Goal: Task Accomplishment & Management: Use online tool/utility

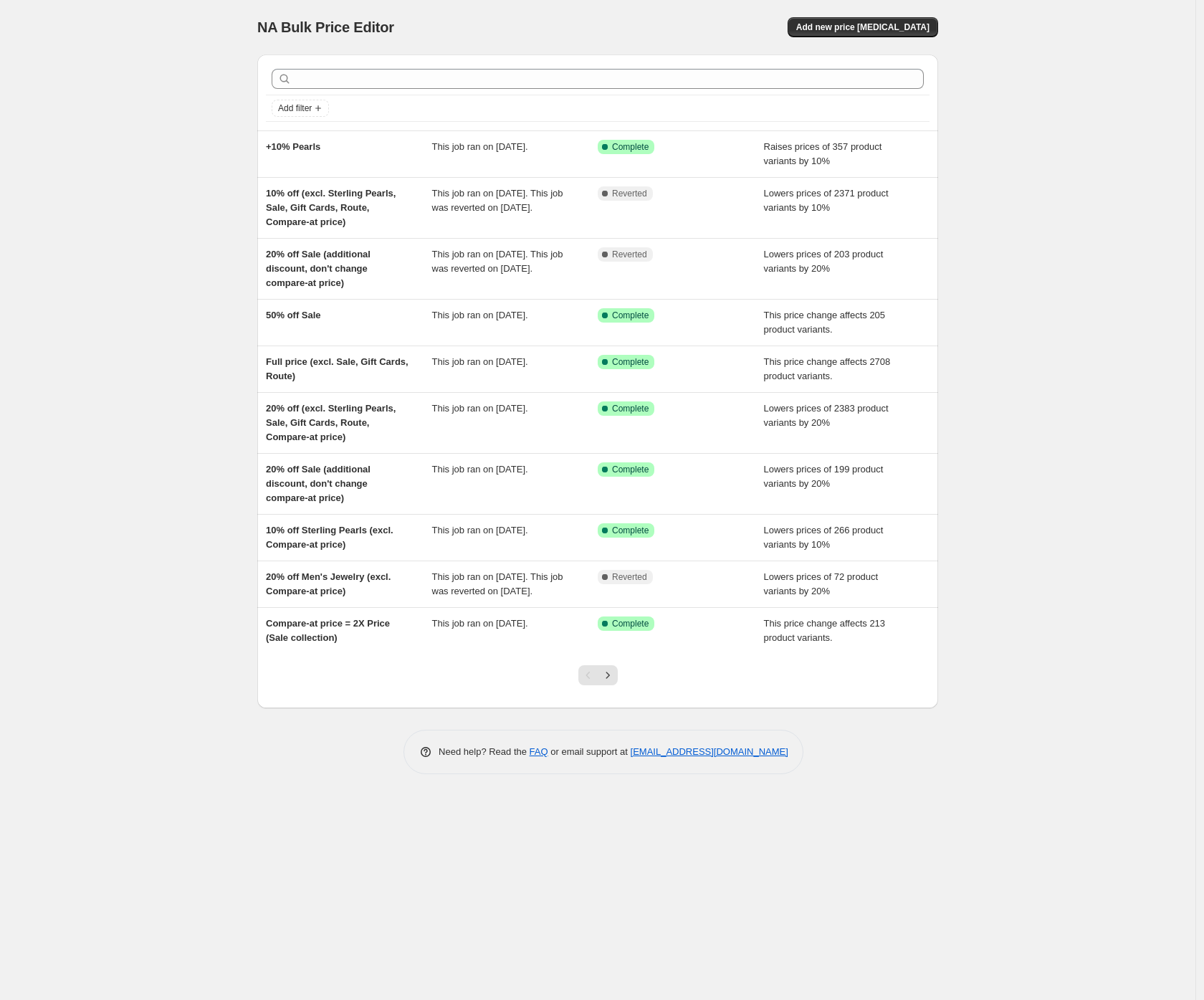
click at [136, 134] on div "NA Bulk Price Editor. This page is ready NA Bulk Price Editor Add new price [ME…" at bounding box center [597, 500] width 1196 height 1000
click at [157, 133] on div "NA Bulk Price Editor. This page is ready NA Bulk Price Editor Add new price [ME…" at bounding box center [597, 500] width 1196 height 1000
click at [134, 132] on div "NA Bulk Price Editor. This page is ready NA Bulk Price Editor Add new price [ME…" at bounding box center [597, 500] width 1196 height 1000
click at [134, 131] on div "NA Bulk Price Editor. This page is ready NA Bulk Price Editor Add new price [ME…" at bounding box center [597, 500] width 1196 height 1000
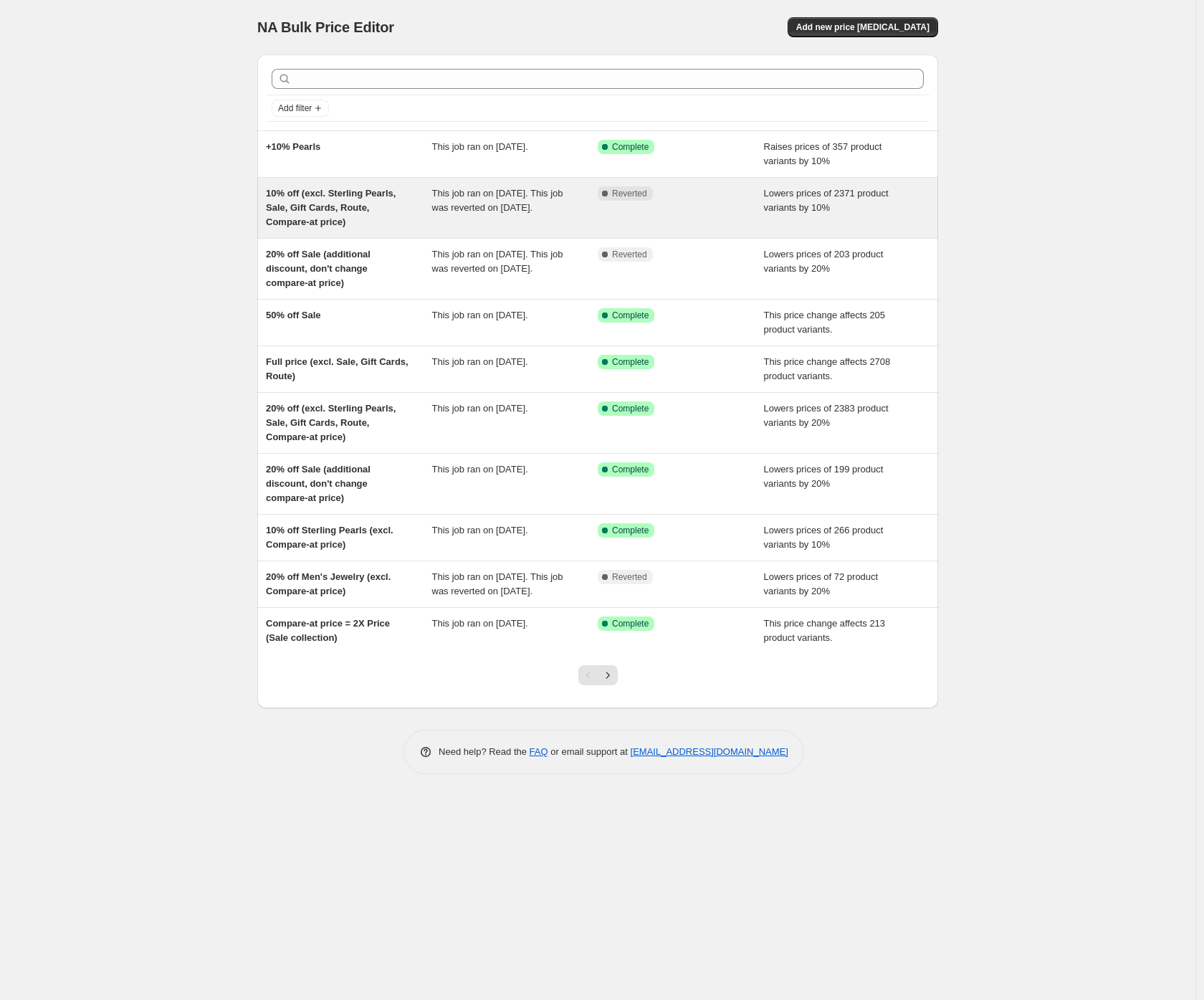
click at [355, 207] on span "10% off (excl. Sterling Pearls, Sale, Gift Cards, Route, Compare-at price)" at bounding box center [331, 208] width 130 height 40
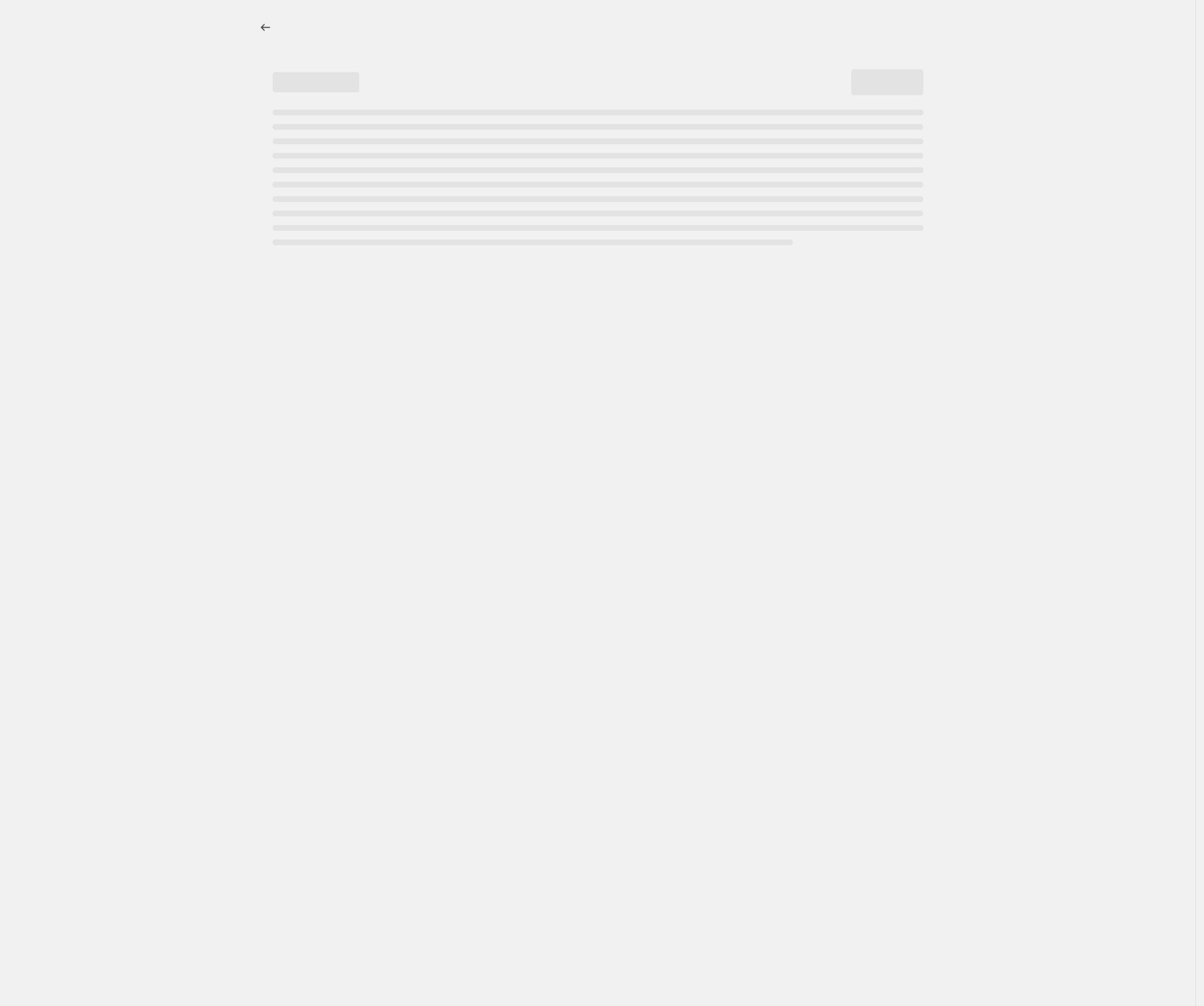
select select "percentage"
select select "collection"
select select "not_equal"
select select "product_type"
select select "not_equal"
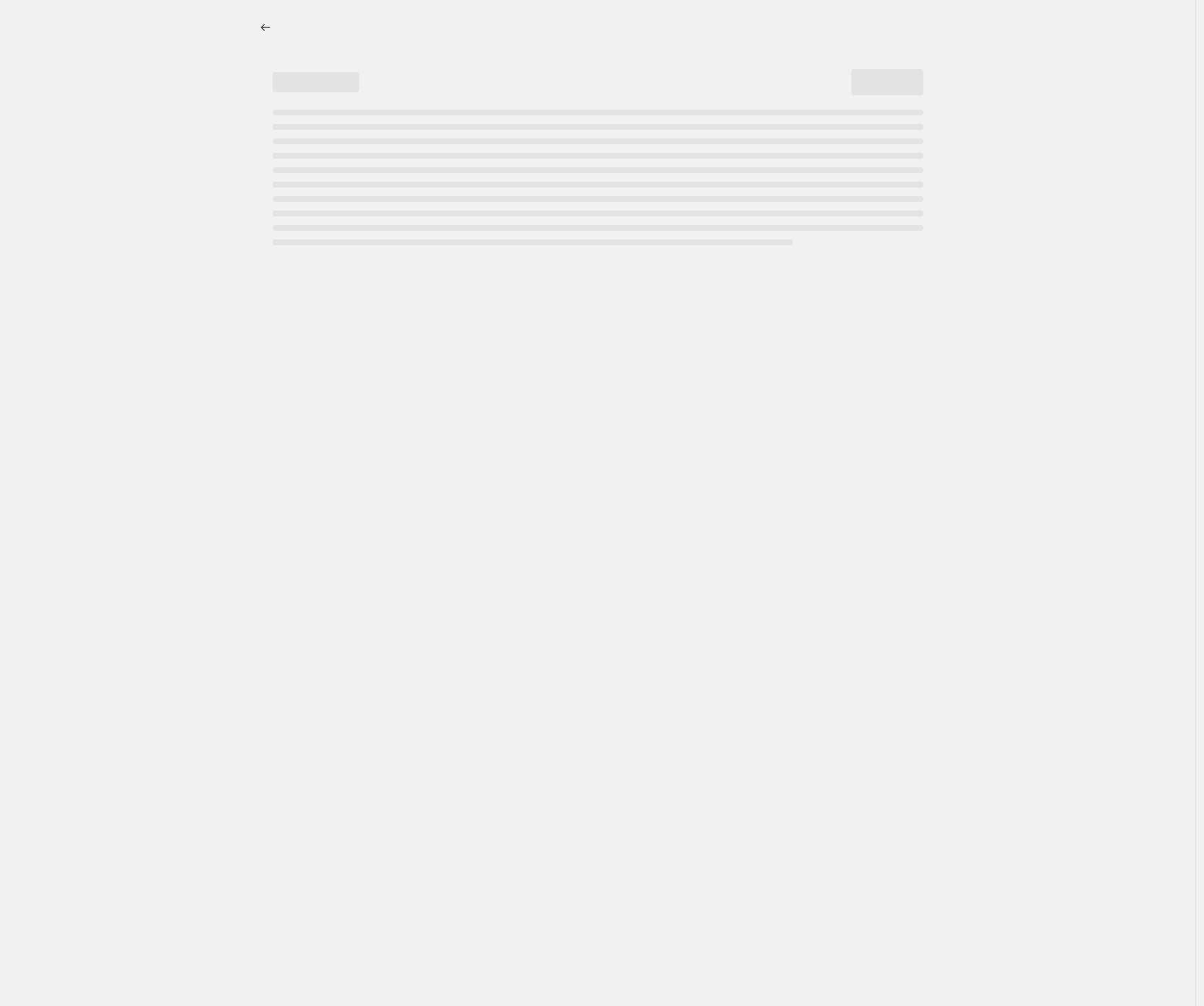
select select "product_type"
select select "not_equal"
select select "collection"
select select "not_equal"
select select "collection"
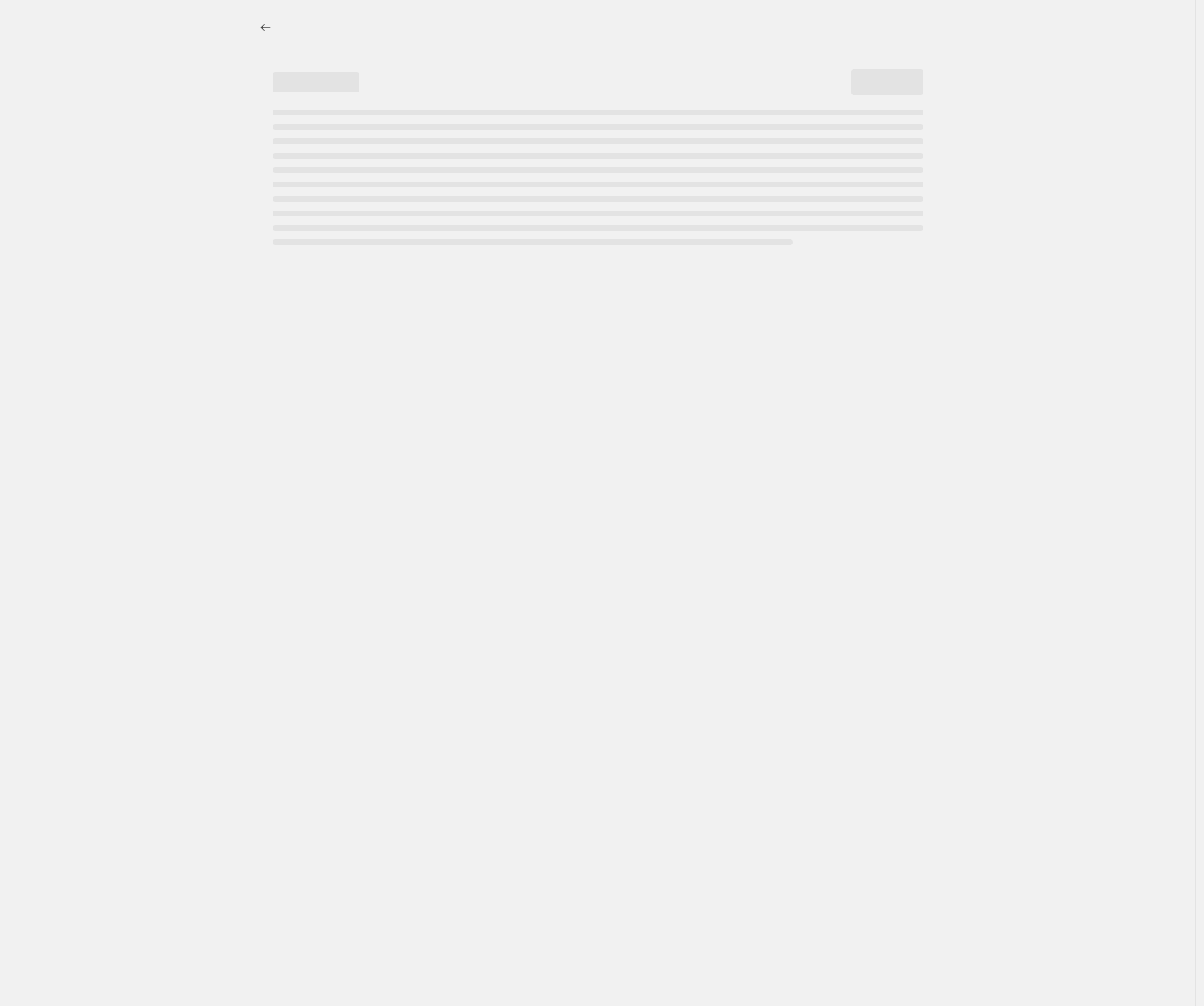
select select "not_equal"
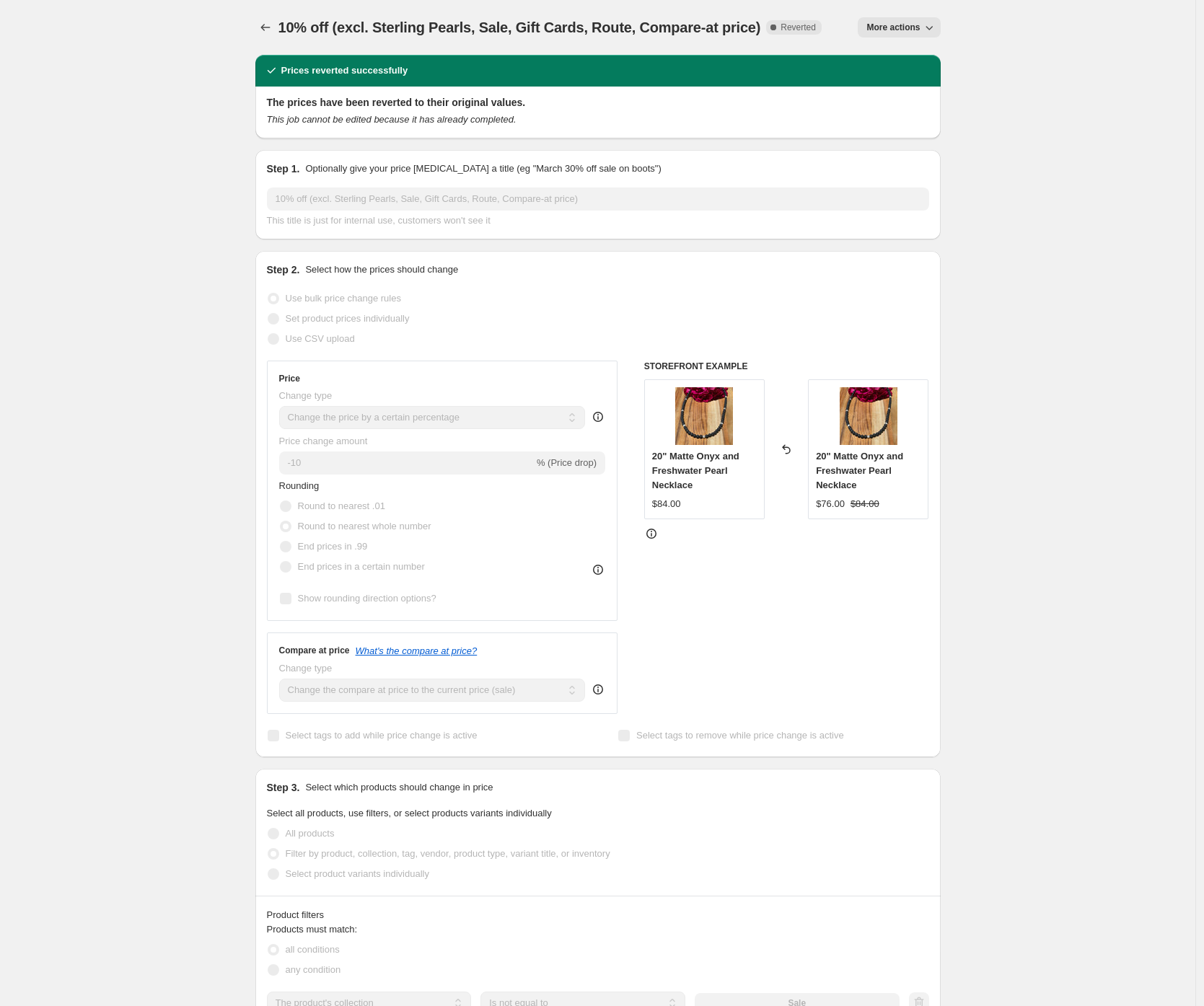
click at [902, 23] on span "More actions" at bounding box center [893, 27] width 54 height 12
click at [898, 53] on span "Copy to new job" at bounding box center [903, 57] width 67 height 11
select select "percentage"
select select "collection"
select select "not_equal"
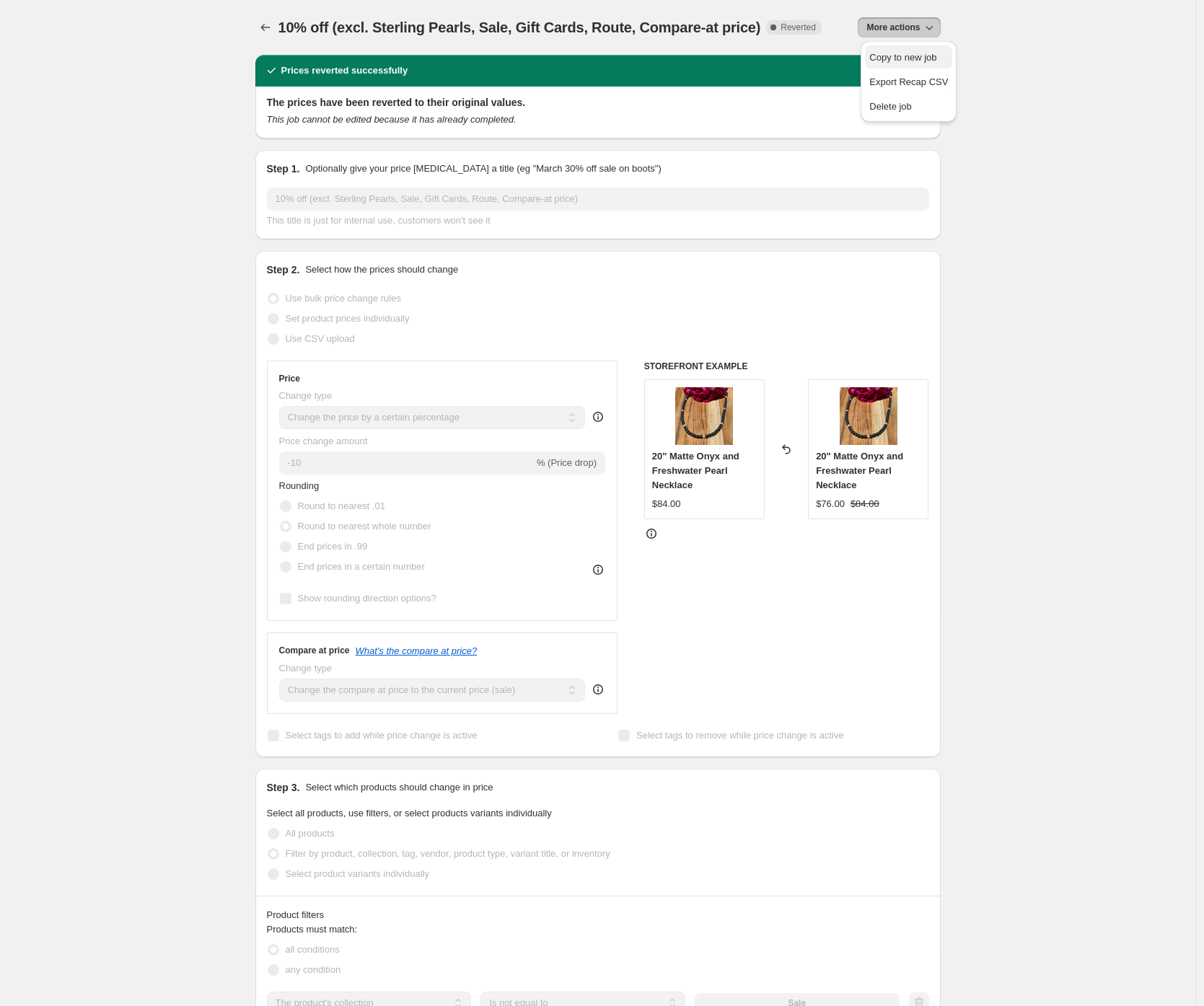
select select "product_type"
select select "not_equal"
select select "product_type"
select select "not_equal"
select select "collection"
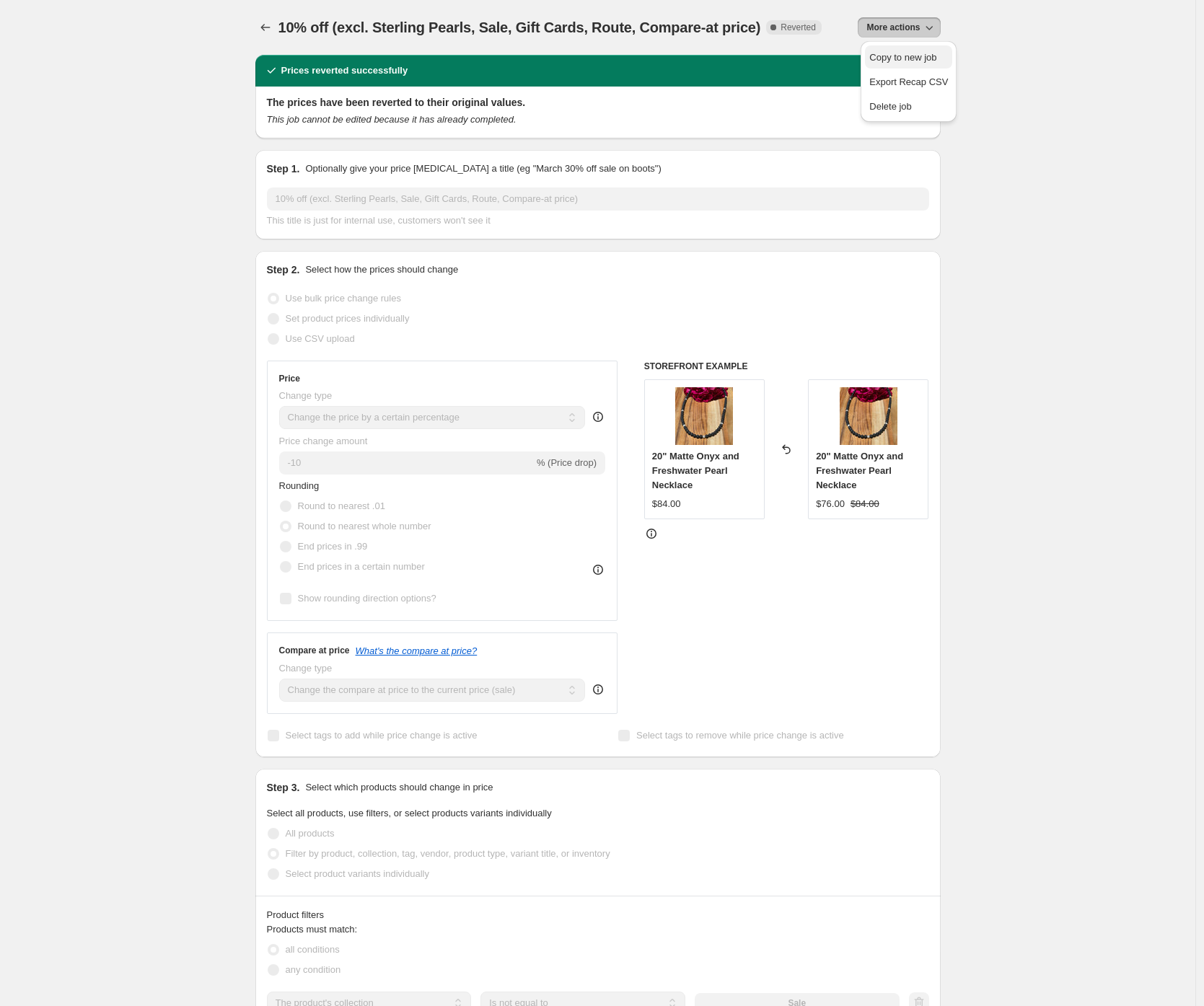
select select "not_equal"
select select "collection"
select select "not_equal"
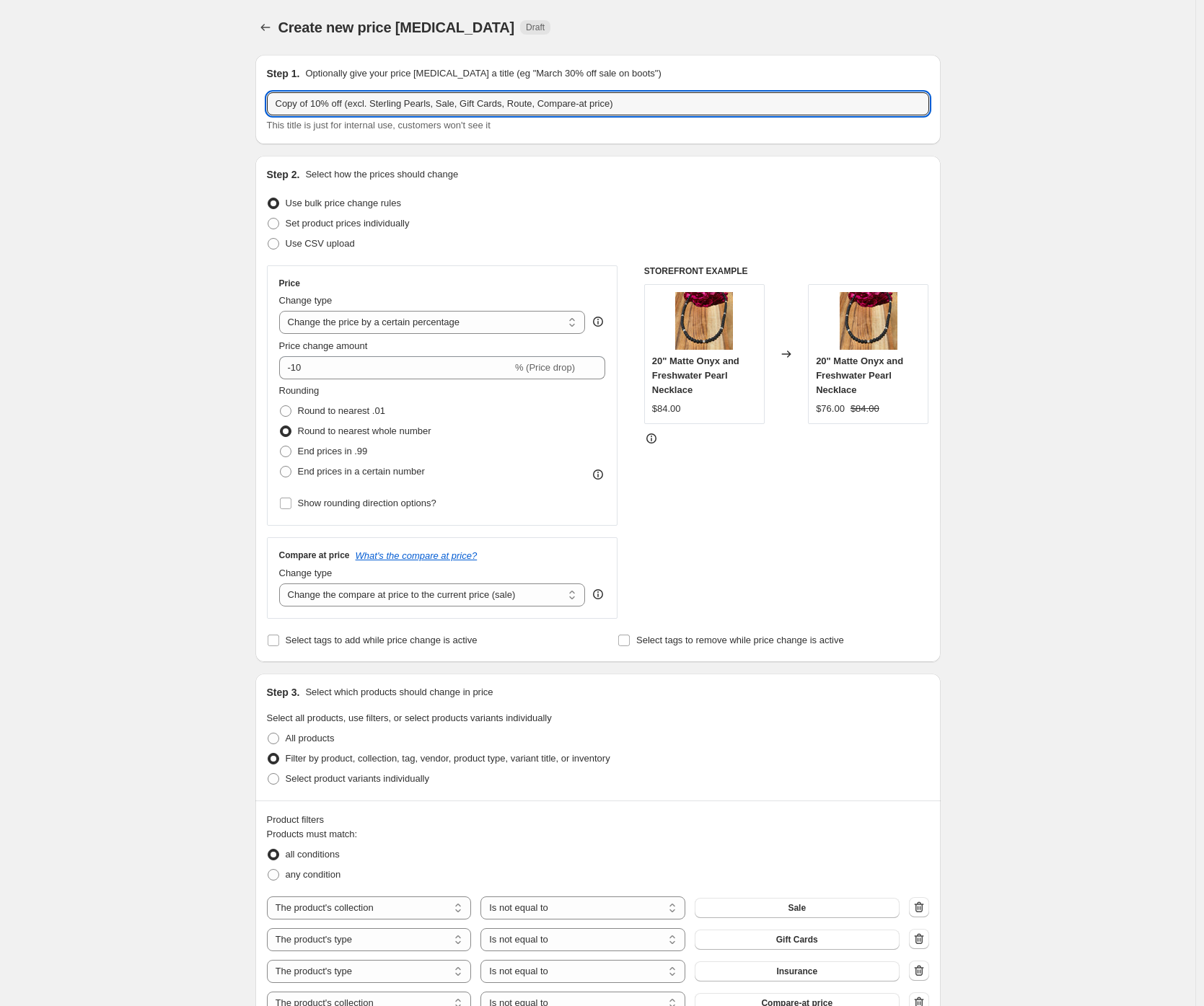
drag, startPoint x: 314, startPoint y: 101, endPoint x: 233, endPoint y: 107, distance: 81.2
click at [233, 107] on div "Create new price change job. This page is ready Create new price change job Dra…" at bounding box center [597, 866] width 1195 height 1732
type input "10% off (excl. Sterling Pearls, Sale, Gift Cards, Route, Compare-at price)"
click at [202, 133] on div "Create new price change job. This page is ready Create new price change job Dra…" at bounding box center [597, 866] width 1195 height 1732
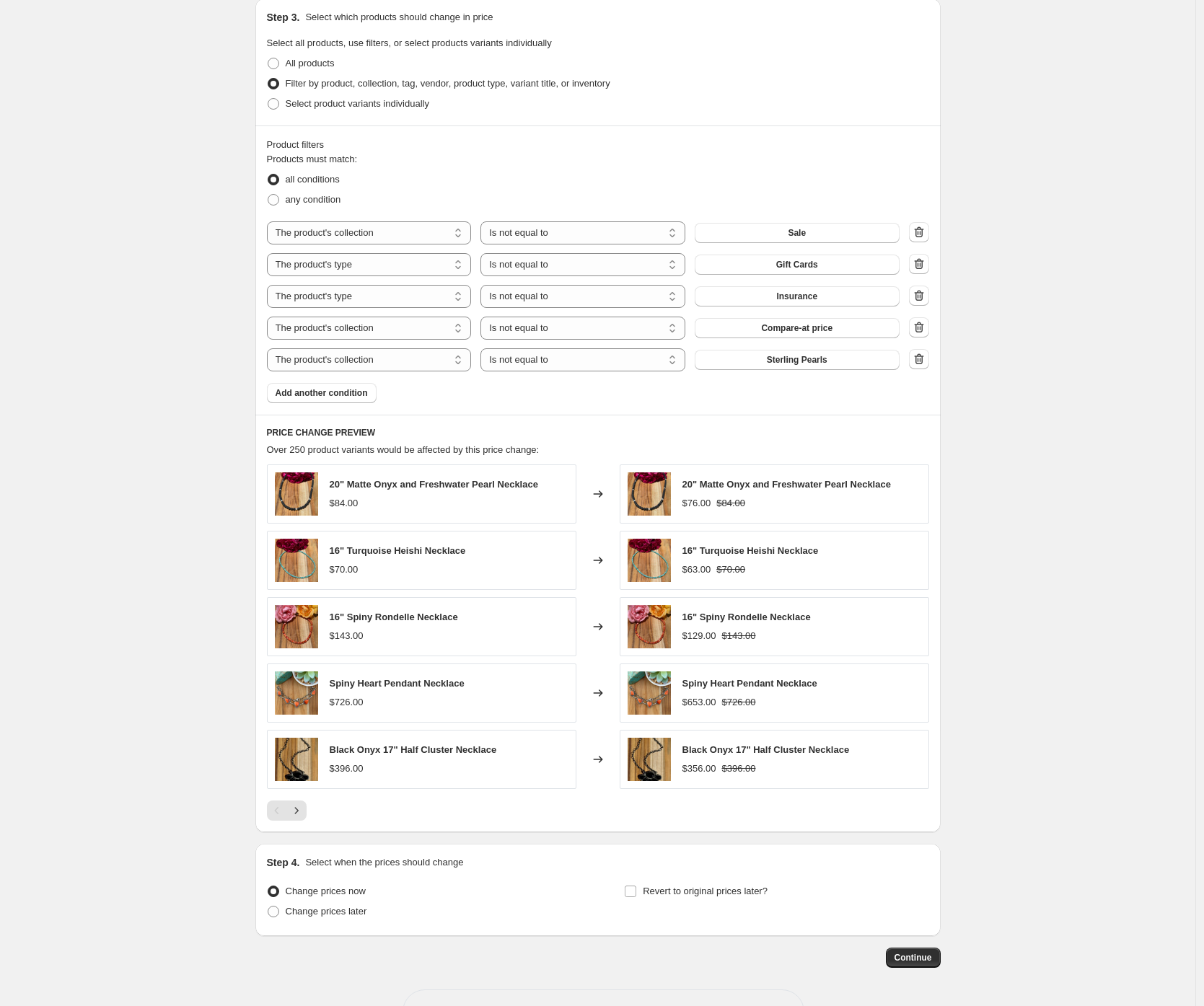
scroll to position [677, 0]
click at [342, 916] on span "Change prices later" at bounding box center [326, 910] width 82 height 15
click at [268, 905] on input "Change prices later" at bounding box center [267, 905] width 1 height 1
radio input "true"
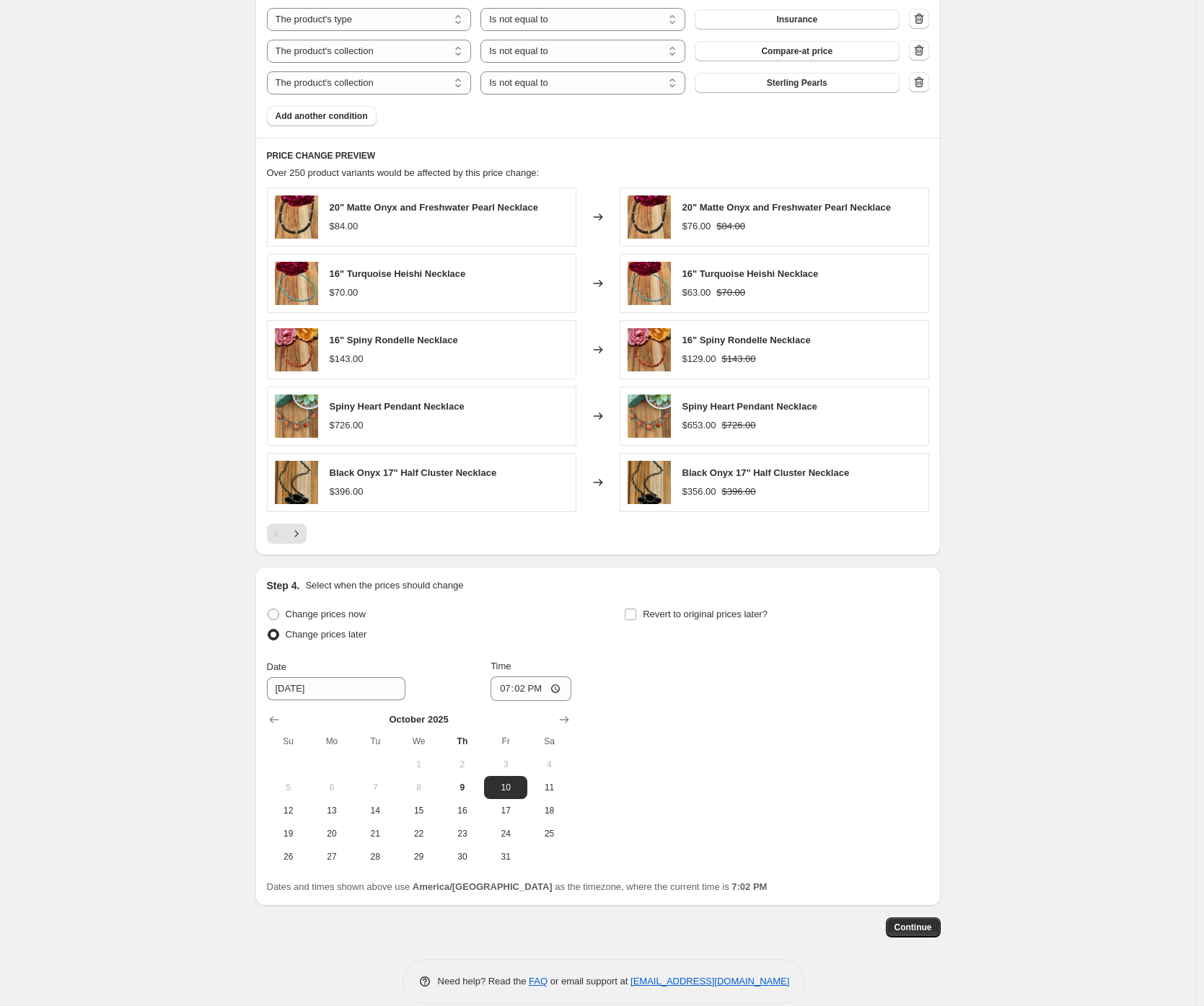
scroll to position [951, 0]
click at [500, 685] on input "19:02" at bounding box center [530, 690] width 81 height 25
type input "00:01"
click at [935, 689] on div "Step 4. Select when the prices should change Change prices now Change prices la…" at bounding box center [597, 738] width 685 height 339
click at [908, 926] on span "Continue" at bounding box center [913, 929] width 37 height 12
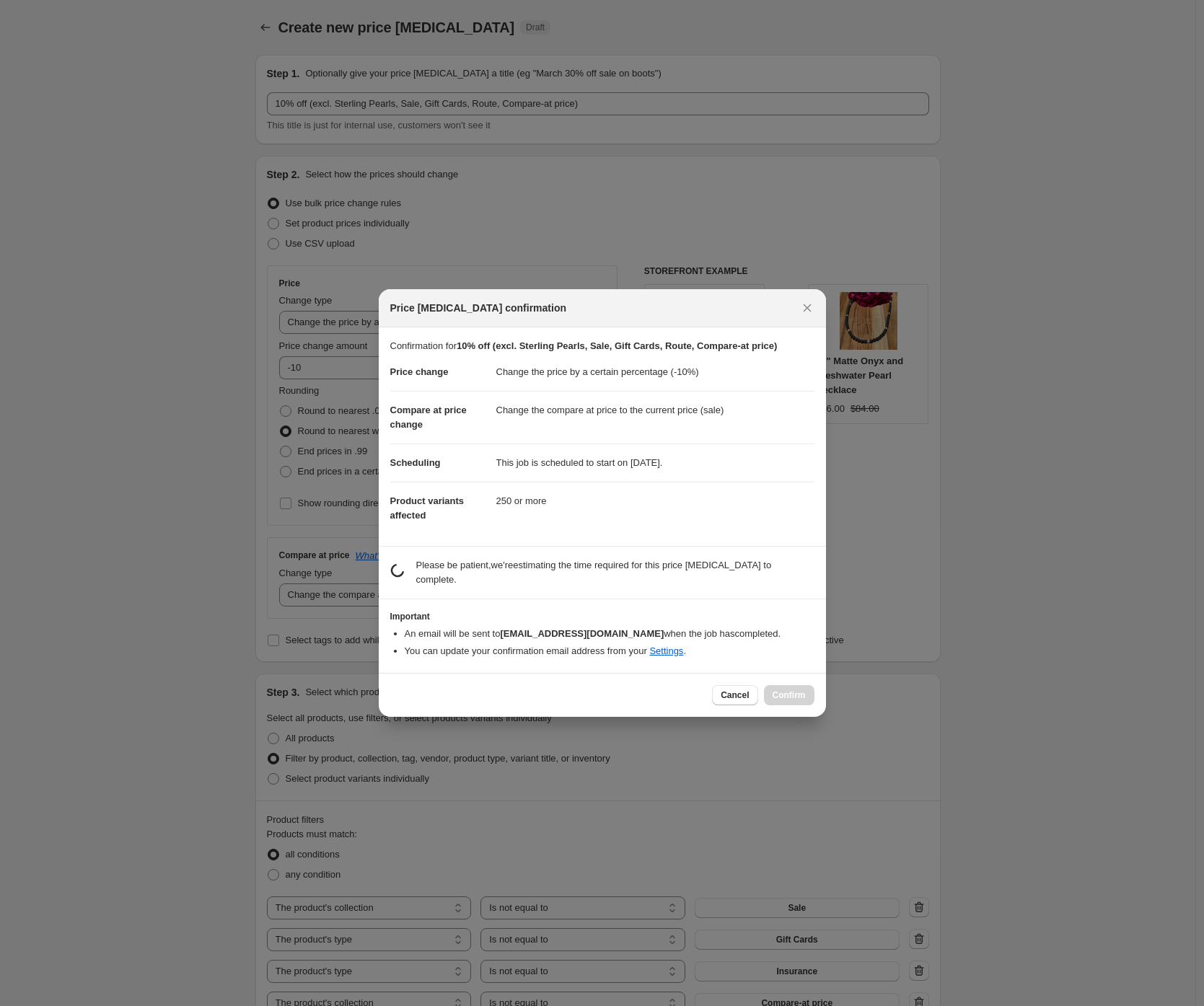
scroll to position [0, 0]
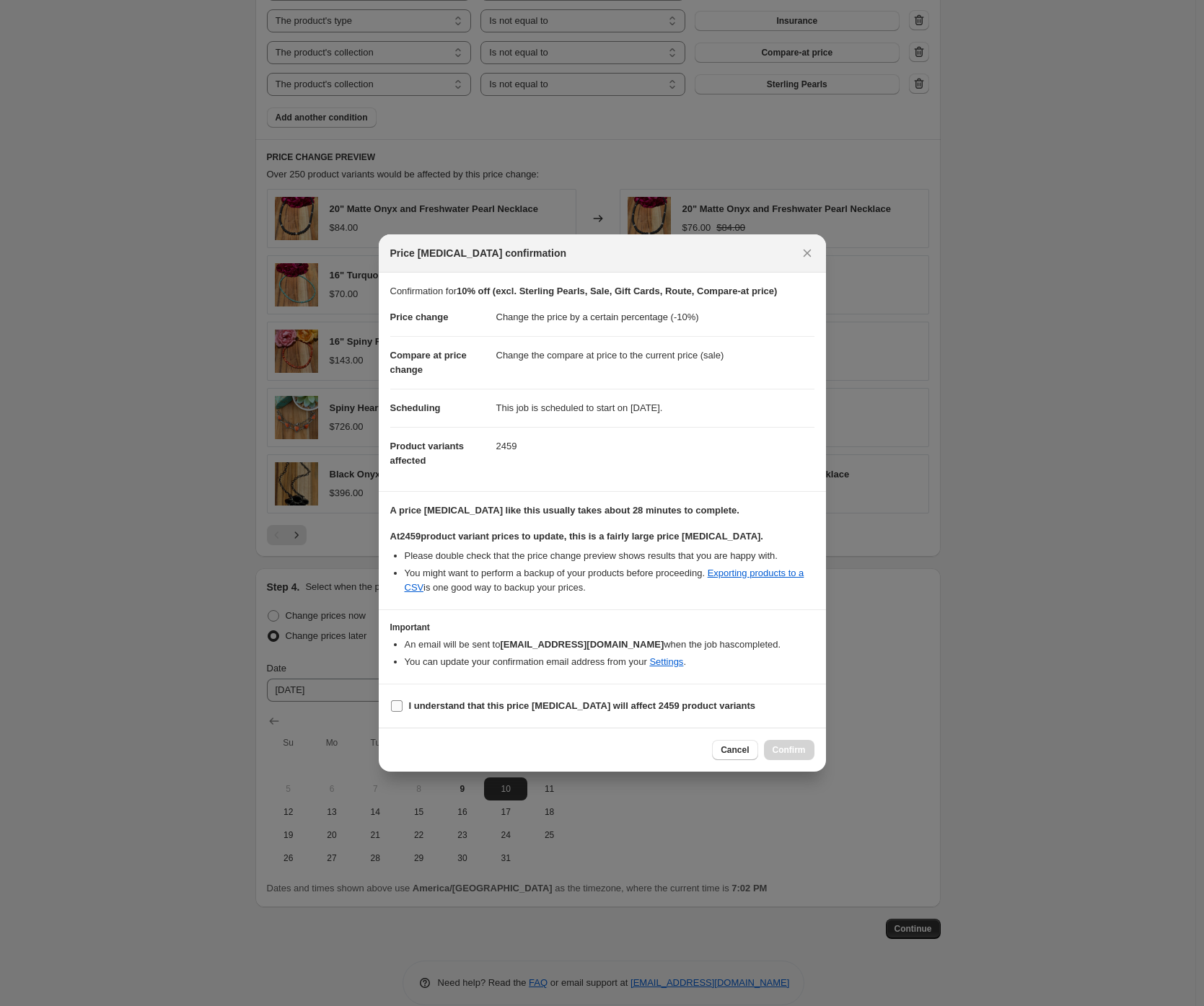
click at [436, 709] on b "I understand that this price change job will affect 2459 product variants" at bounding box center [583, 706] width 347 height 11
click at [403, 709] on input "I understand that this price change job will affect 2459 product variants" at bounding box center [396, 706] width 12 height 12
checkbox input "true"
click at [808, 748] on button "Confirm" at bounding box center [789, 750] width 51 height 20
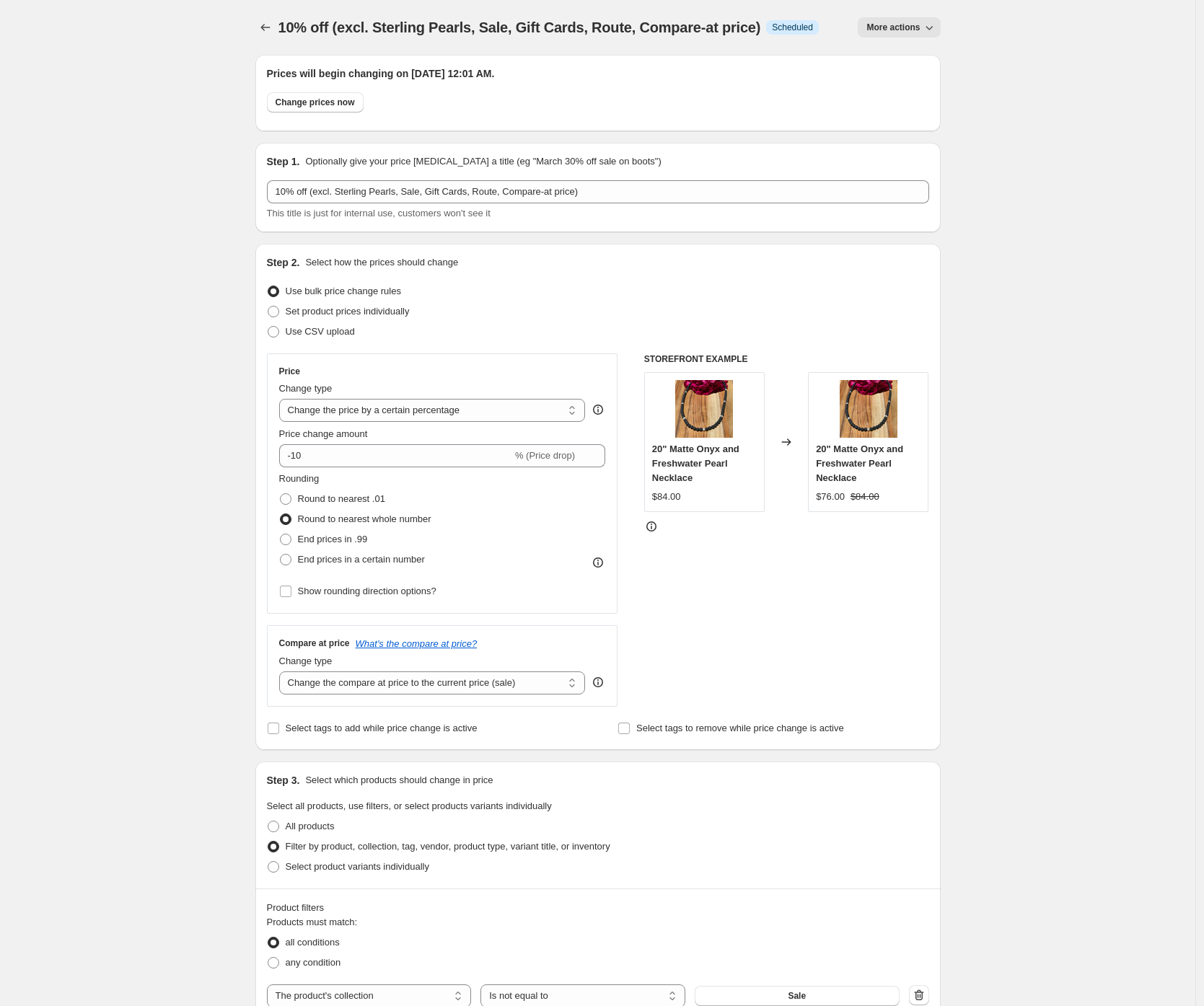
click at [260, 19] on div at bounding box center [266, 27] width 23 height 20
click at [268, 26] on icon "Price change jobs" at bounding box center [266, 27] width 15 height 15
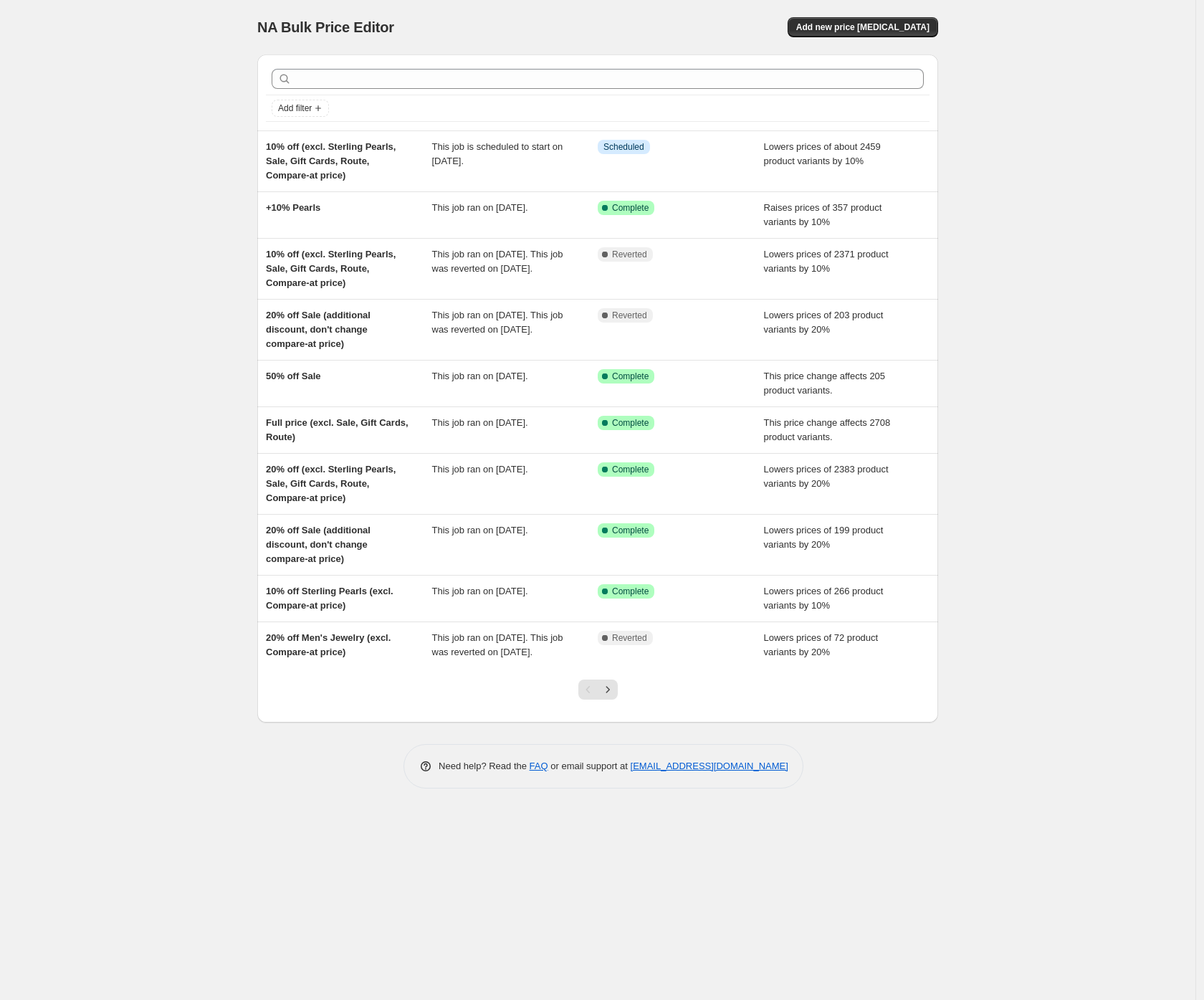
drag, startPoint x: 144, startPoint y: 216, endPoint x: 144, endPoint y: 238, distance: 22.0
click at [144, 216] on div "NA Bulk Price Editor. This page is ready NA Bulk Price Editor Add new price cha…" at bounding box center [597, 500] width 1196 height 1000
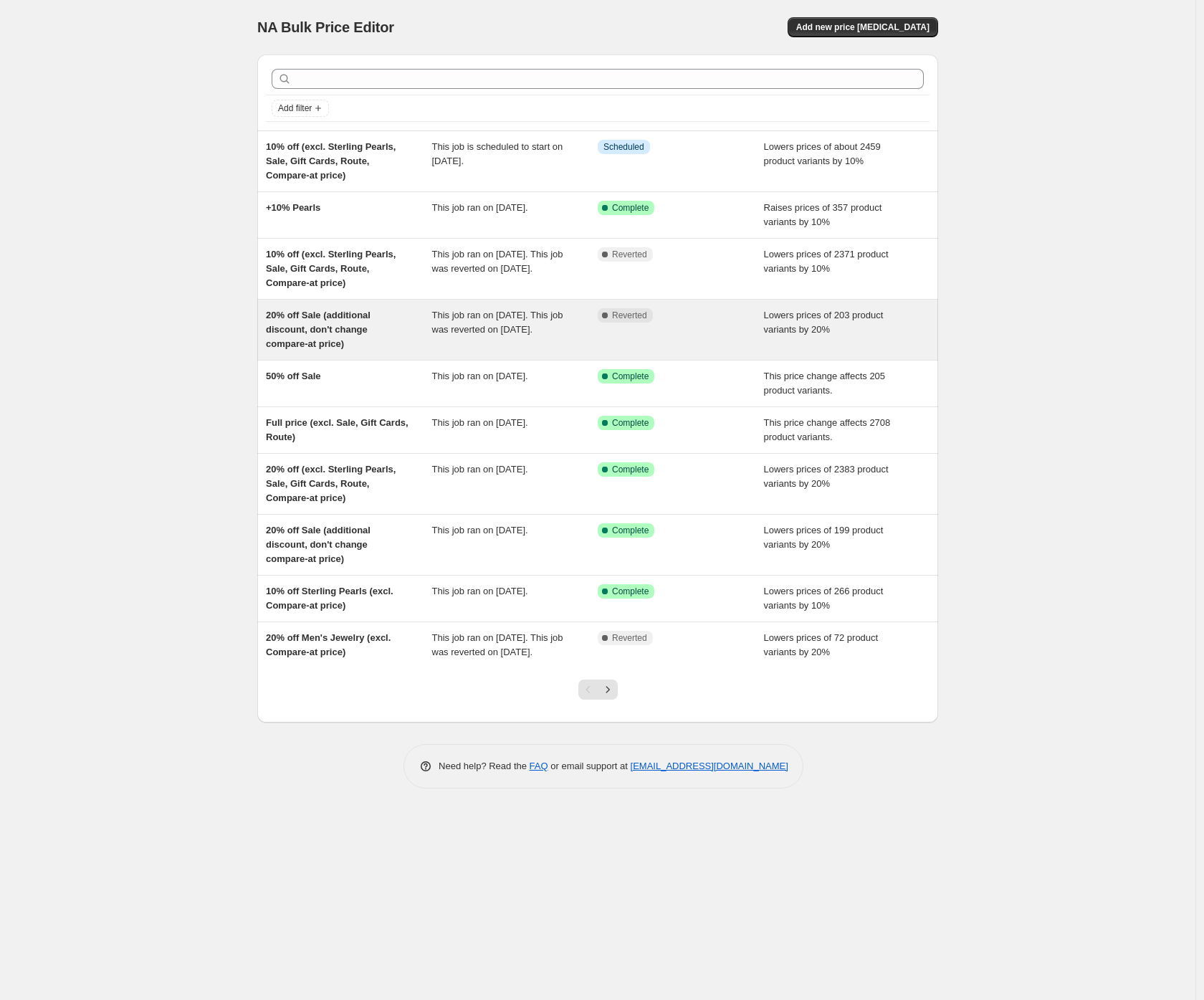
click at [322, 318] on span "20% off Sale (additional discount, don't change compare-at price)" at bounding box center [318, 330] width 105 height 40
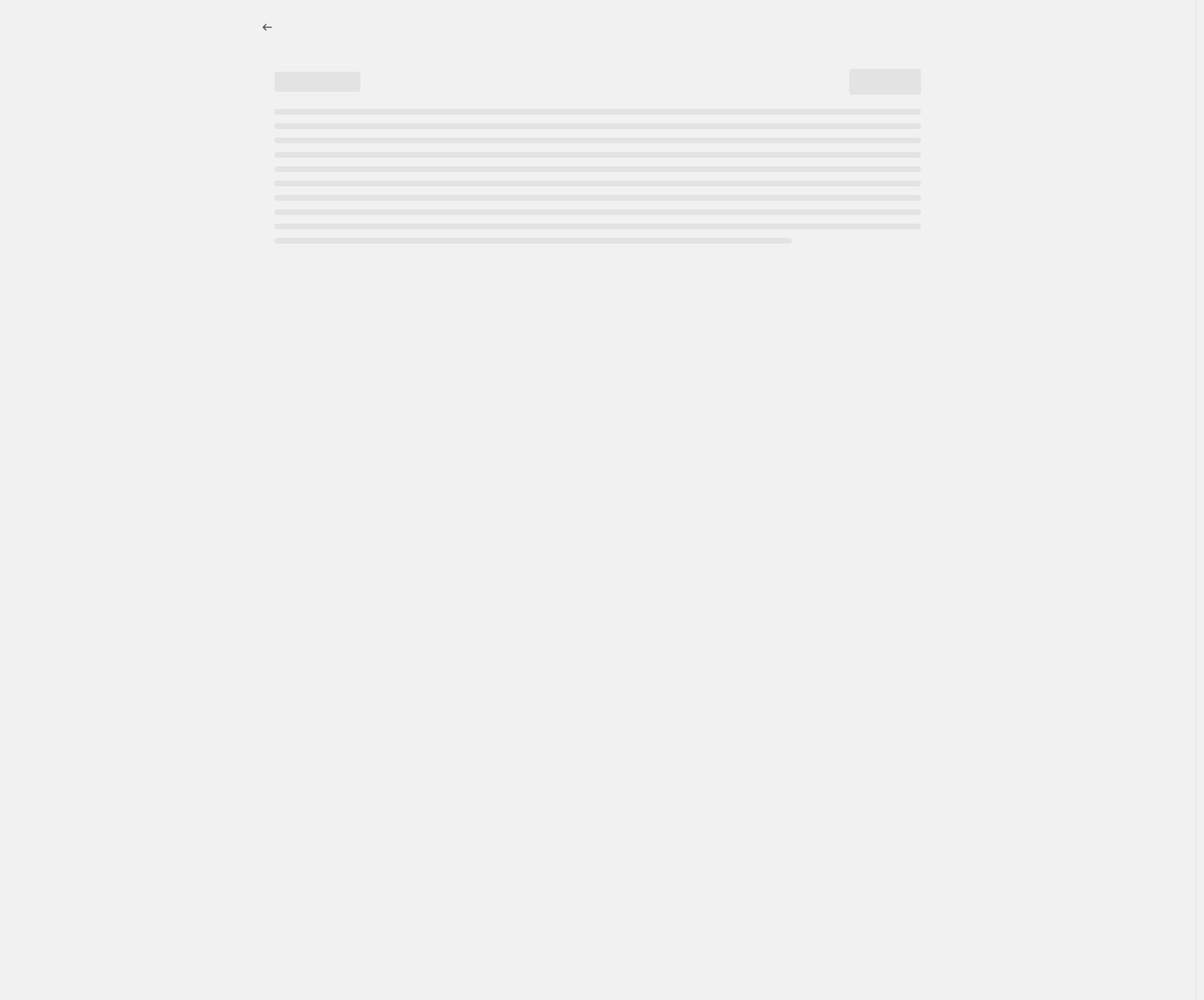
select select "percentage"
select select "no_change"
select select "collection"
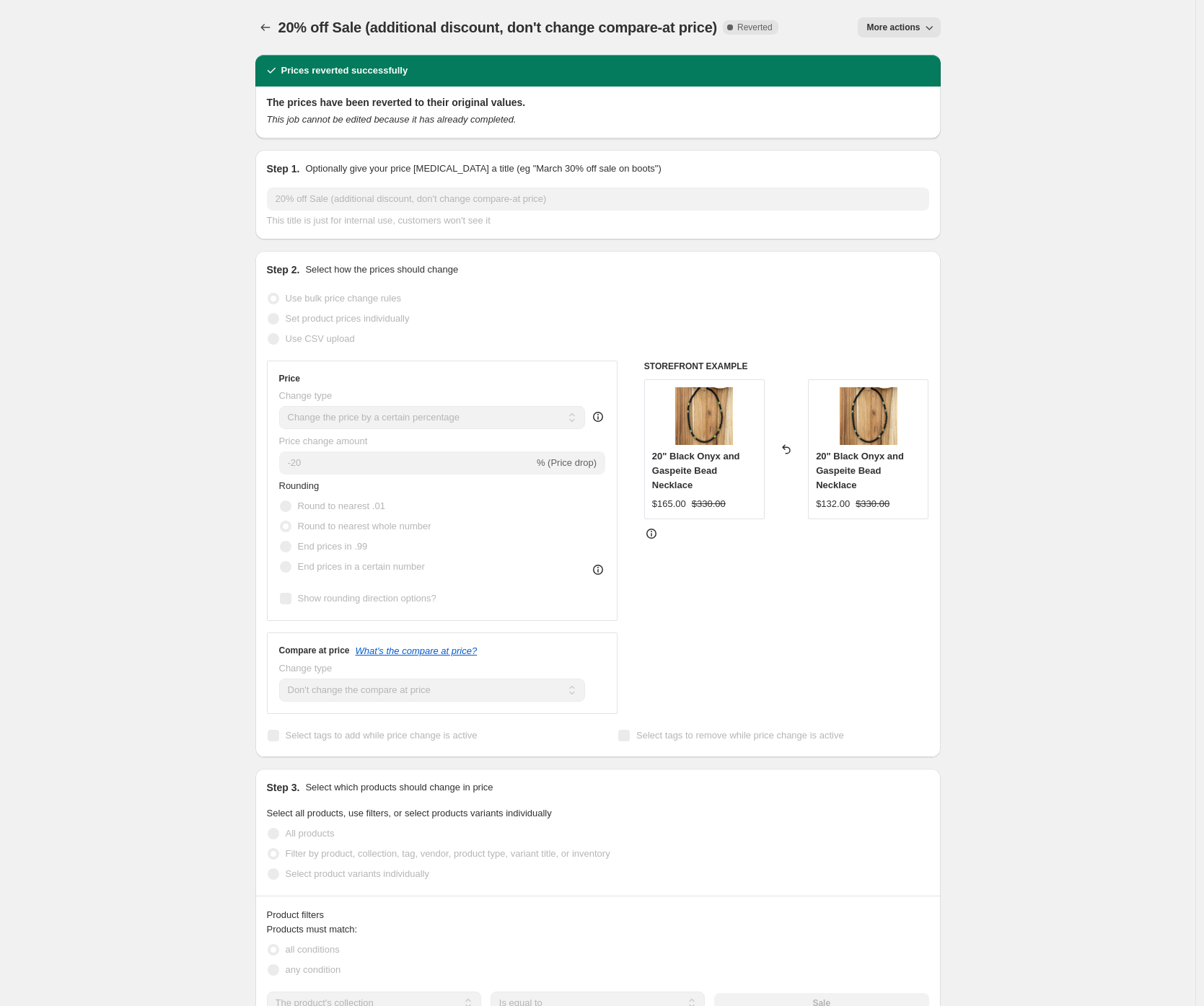
click at [879, 23] on span "More actions" at bounding box center [893, 27] width 54 height 12
click at [876, 57] on span "Copy to new job" at bounding box center [903, 57] width 67 height 11
select select "percentage"
select select "no_change"
select select "collection"
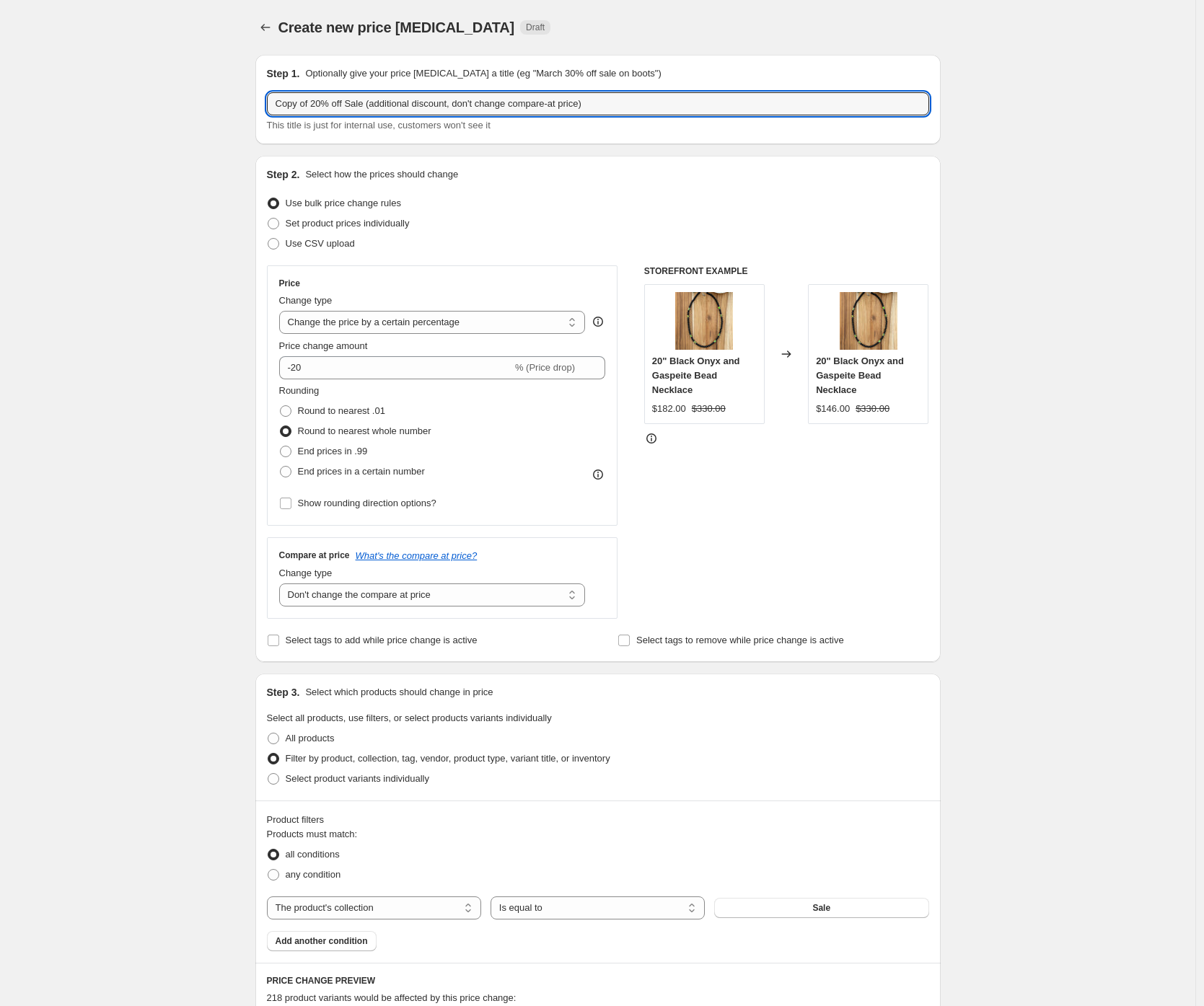
drag, startPoint x: 320, startPoint y: 100, endPoint x: 242, endPoint y: 106, distance: 78.2
click at [242, 106] on div "Create new price change job. This page is ready Create new price change job Dra…" at bounding box center [598, 802] width 720 height 1605
type input "10% off Sale (additional discount, don't change compare-at price)"
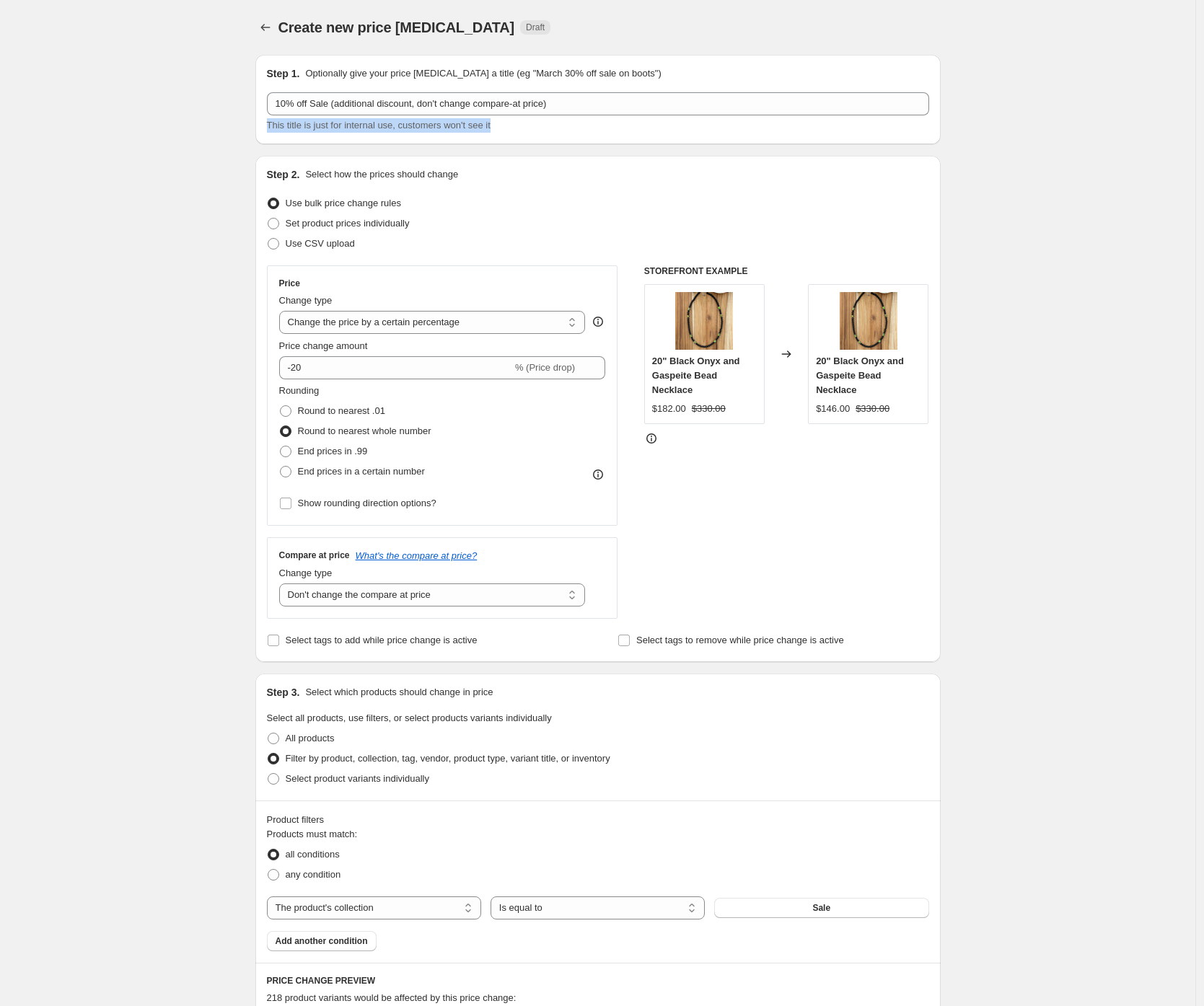
click at [200, 134] on div "Create new price change job. This page is ready Create new price change job Dra…" at bounding box center [597, 802] width 1195 height 1605
click at [212, 129] on div "Create new price change job. This page is ready Create new price change job Dra…" at bounding box center [597, 802] width 1195 height 1605
click at [213, 212] on div "Create new price change job. This page is ready Create new price change job Dra…" at bounding box center [597, 802] width 1195 height 1605
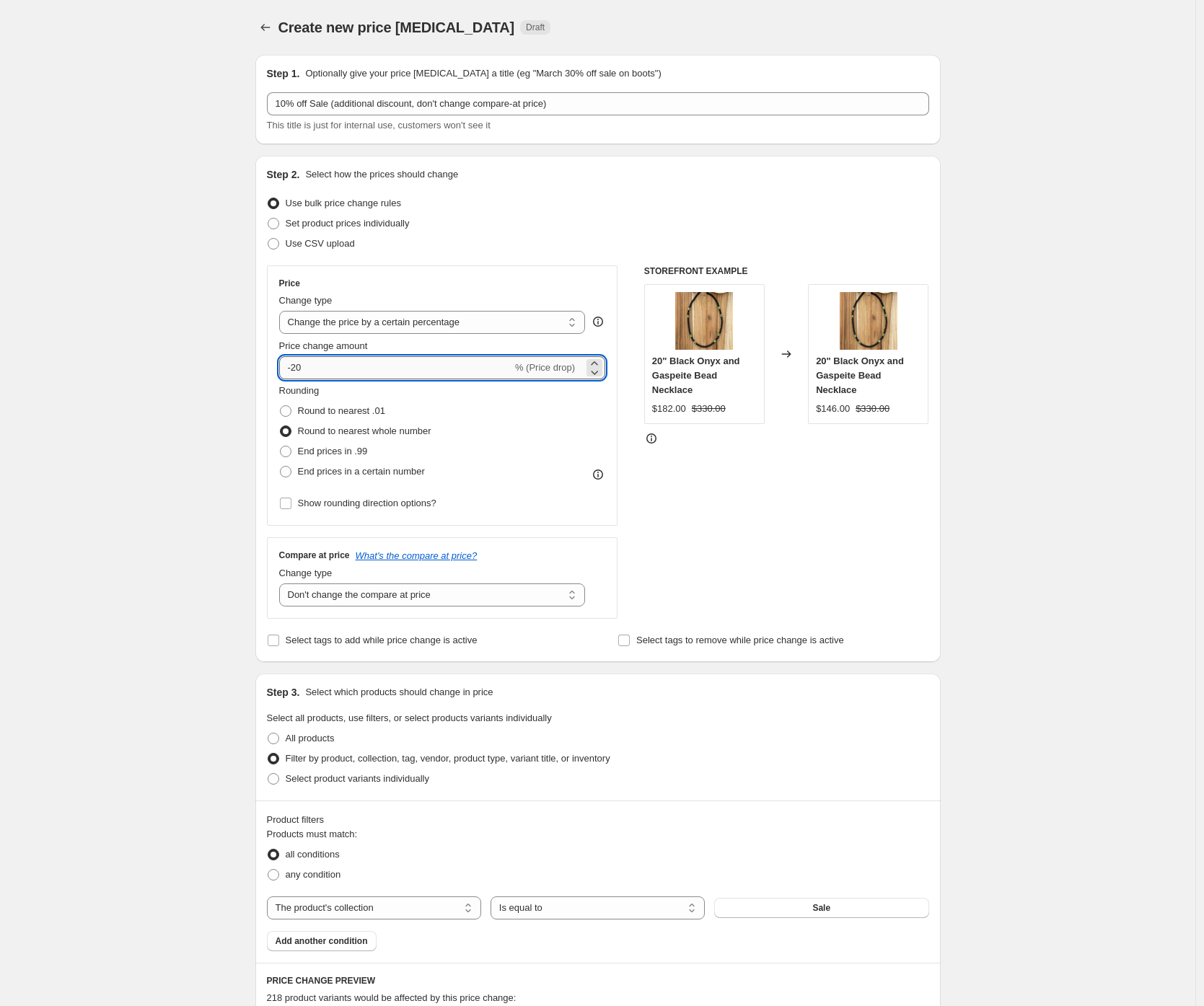
click at [296, 367] on input "-20" at bounding box center [396, 367] width 233 height 23
click at [301, 369] on input "-20" at bounding box center [396, 367] width 233 height 23
type input "-10"
click at [188, 356] on div "Create new price change job. This page is ready Create new price change job Dra…" at bounding box center [597, 802] width 1195 height 1605
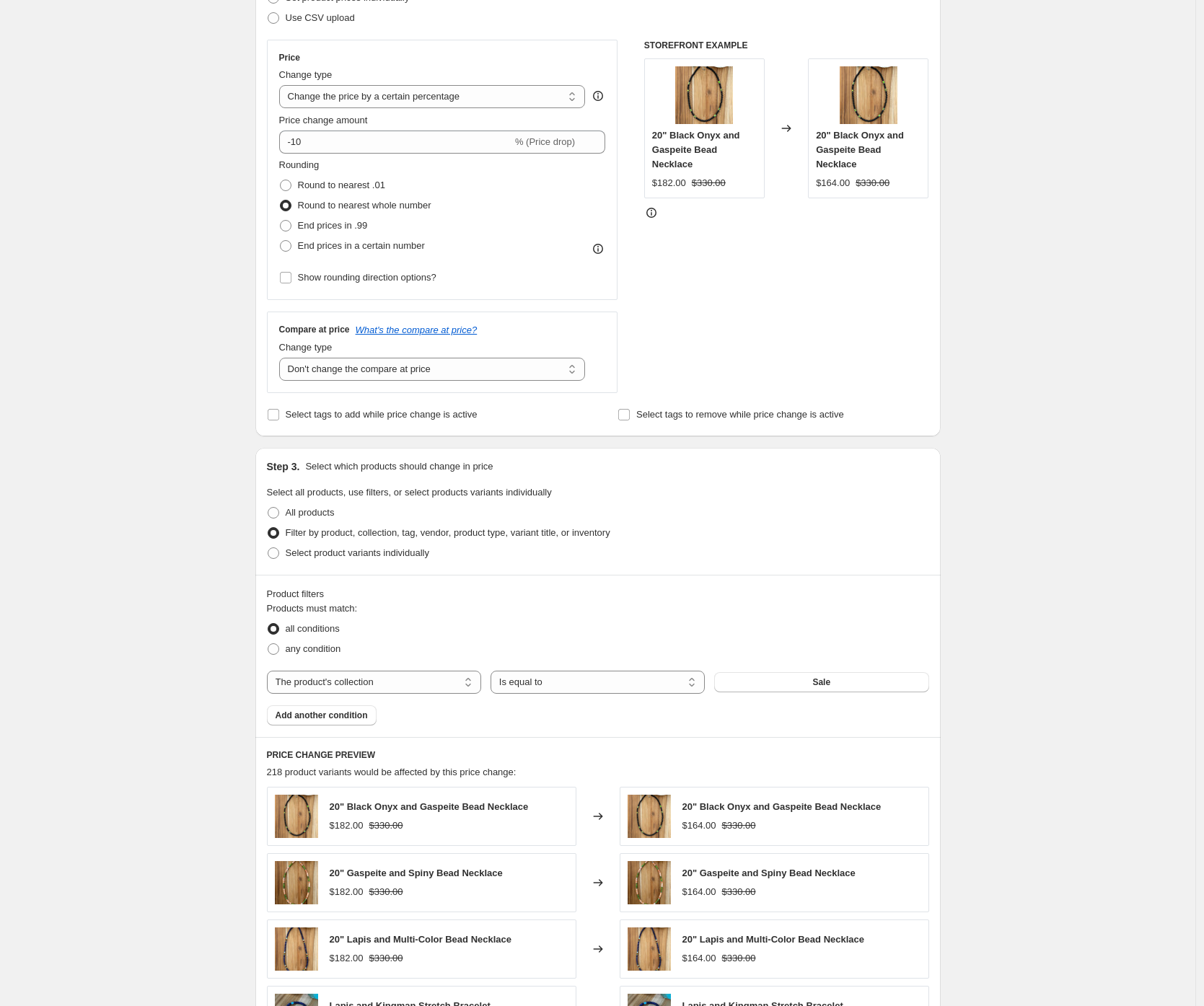
scroll to position [238, 0]
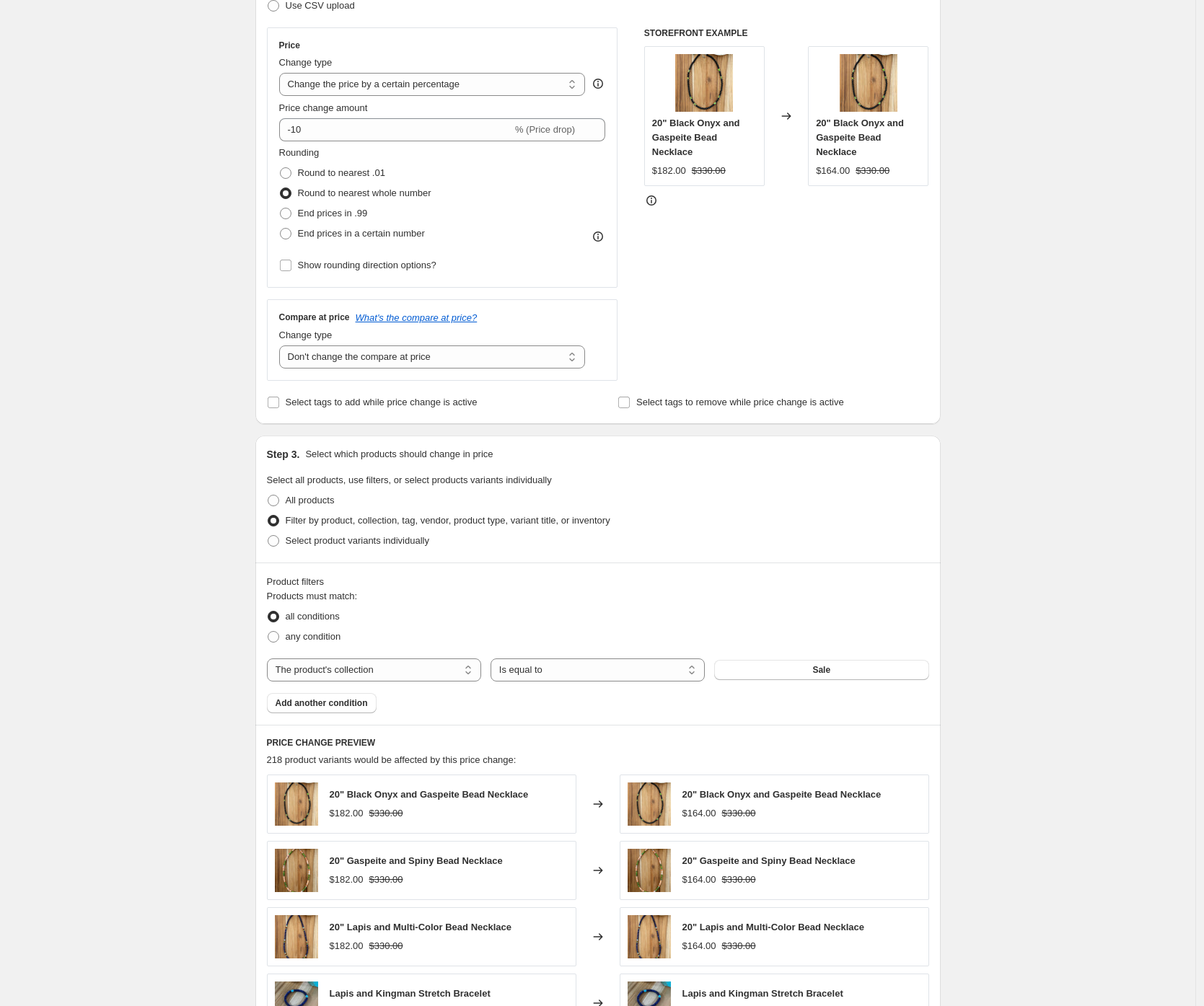
click at [132, 611] on div "Create new price change job. This page is ready Create new price change job Dra…" at bounding box center [597, 564] width 1195 height 1605
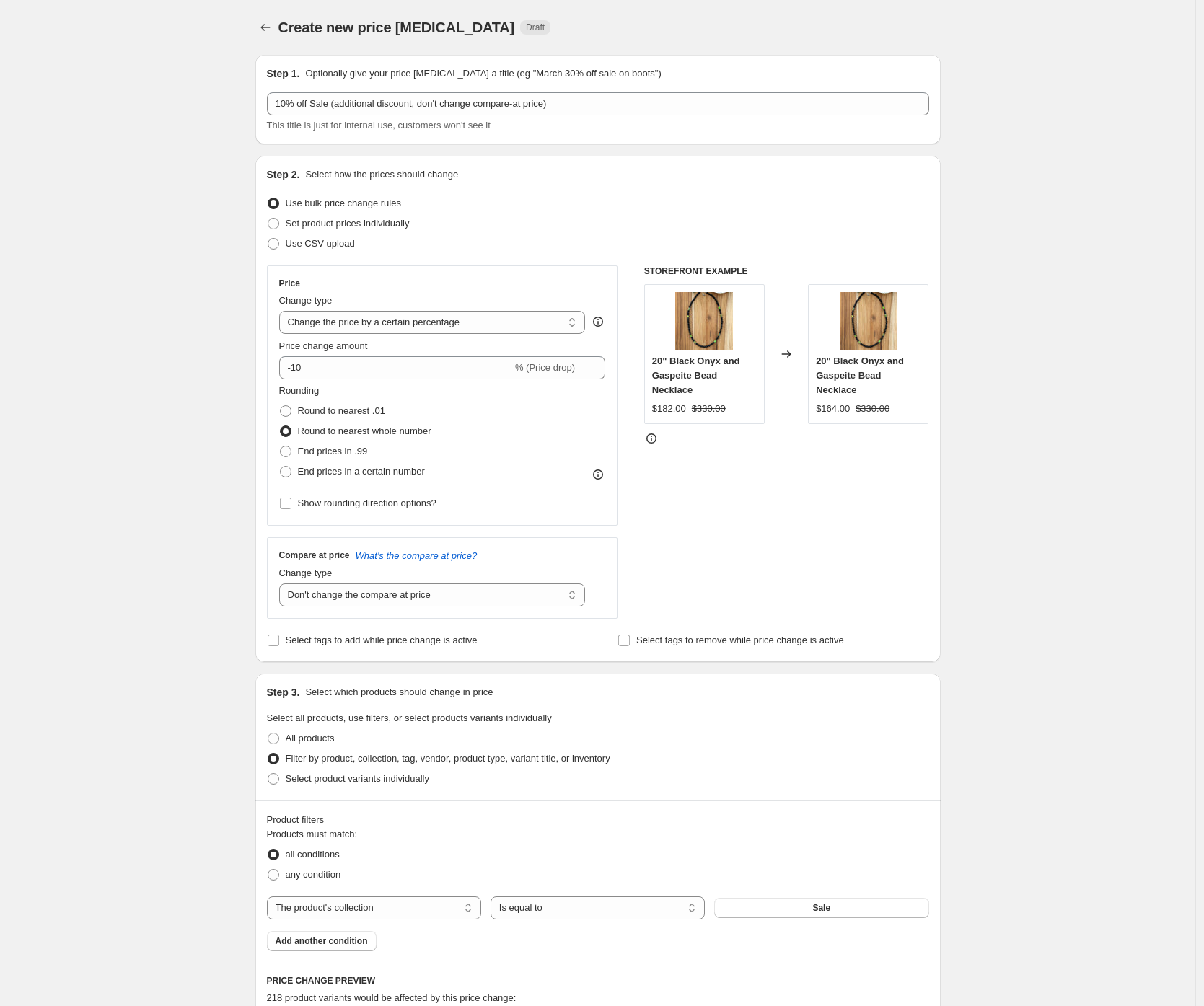
scroll to position [599, 0]
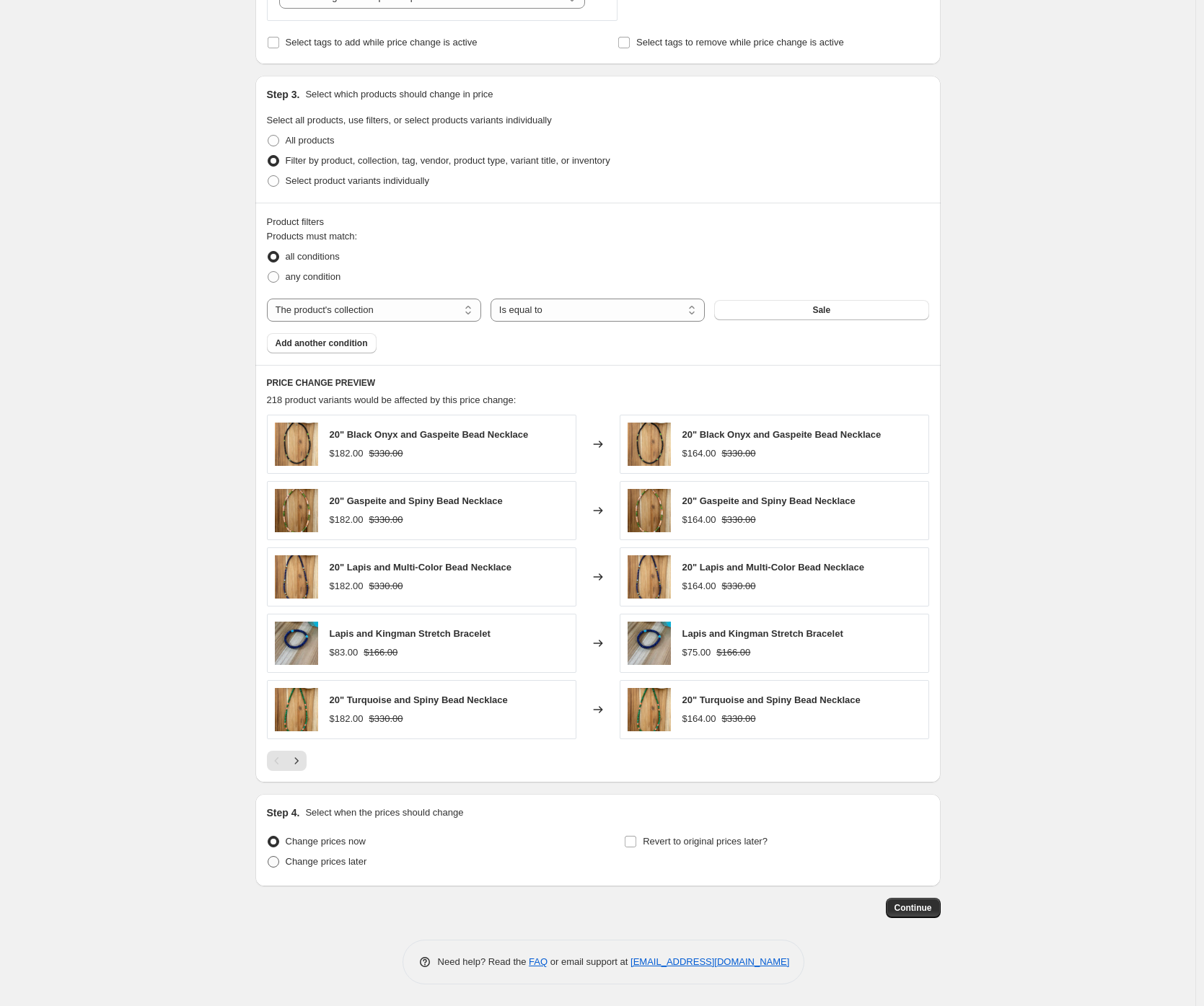
click at [361, 868] on span "Change prices later" at bounding box center [326, 862] width 82 height 15
click at [268, 857] on input "Change prices later" at bounding box center [267, 856] width 1 height 1
radio input "true"
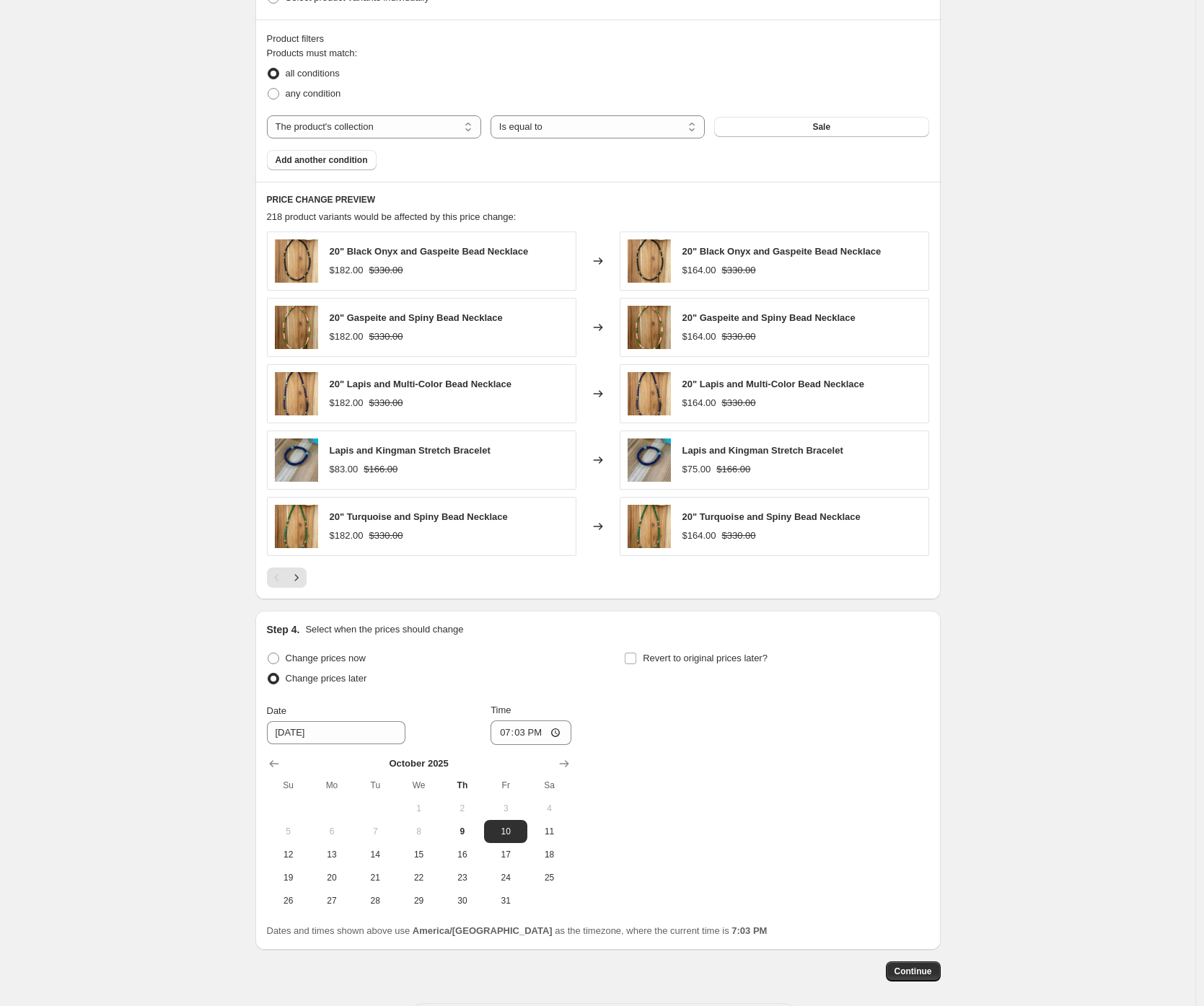
scroll to position [762, 0]
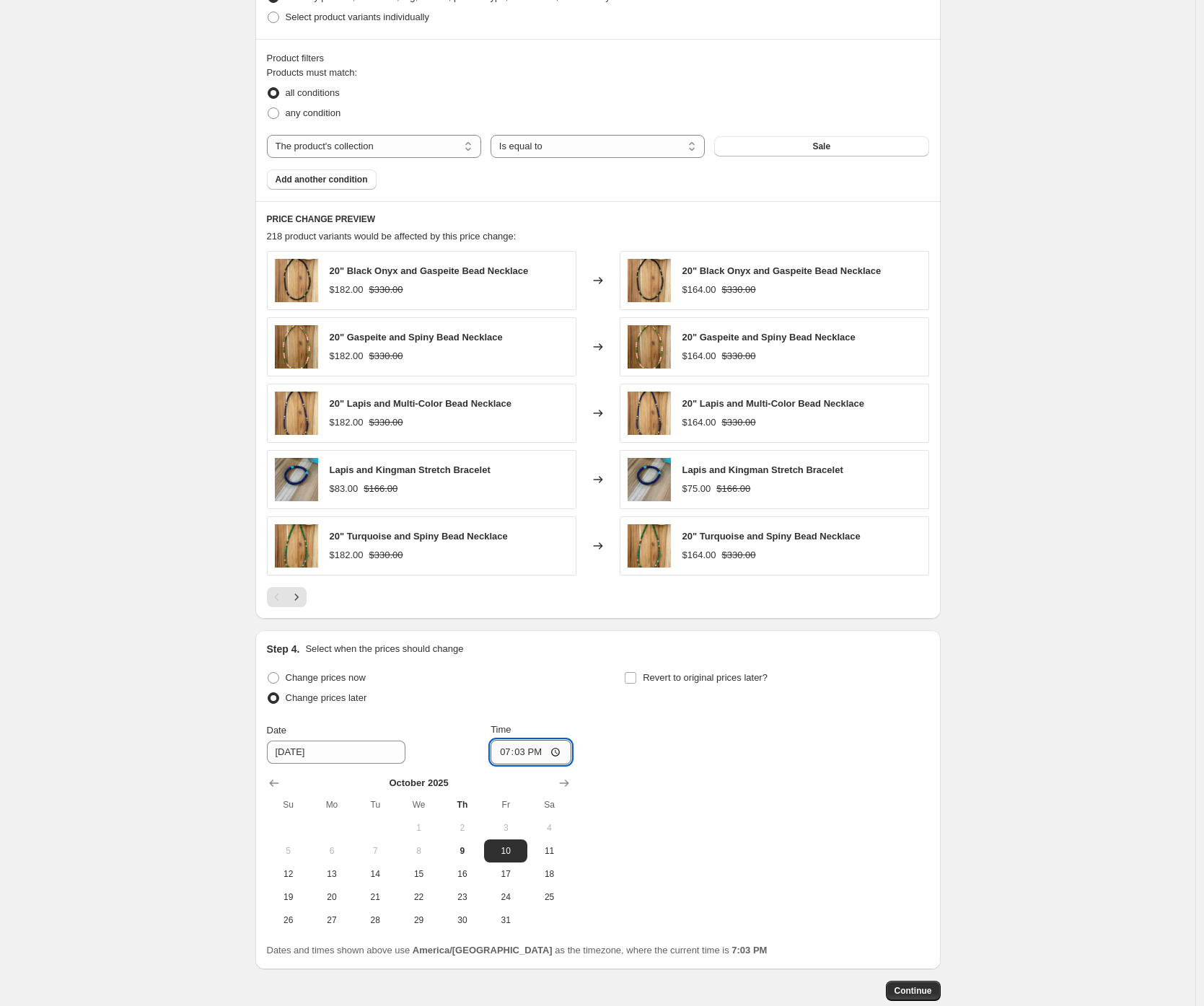
click at [506, 754] on input "19:03" at bounding box center [530, 752] width 81 height 25
type input "00:01"
click at [162, 717] on div "Create new price change job. This page is ready Create new price change job Dra…" at bounding box center [597, 163] width 1195 height 1851
click at [931, 996] on span "Continue" at bounding box center [913, 991] width 37 height 12
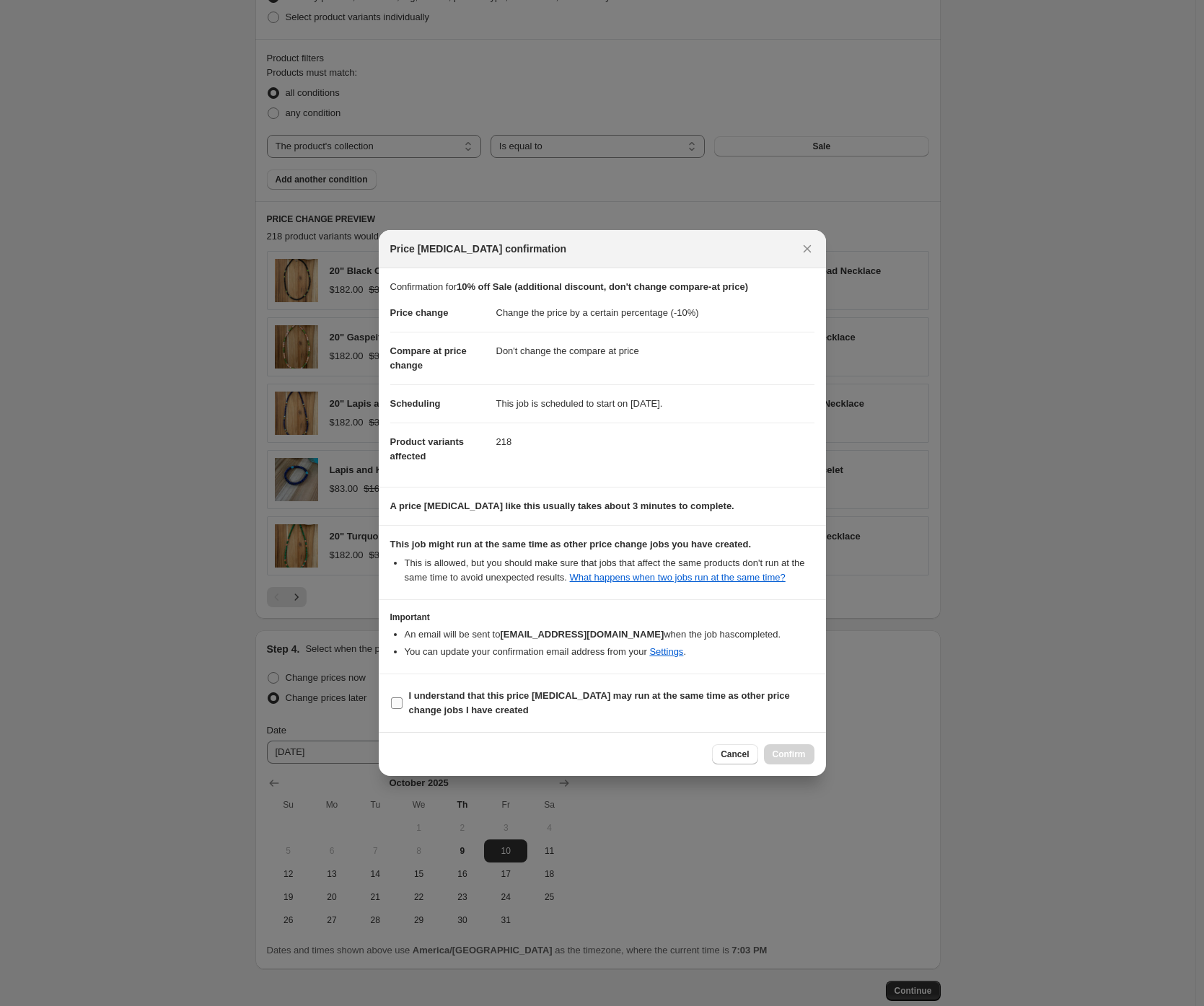
click at [479, 718] on span "I understand that this price change job may run at the same time as other price…" at bounding box center [612, 703] width 406 height 29
click at [403, 709] on input "I understand that this price change job may run at the same time as other price…" at bounding box center [396, 703] width 12 height 12
checkbox input "true"
click at [791, 760] on span "Confirm" at bounding box center [788, 754] width 33 height 12
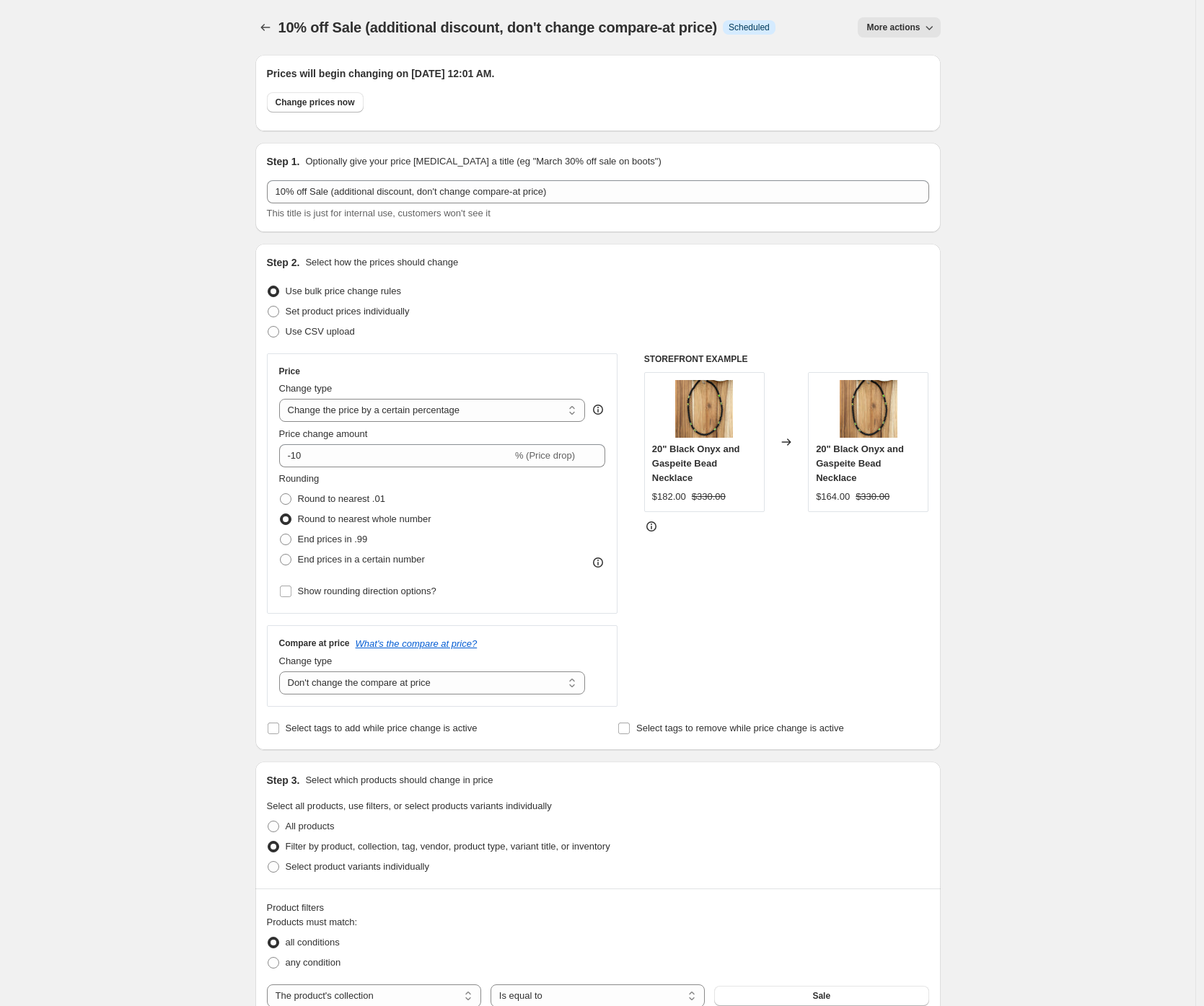
scroll to position [2, 0]
click at [263, 25] on icon "Price change jobs" at bounding box center [266, 26] width 15 height 15
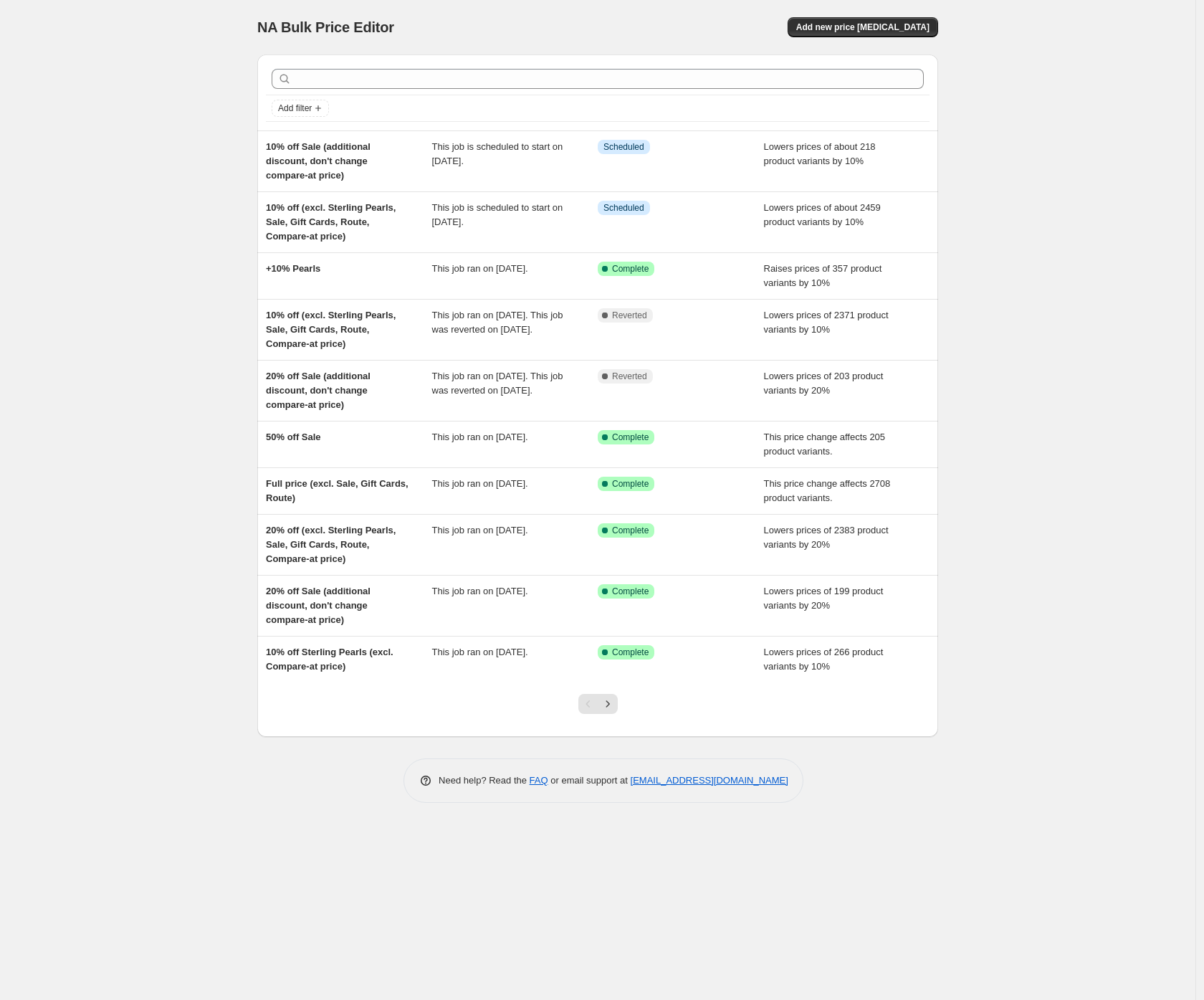
click at [130, 333] on div "NA Bulk Price Editor. This page is ready NA Bulk Price Editor Add new price cha…" at bounding box center [597, 500] width 1196 height 1000
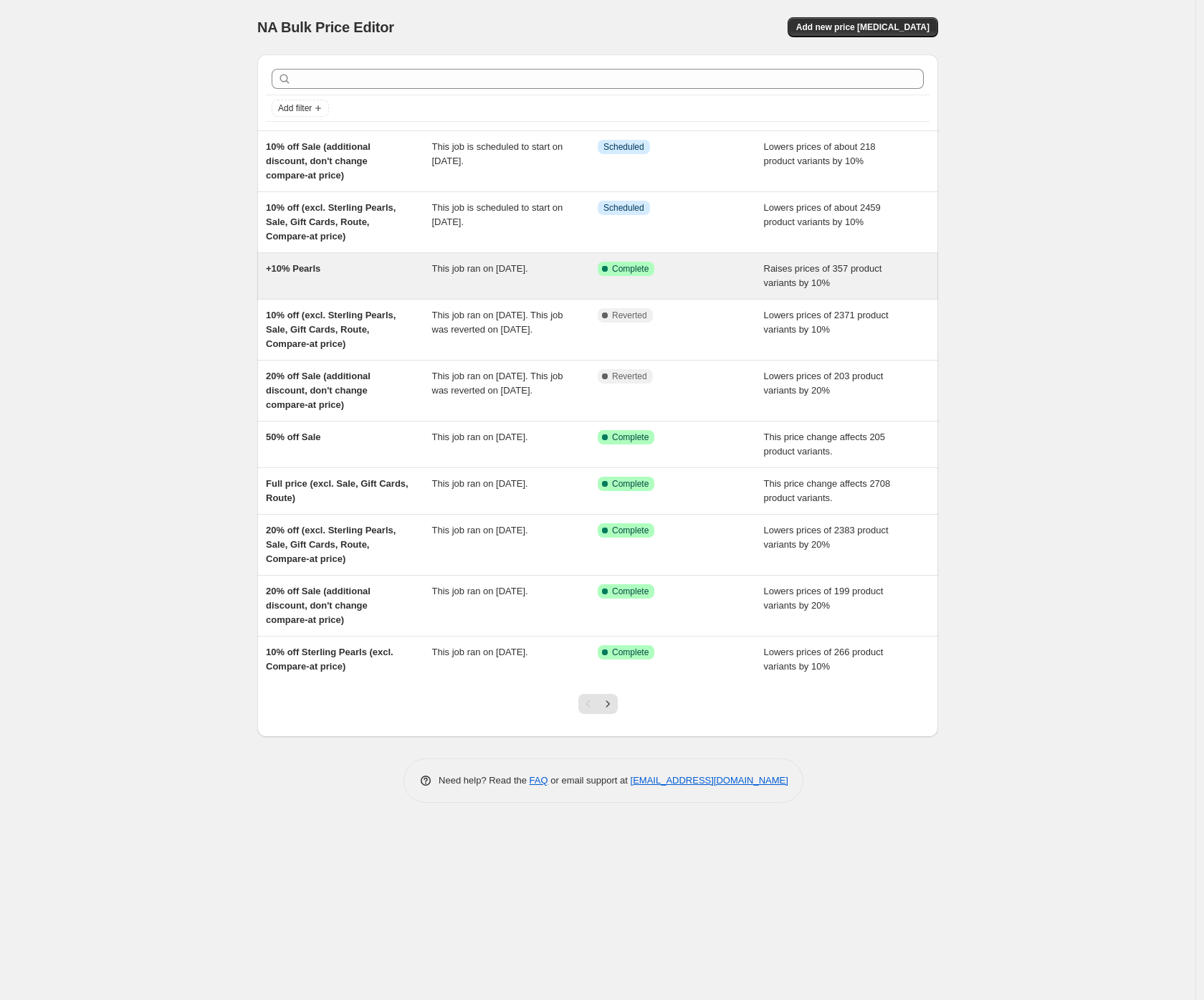
click at [301, 279] on div "+10% Pearls" at bounding box center [349, 277] width 166 height 29
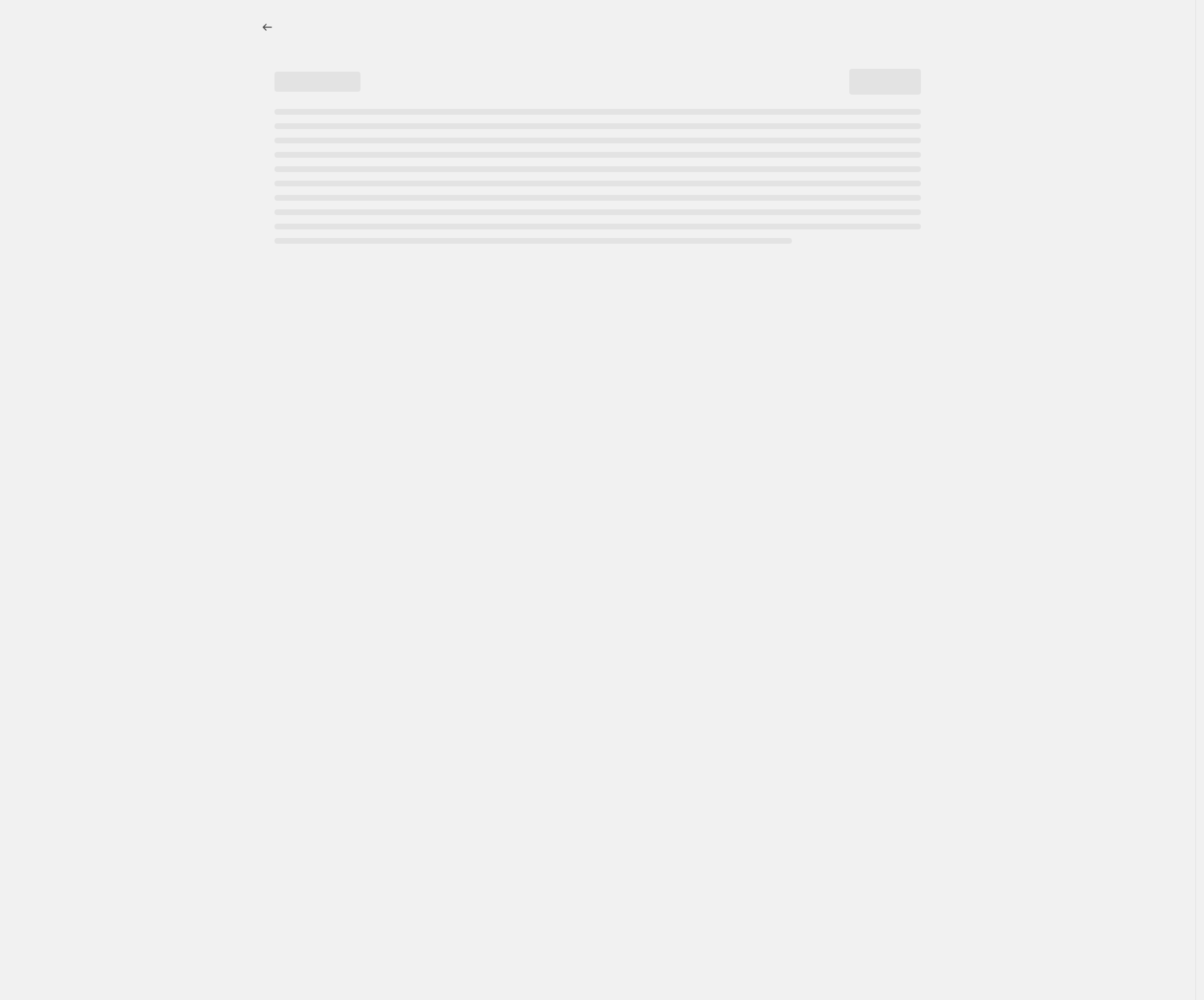
select select "percentage"
select select "no_change"
select select "tag"
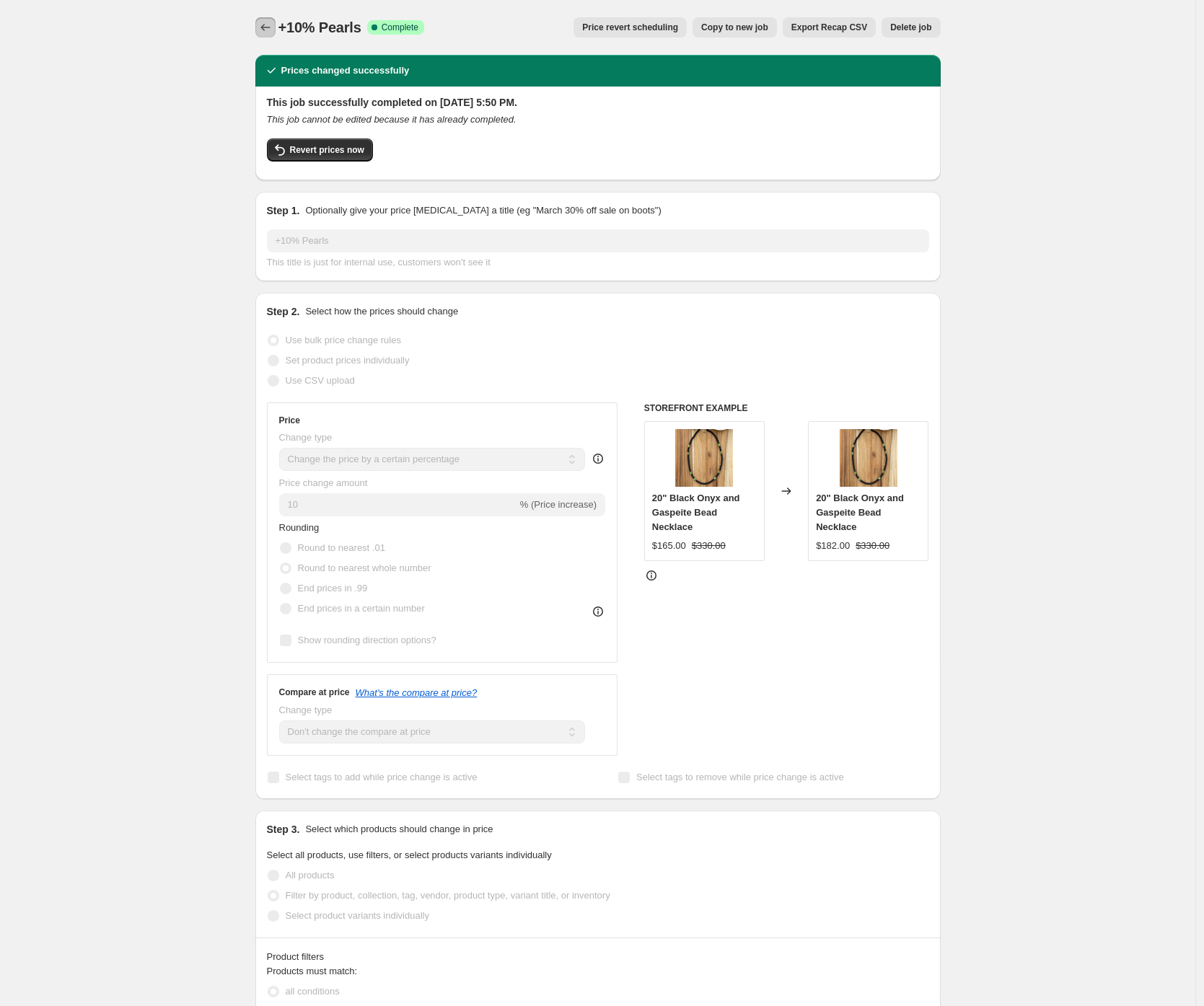
click at [265, 28] on icon "Price change jobs" at bounding box center [266, 27] width 15 height 15
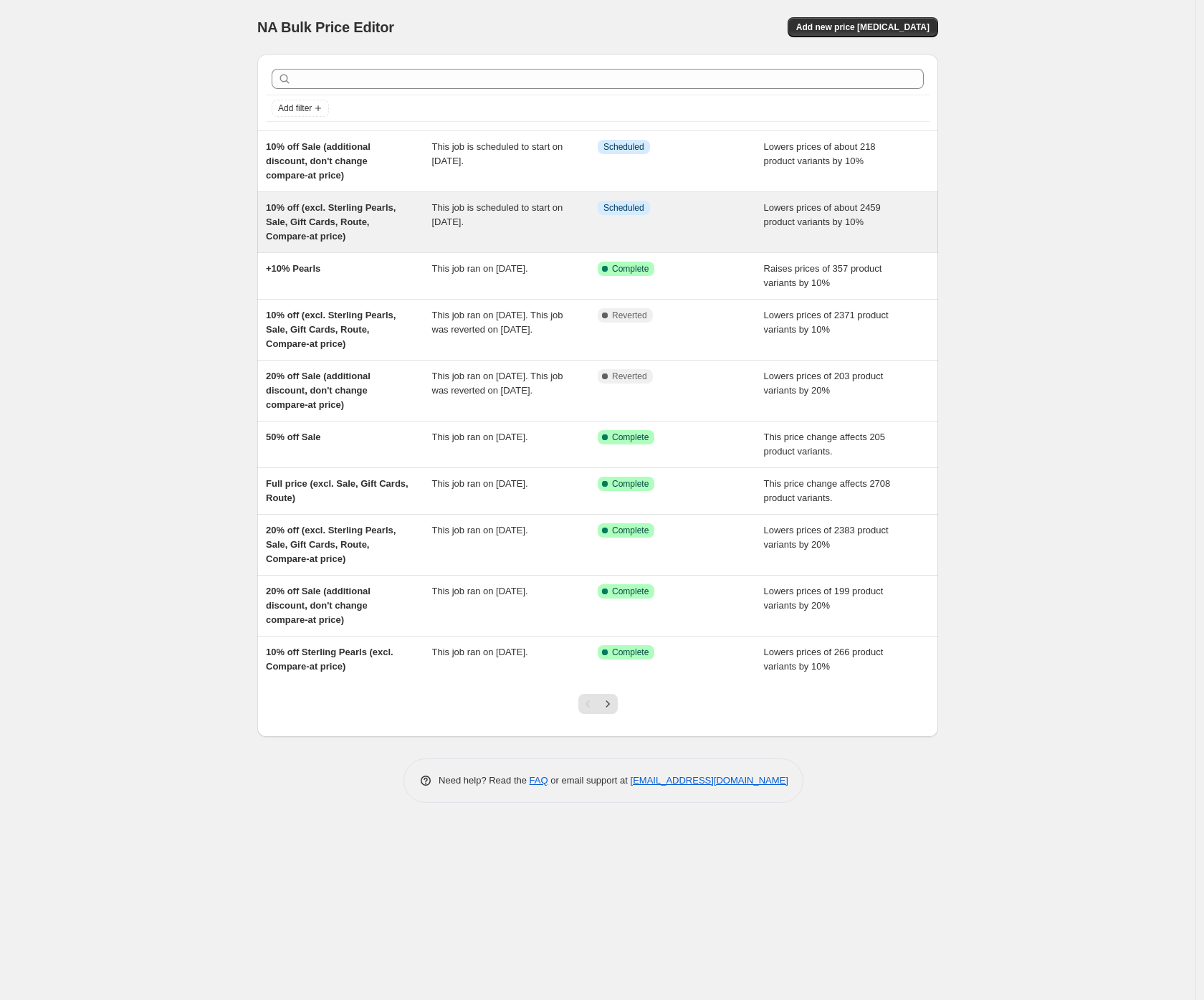
click at [331, 227] on span "10% off (excl. Sterling Pearls, Sale, Gift Cards, Route, Compare-at price)" at bounding box center [331, 222] width 130 height 40
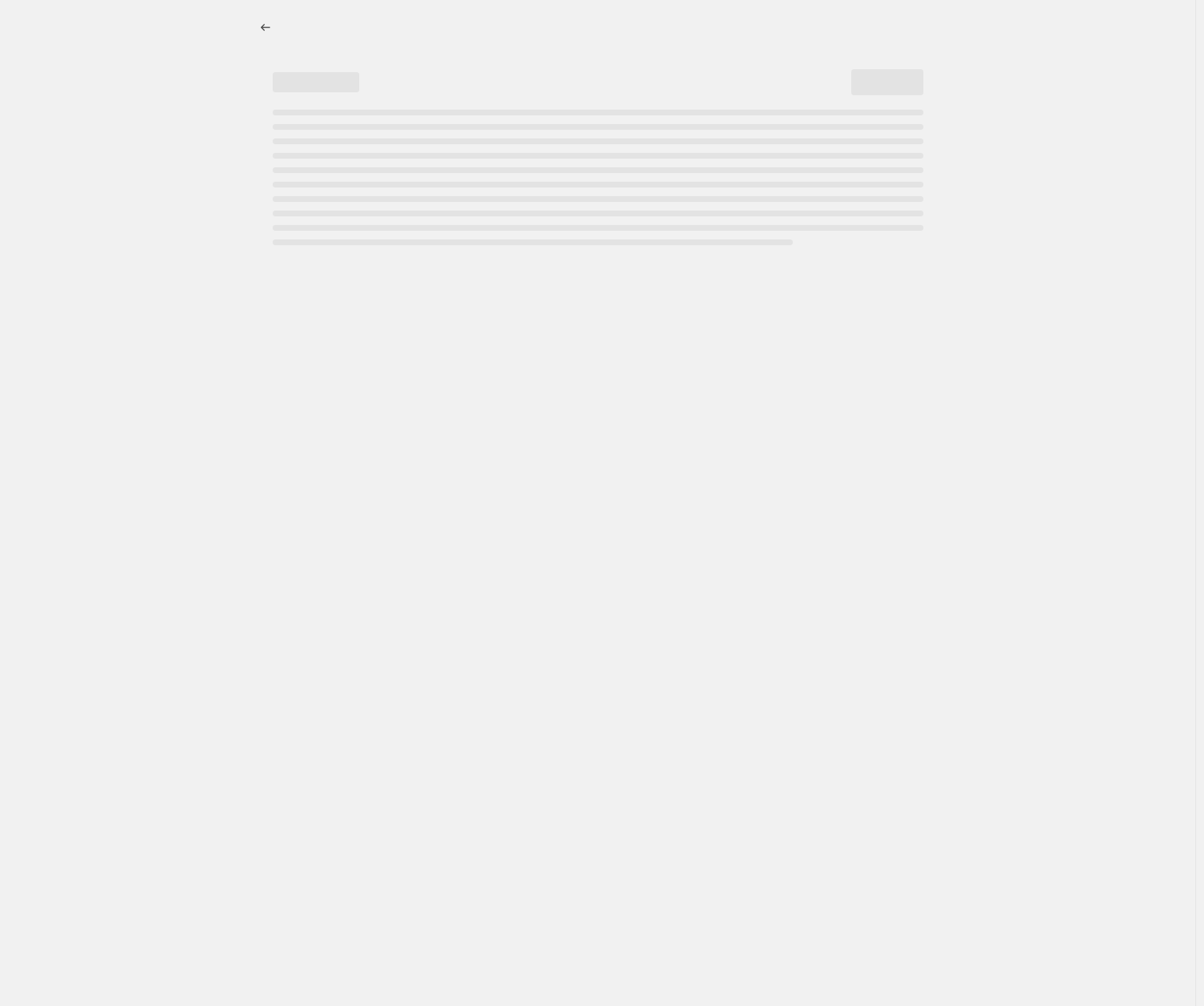
select select "percentage"
select select "collection"
select select "not_equal"
select select "product_type"
select select "not_equal"
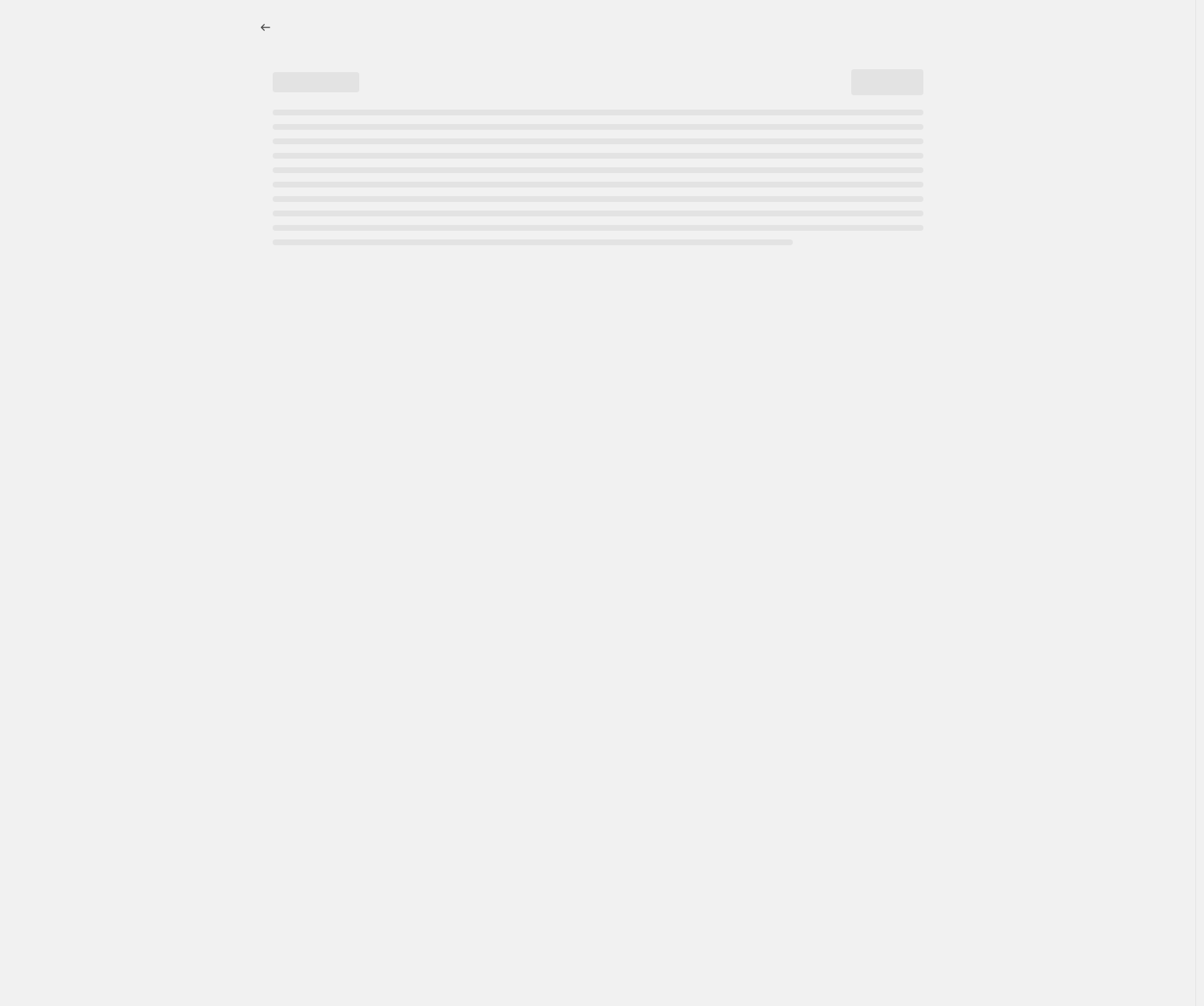
select select "product_type"
select select "not_equal"
select select "collection"
select select "not_equal"
select select "collection"
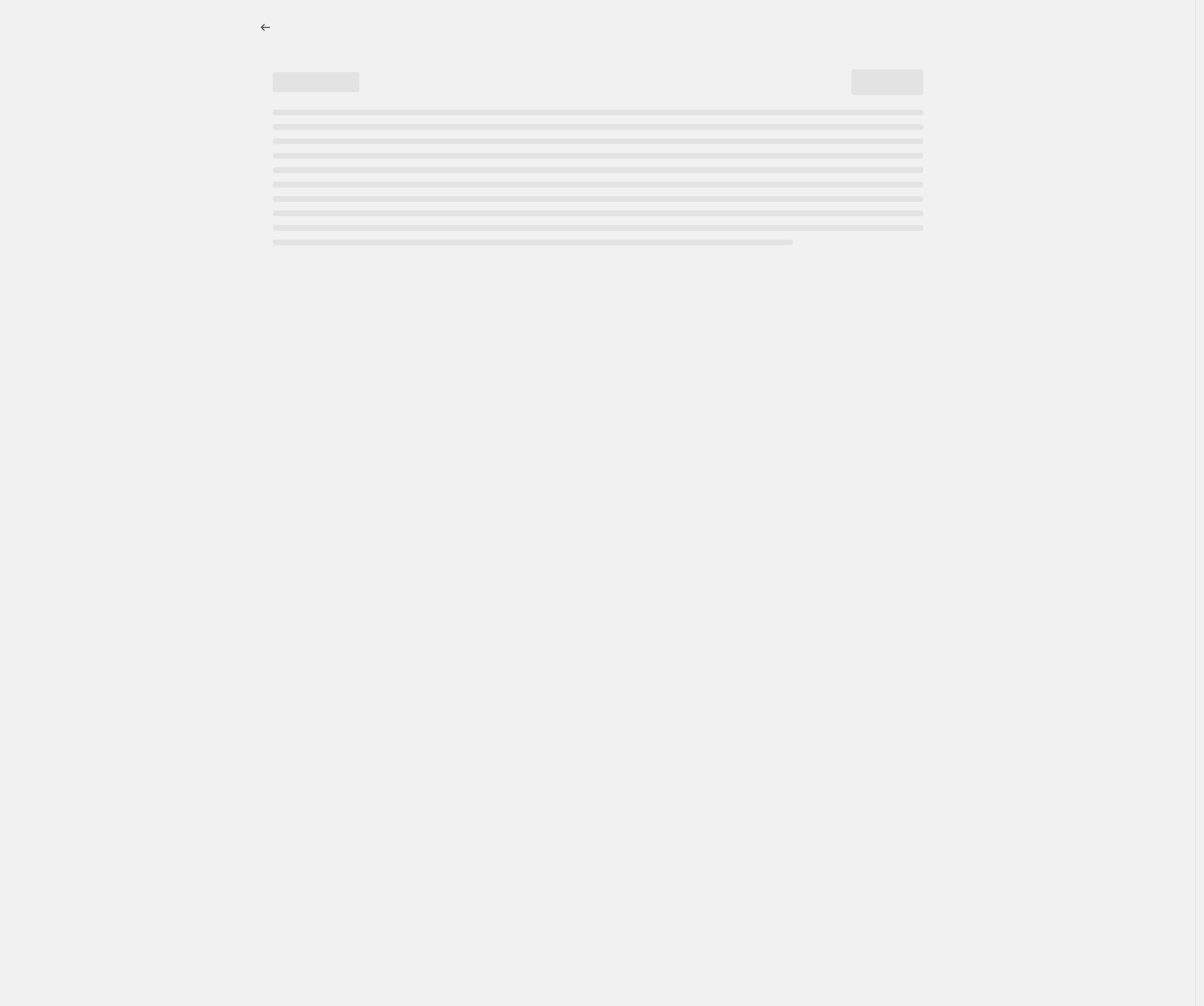
select select "not_equal"
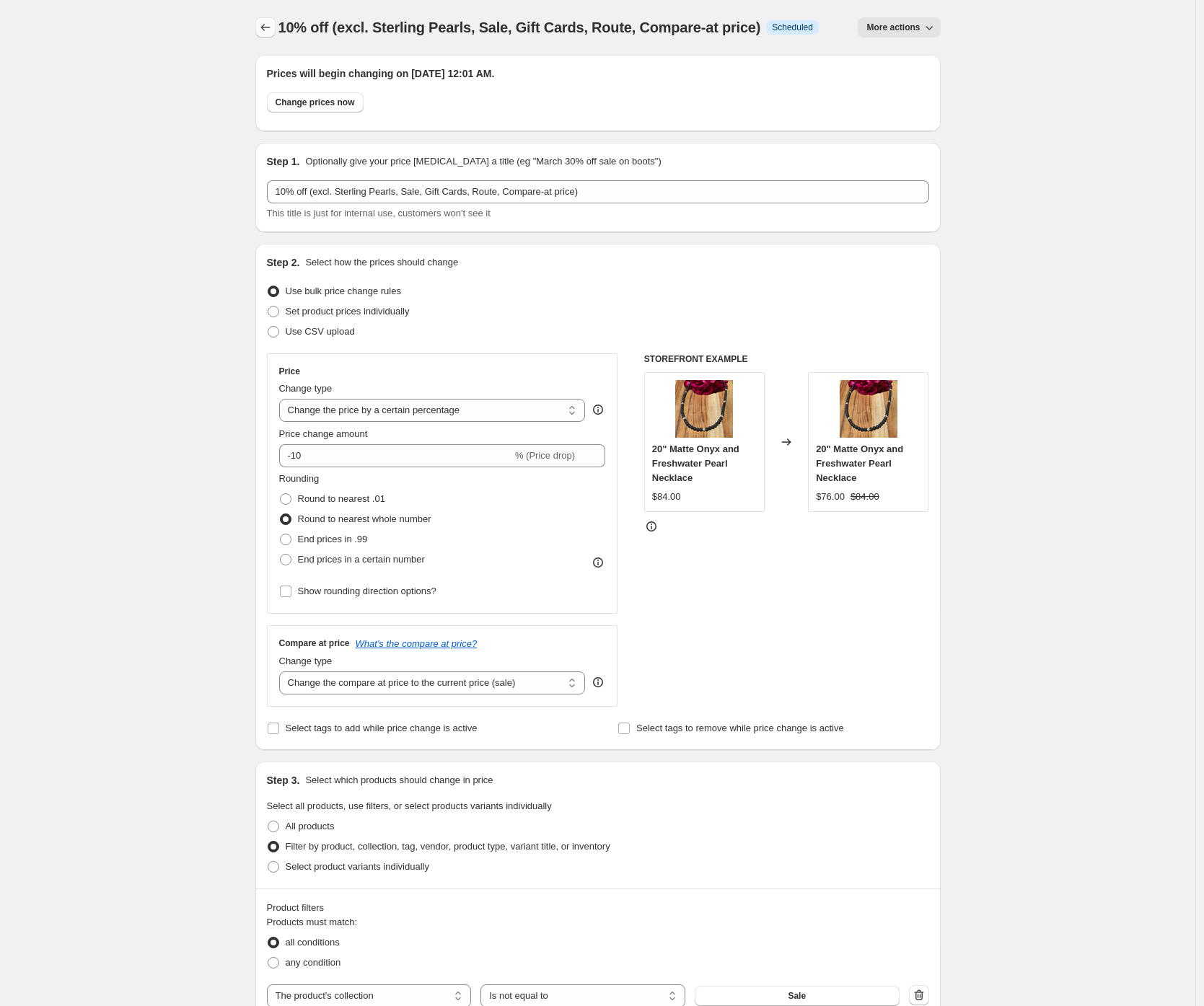
click at [266, 34] on icon "Price change jobs" at bounding box center [266, 27] width 15 height 15
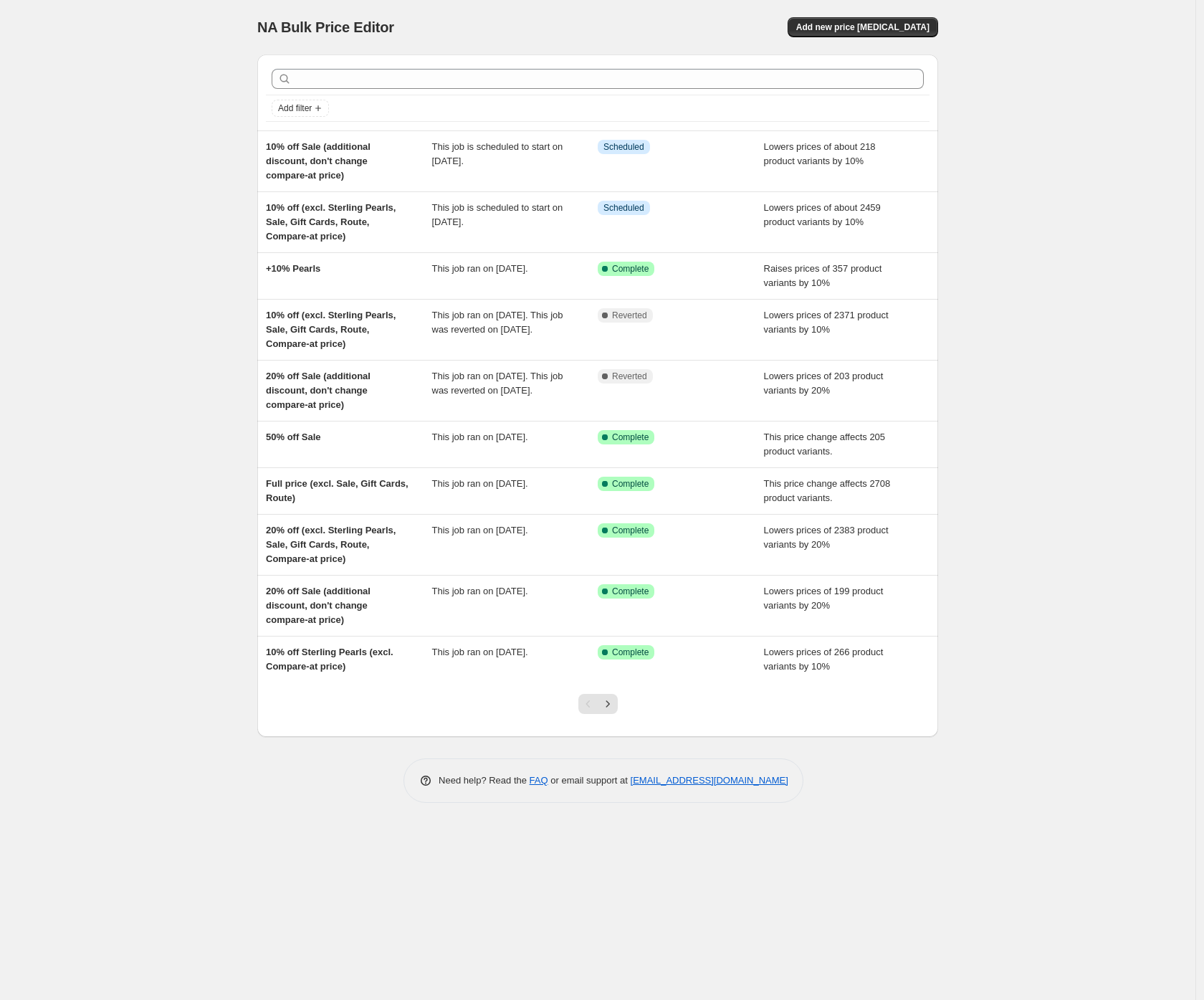
click at [176, 57] on div "NA Bulk Price Editor. This page is ready NA Bulk Price Editor Add new price cha…" at bounding box center [597, 500] width 1196 height 1000
click at [832, 23] on span "Add new price change job" at bounding box center [863, 27] width 134 height 12
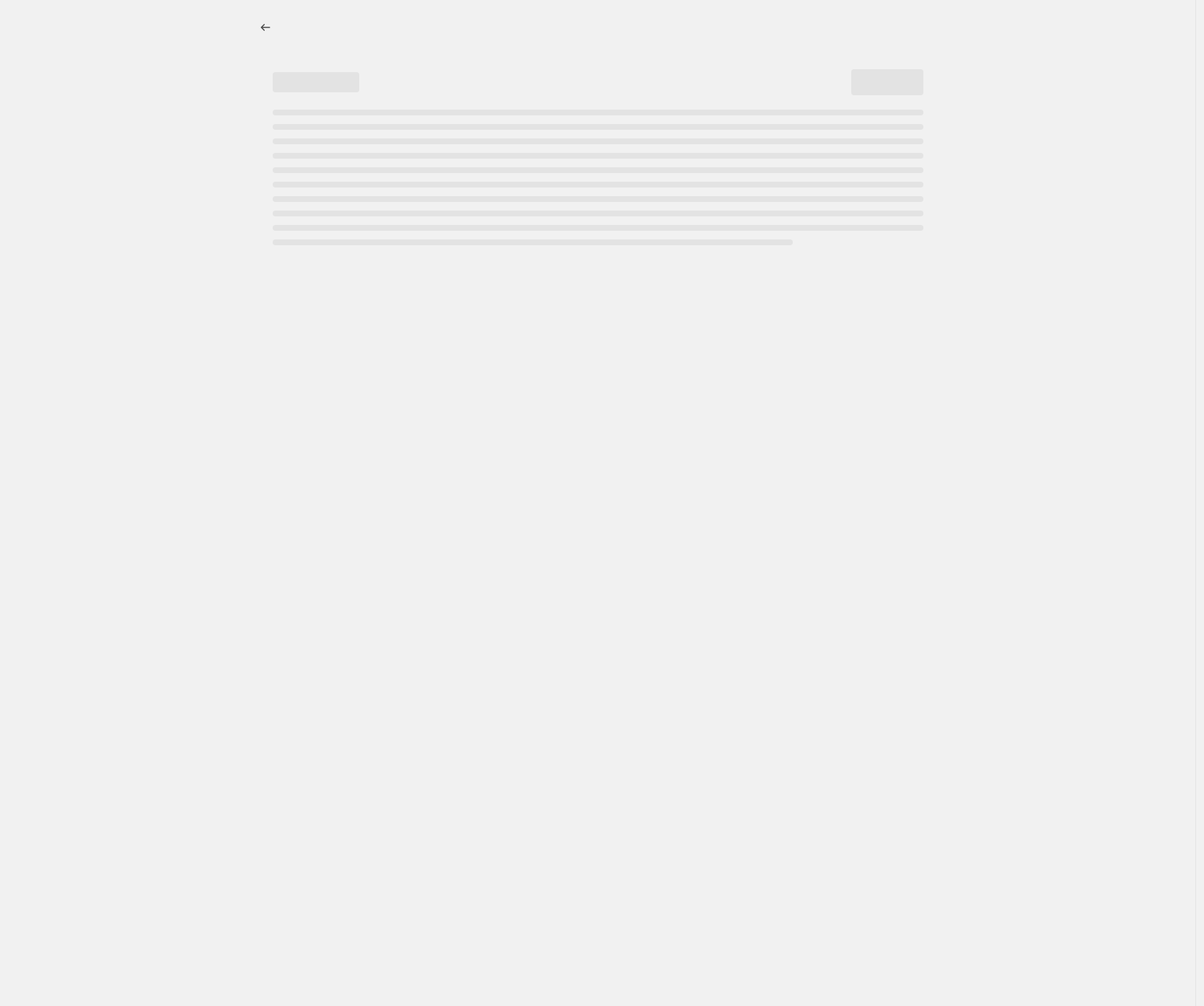
select select "percentage"
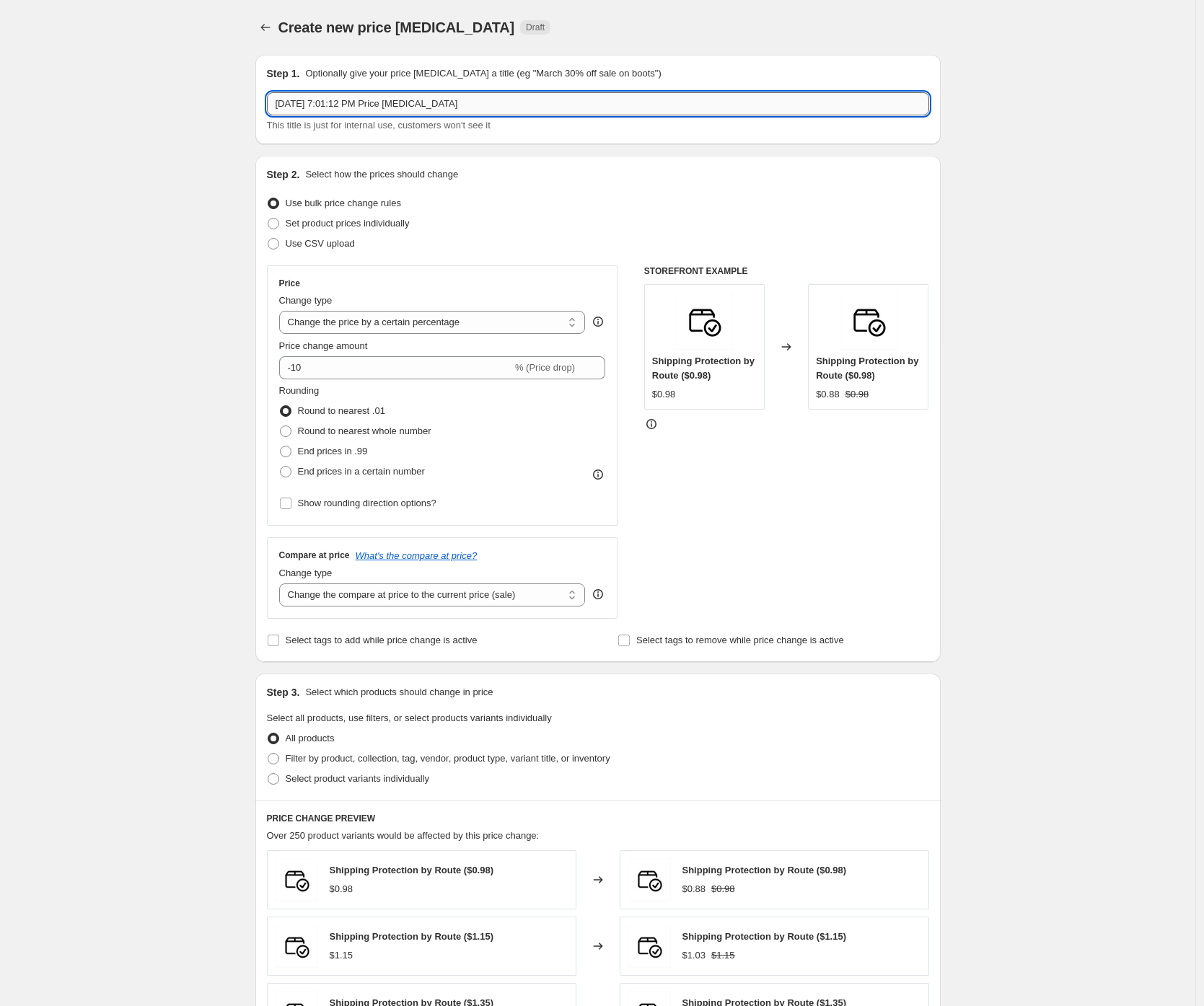
click at [505, 97] on input "Oct 9, 2025, 7:01:12 PM Price change job" at bounding box center [597, 104] width 662 height 23
click at [202, 232] on div "Create new price change job. This page is ready Create new price change job Dra…" at bounding box center [597, 721] width 1195 height 1443
click at [286, 102] on input "+10% compare-at price Sterling Pearls" at bounding box center [597, 104] width 662 height 23
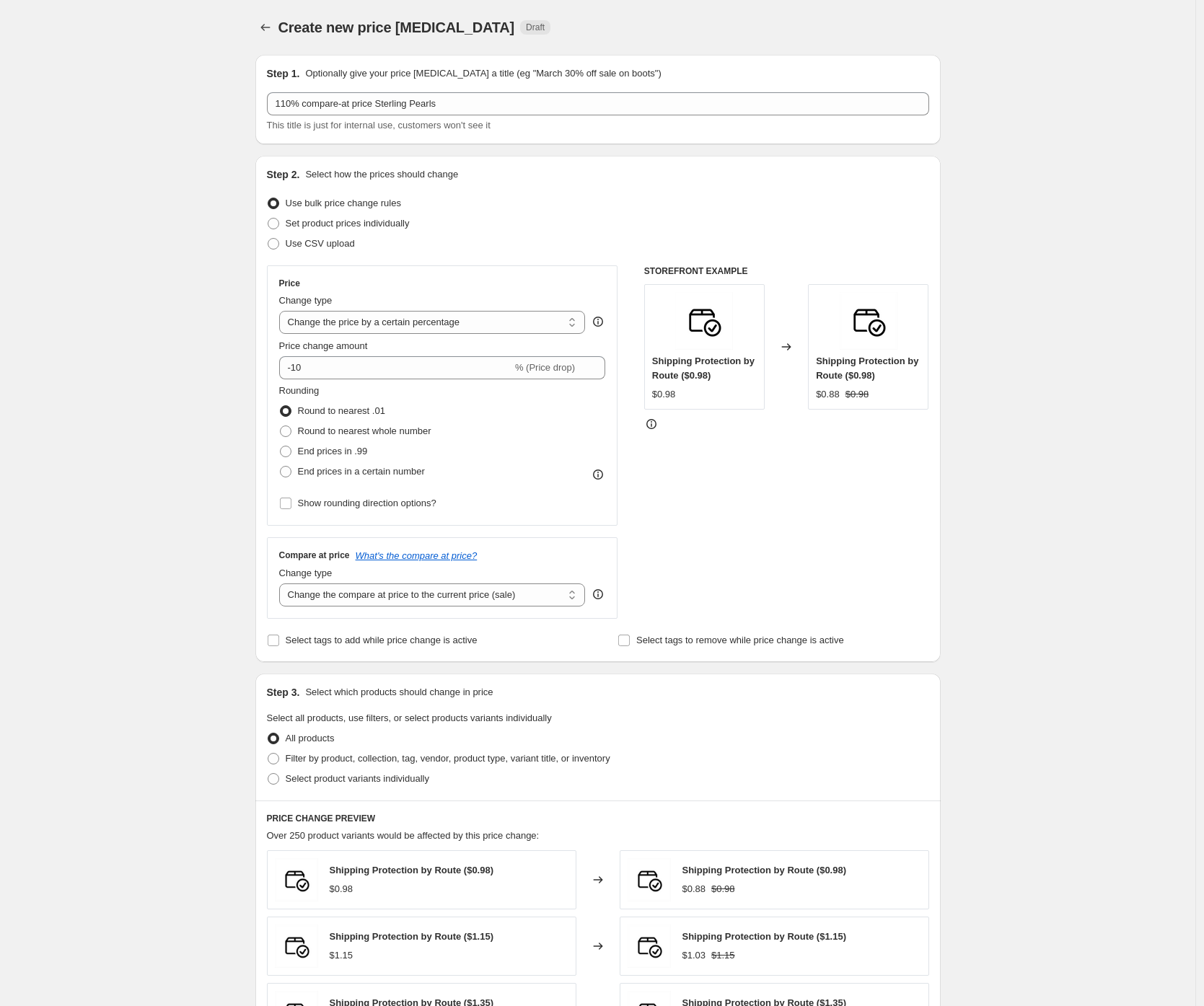
click at [156, 186] on div "Create new price change job. This page is ready Create new price change job Dra…" at bounding box center [597, 721] width 1195 height 1443
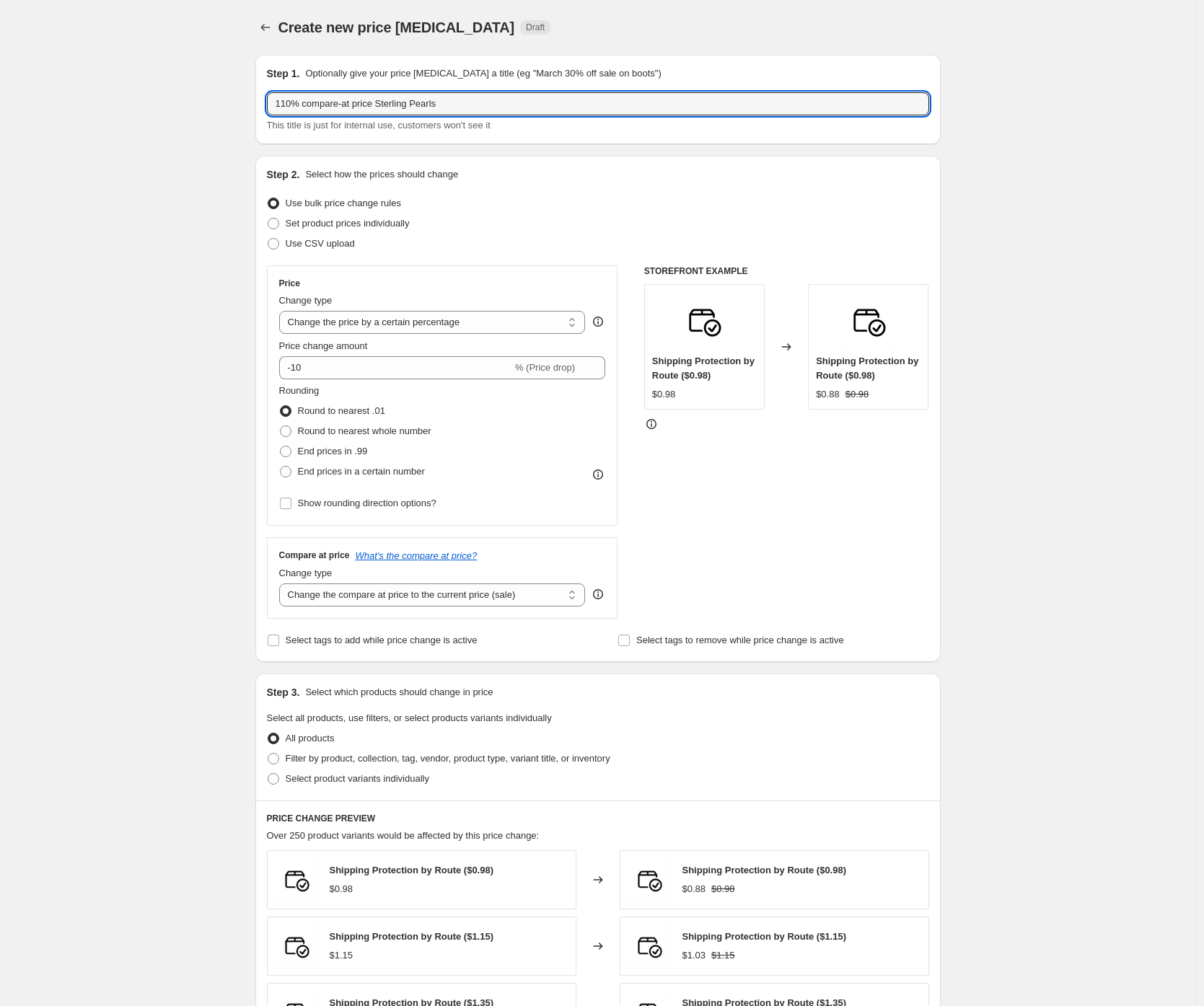
drag, startPoint x: 311, startPoint y: 105, endPoint x: 252, endPoint y: 100, distance: 59.2
click at [252, 100] on div "Step 1. Optionally give your price change job a title (eg "March 30% off sale o…" at bounding box center [592, 699] width 697 height 1311
click at [236, 114] on div "Create new price change job. This page is ready Create new price change job Dra…" at bounding box center [597, 721] width 1195 height 1443
drag, startPoint x: 312, startPoint y: 106, endPoint x: 274, endPoint y: 106, distance: 38.0
click at [274, 106] on input "110% compare-at price Sterling Pearls" at bounding box center [597, 104] width 662 height 23
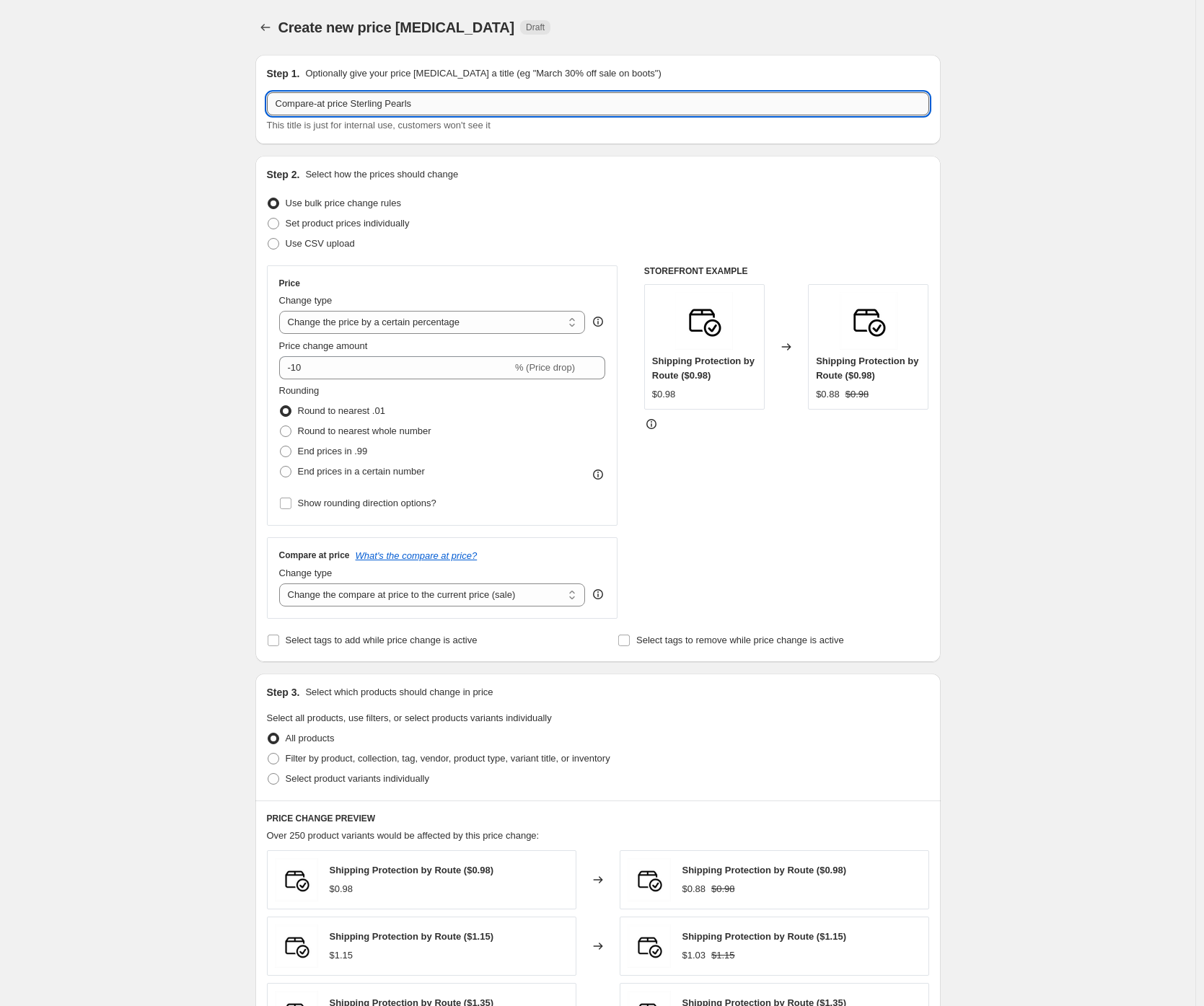
click at [357, 105] on input "Compare-at price Sterling Pearls" at bounding box center [597, 104] width 662 height 23
type input "110% compare-at price Sterling Pearls"
click at [102, 380] on div "Create new price change job. This page is ready Create new price change job Dra…" at bounding box center [597, 721] width 1195 height 1443
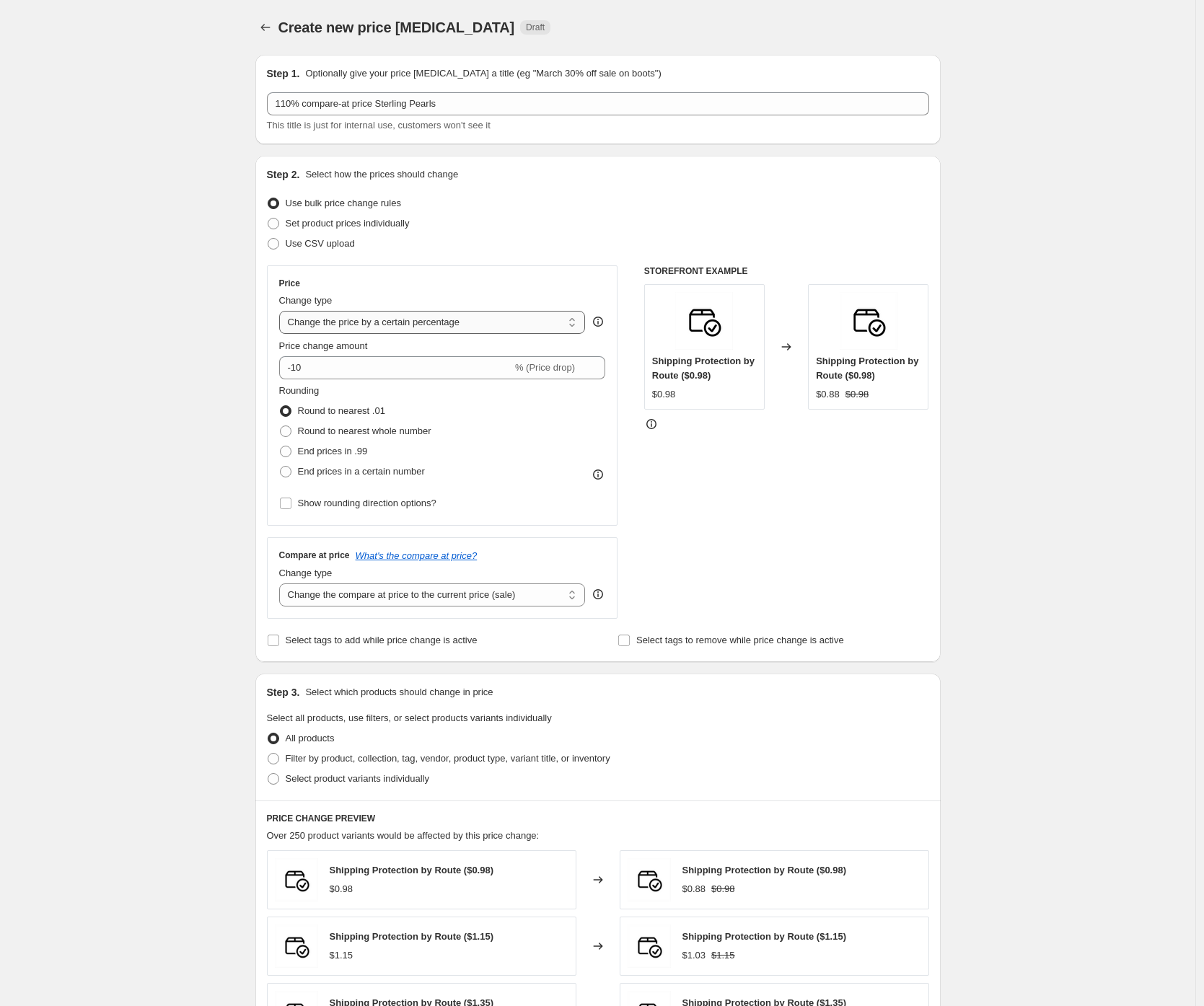
click at [335, 323] on select "Change the price to a certain amount Change the price by a certain amount Chang…" at bounding box center [432, 322] width 306 height 23
select select "no_change"
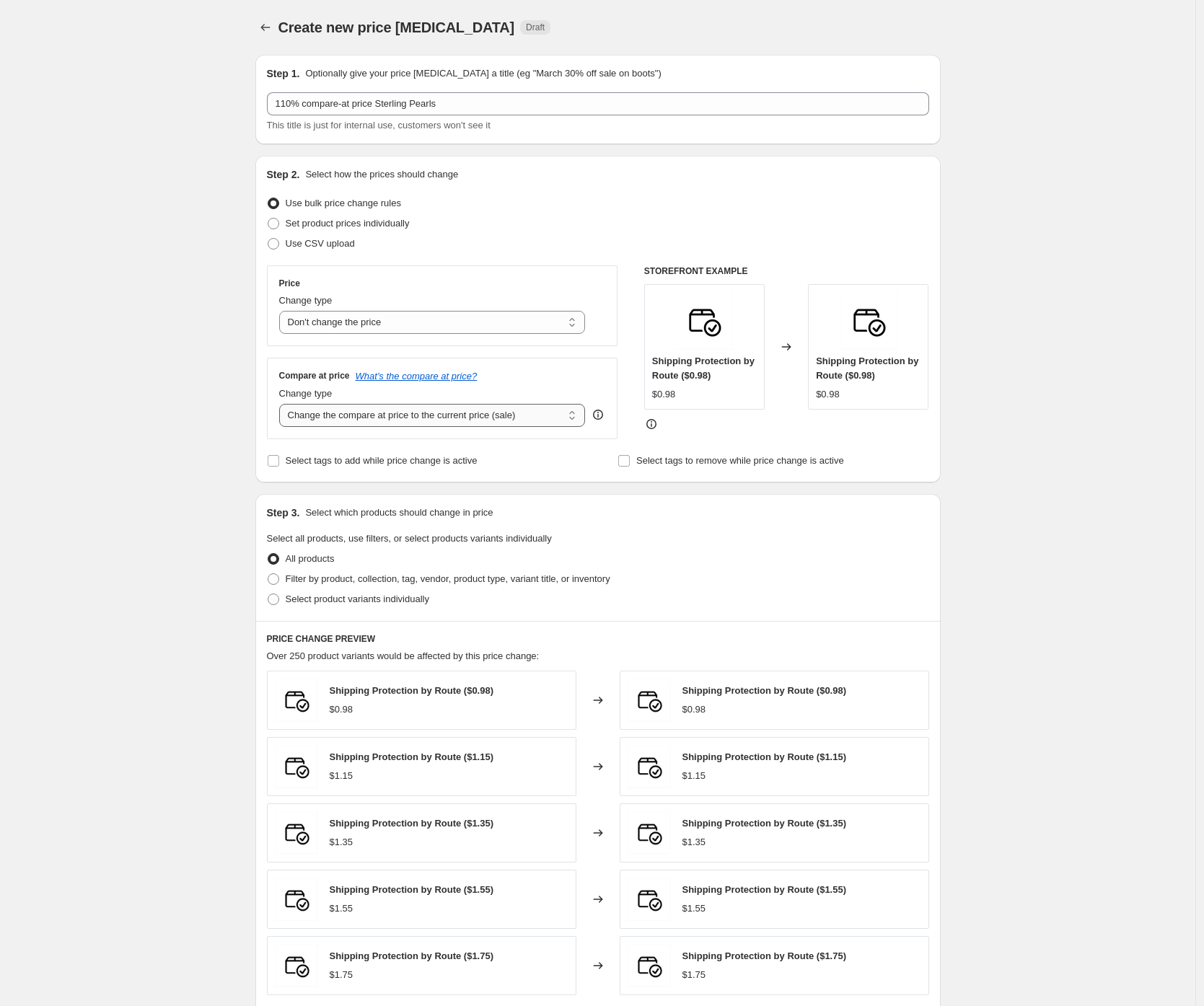
click at [329, 420] on select "Change the compare at price to the current price (sale) Change the compare at p…" at bounding box center [432, 415] width 306 height 23
select select "pp"
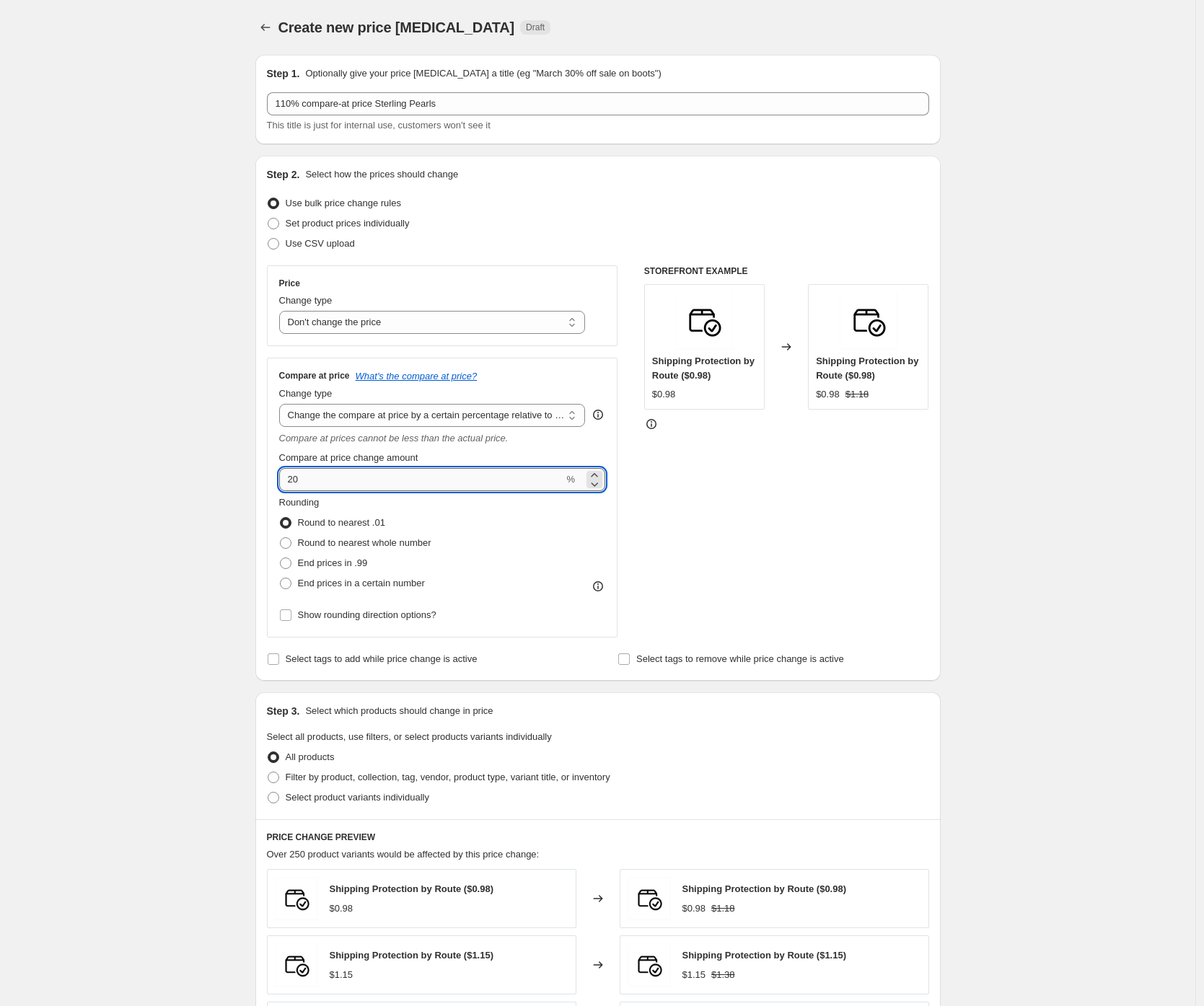
click at [291, 482] on input "20" at bounding box center [421, 479] width 285 height 23
click at [301, 482] on input "20" at bounding box center [421, 479] width 285 height 23
click at [298, 483] on input "20" at bounding box center [421, 479] width 285 height 23
click at [197, 538] on div "Create new price change job. This page is ready Create new price change job Dra…" at bounding box center [597, 730] width 1195 height 1461
click at [291, 543] on span at bounding box center [286, 543] width 12 height 12
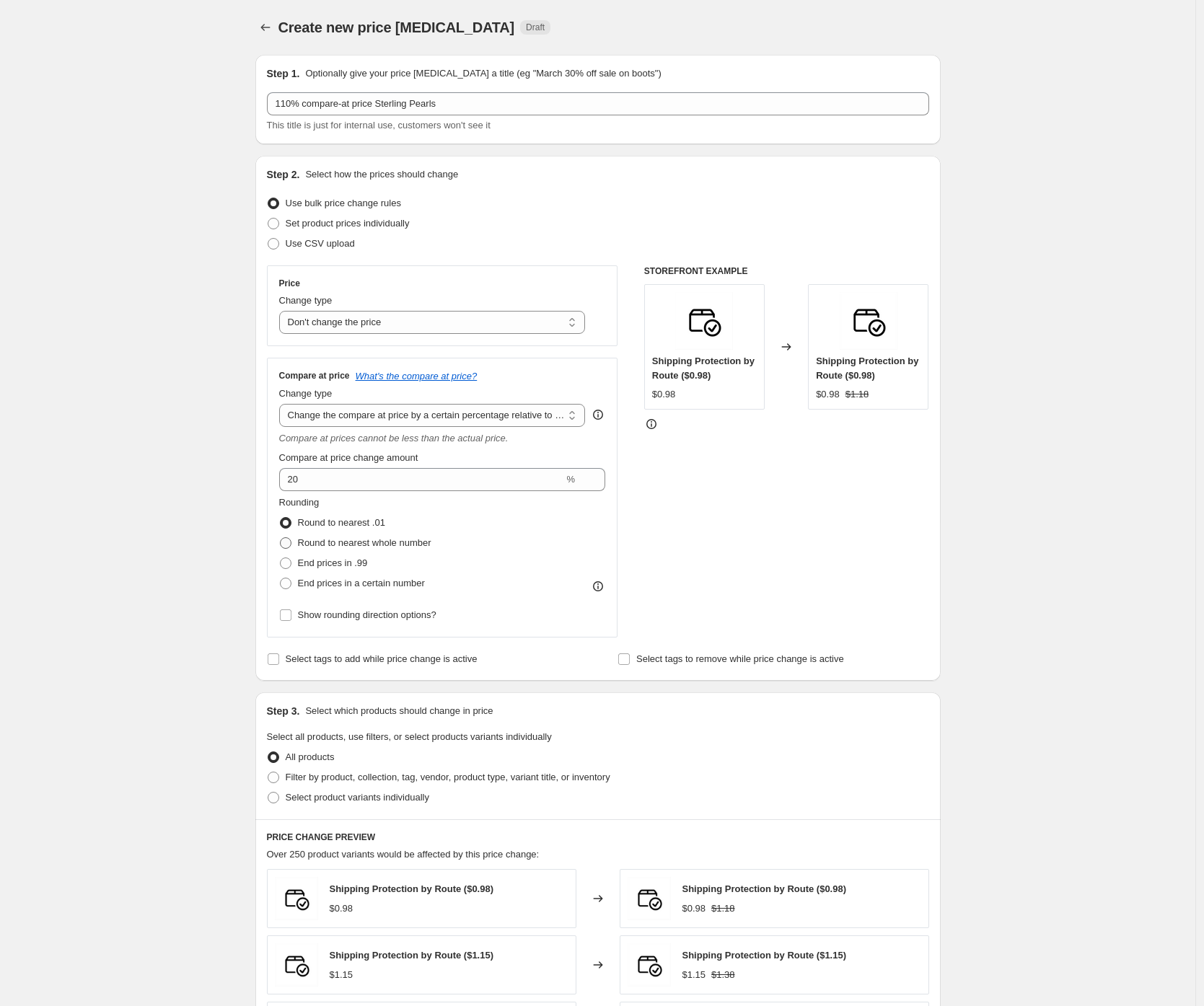
click at [281, 538] on input "Round to nearest whole number" at bounding box center [280, 538] width 1 height 1
radio input "true"
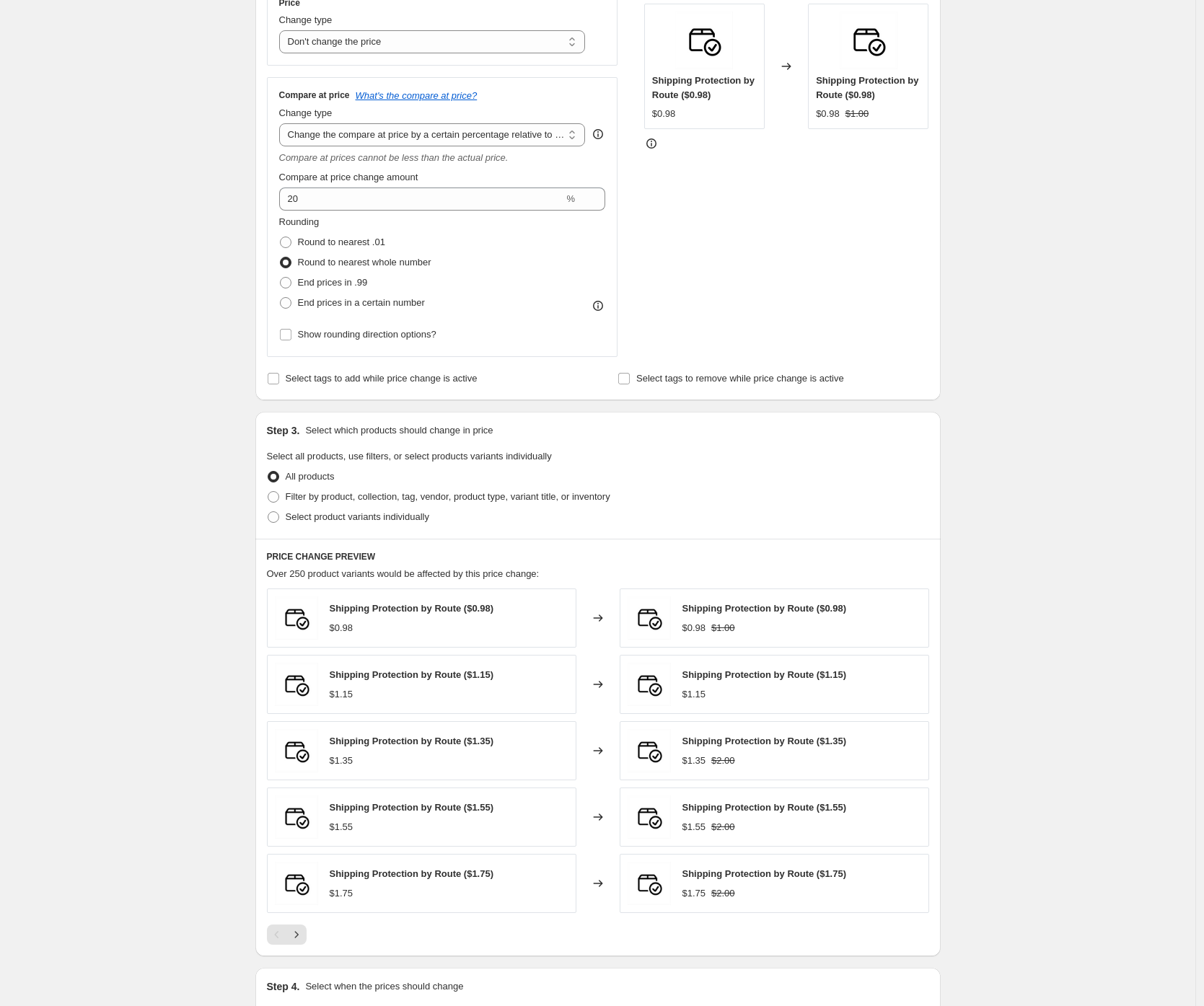
scroll to position [306, 0]
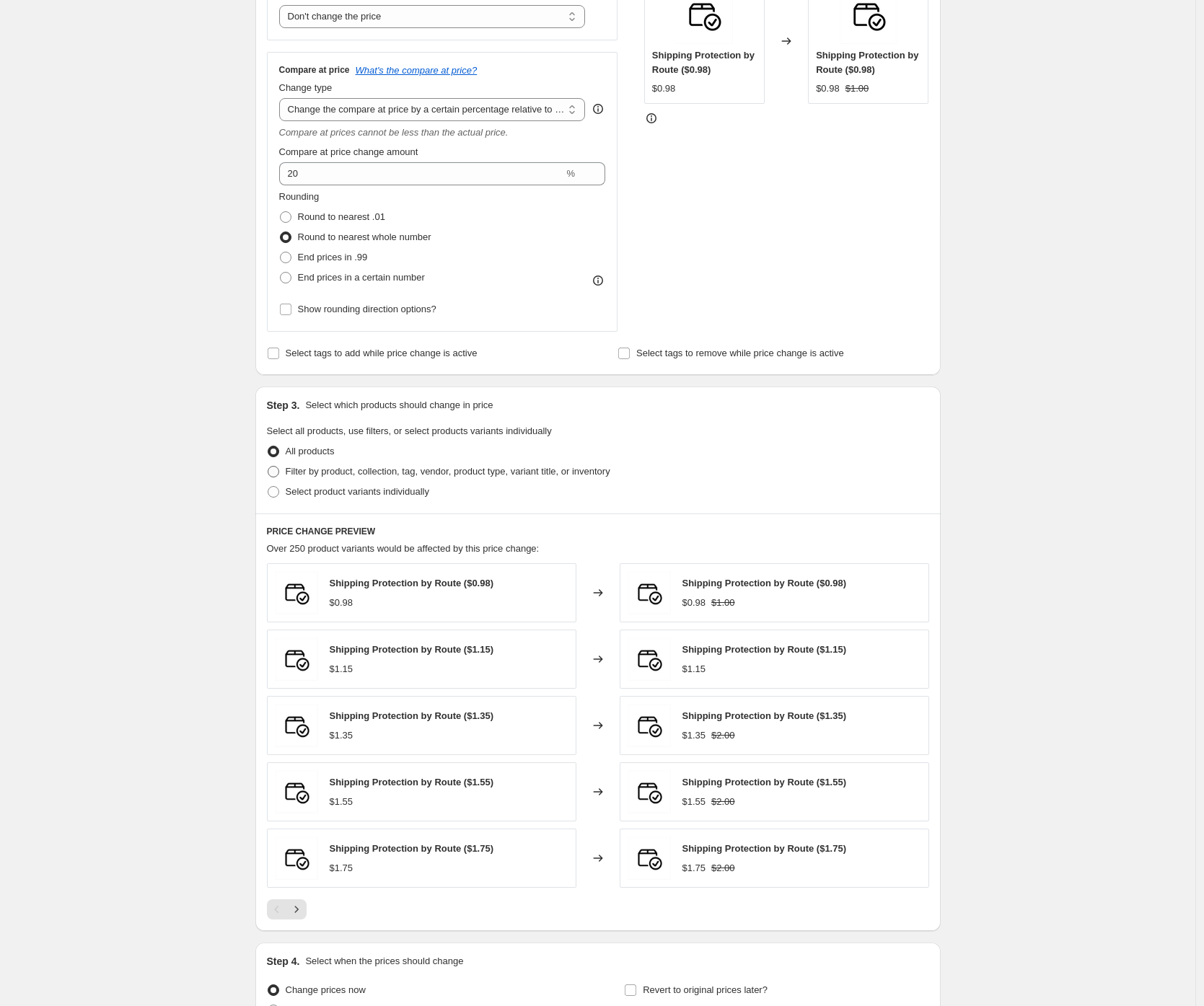
click at [341, 466] on span "Filter by product, collection, tag, vendor, product type, variant title, or inv…" at bounding box center [447, 472] width 325 height 15
click at [268, 466] on input "Filter by product, collection, tag, vendor, product type, variant title, or inv…" at bounding box center [267, 466] width 1 height 1
radio input "true"
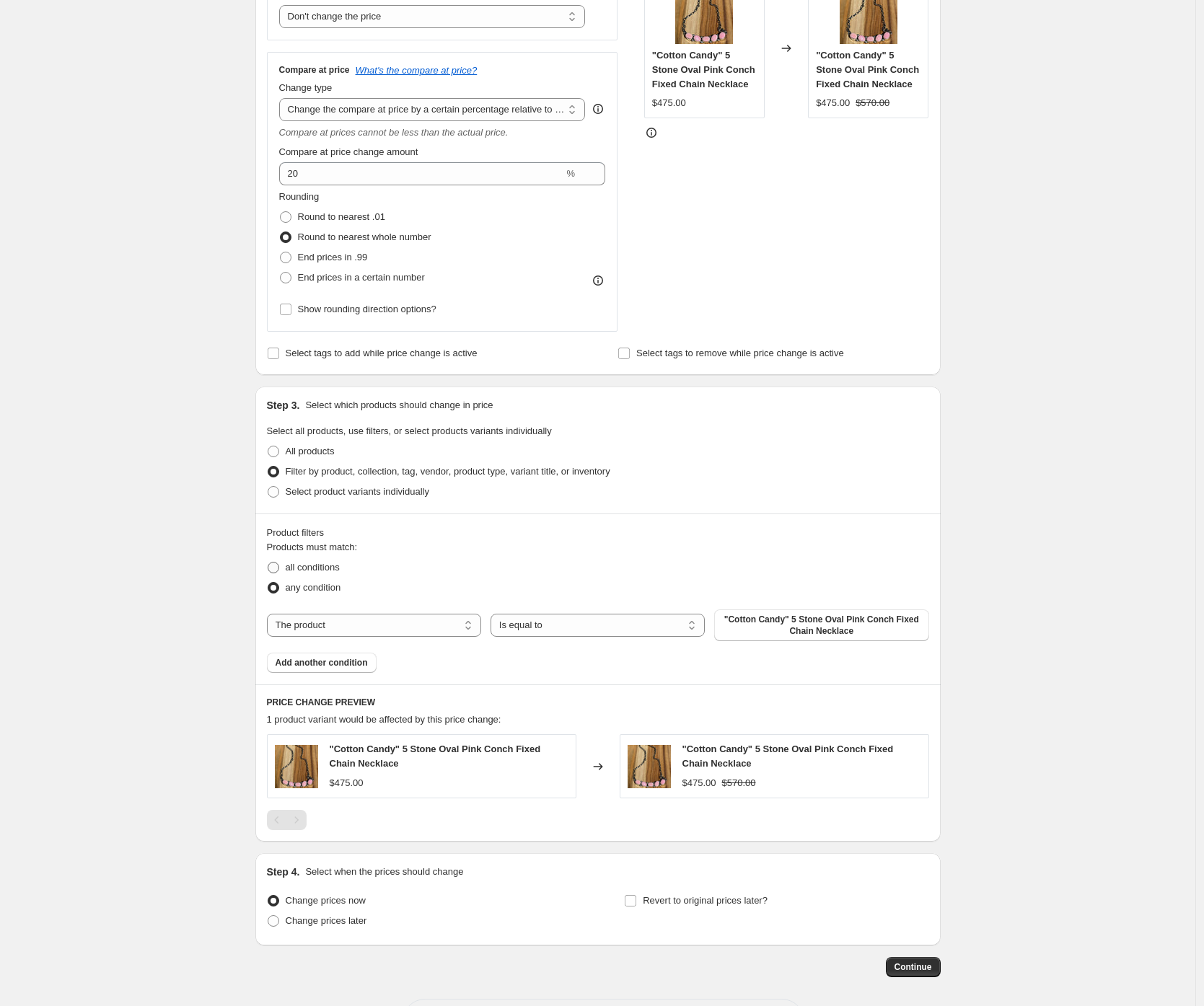
click at [312, 567] on span "all conditions" at bounding box center [312, 568] width 54 height 11
click at [268, 563] on input "all conditions" at bounding box center [267, 562] width 1 height 1
radio input "true"
click at [411, 618] on select "The product The product's collection The product's tag The product's vendor The…" at bounding box center [374, 625] width 215 height 23
select select "collection"
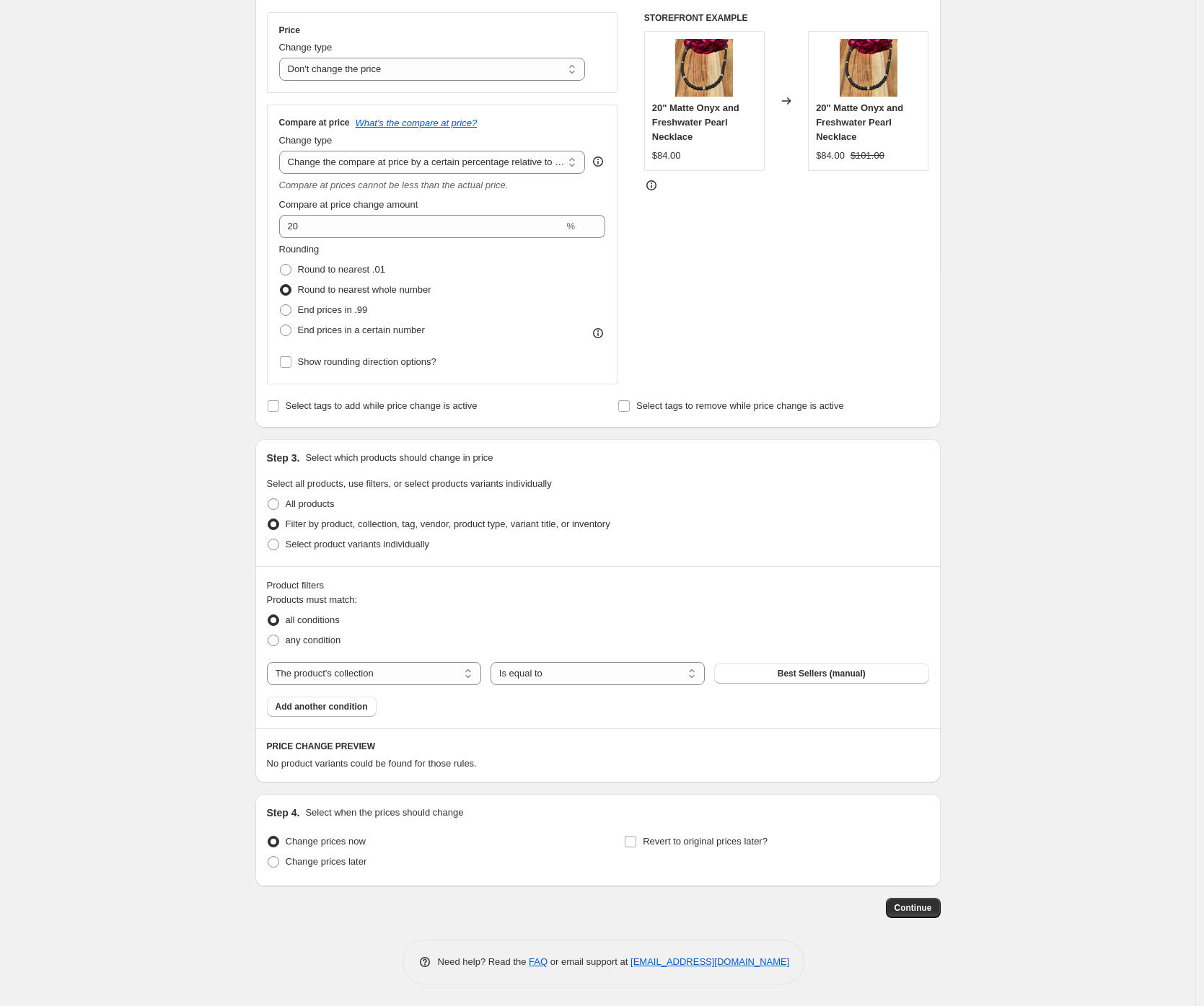
scroll to position [253, 0]
click at [812, 671] on span "Best Sellers (manual)" at bounding box center [821, 673] width 88 height 12
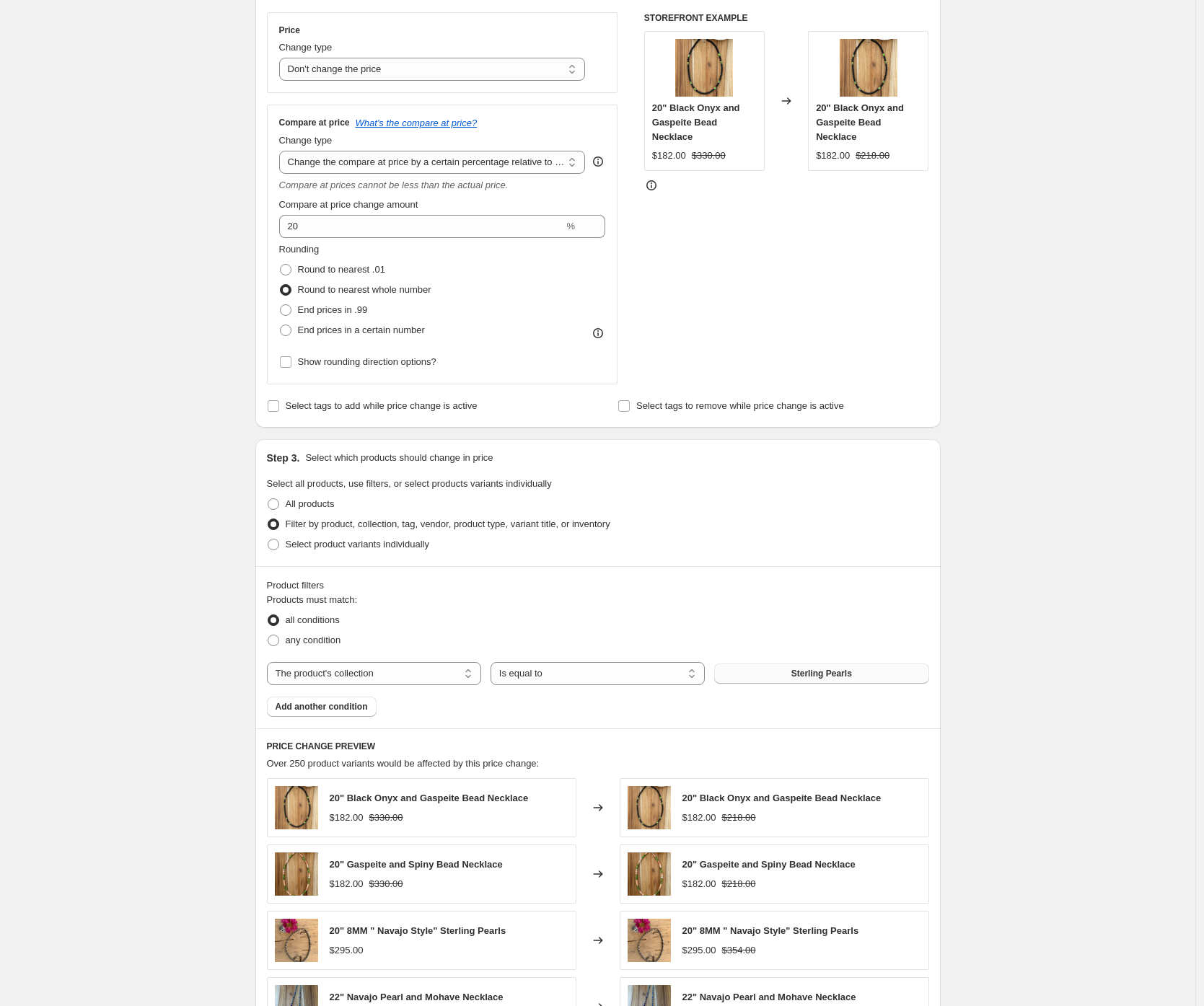
scroll to position [0, 0]
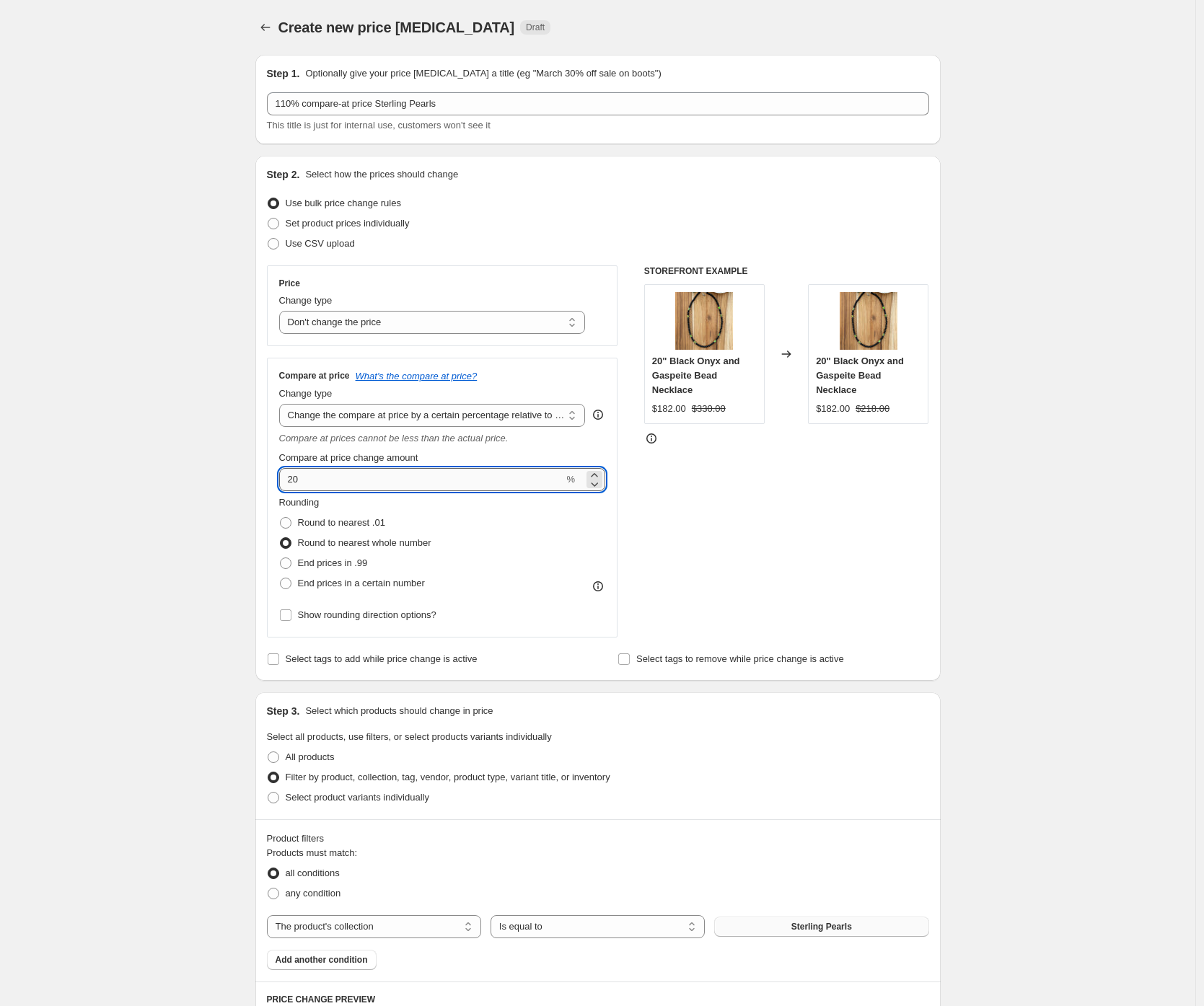
click at [498, 483] on input "20" at bounding box center [421, 479] width 285 height 23
click at [182, 485] on div "Create new price change job. This page is ready Create new price change job Dra…" at bounding box center [597, 811] width 1195 height 1624
click at [595, 473] on icon at bounding box center [595, 476] width 15 height 15
type input "12"
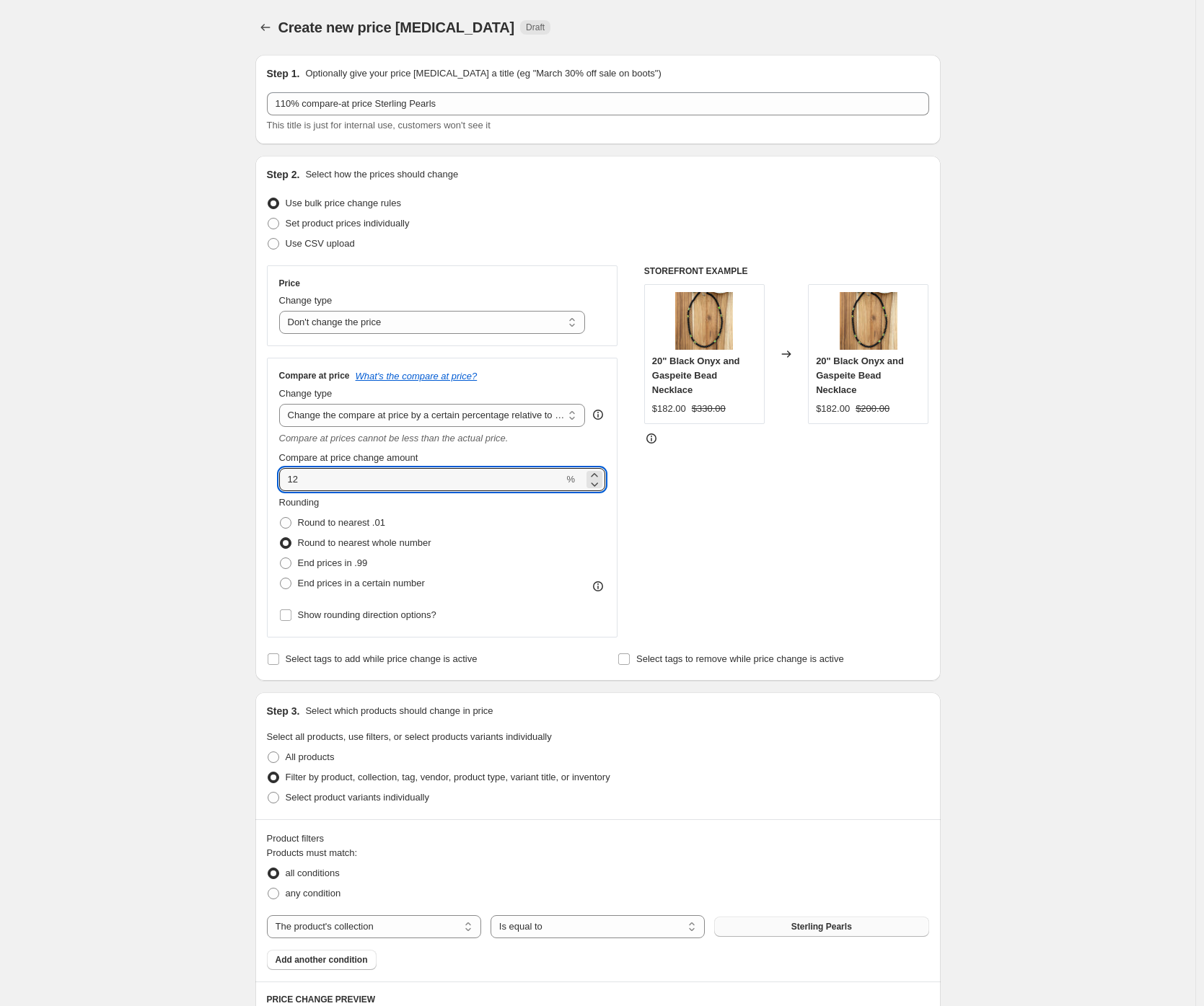
click at [194, 469] on div "Create new price change job. This page is ready Create new price change job Dra…" at bounding box center [597, 811] width 1195 height 1624
click at [94, 316] on div "Create new price change job. This page is ready Create new price change job Dra…" at bounding box center [597, 811] width 1195 height 1624
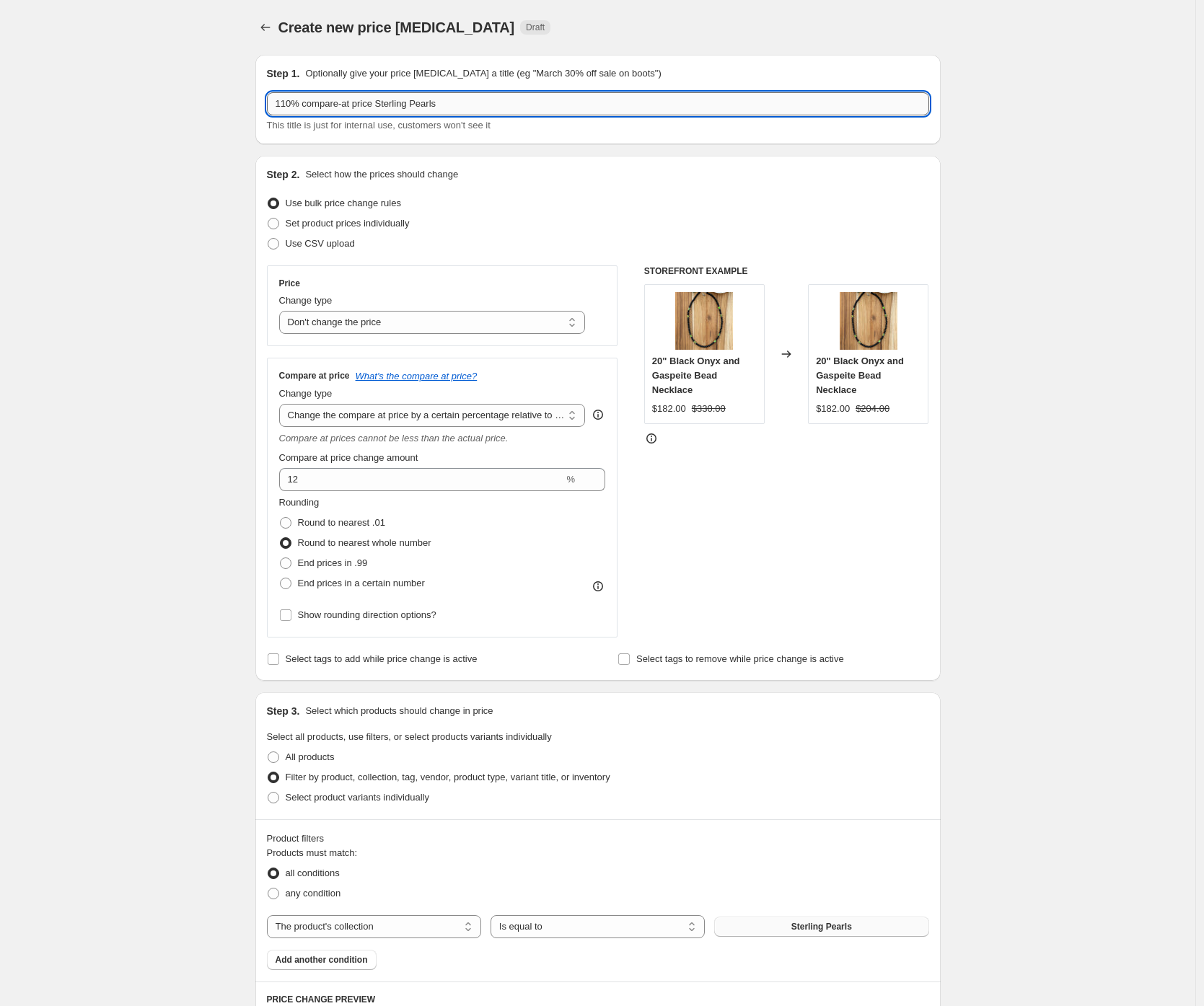
click at [532, 113] on input "110% compare-at price Sterling Pearls" at bounding box center [597, 104] width 662 height 23
type input "110% compare-at price Sterling Pearls (excl. Compare-at prices)"
click at [158, 416] on div "Create new price change job. This page is ready Create new price change job Dra…" at bounding box center [597, 811] width 1195 height 1624
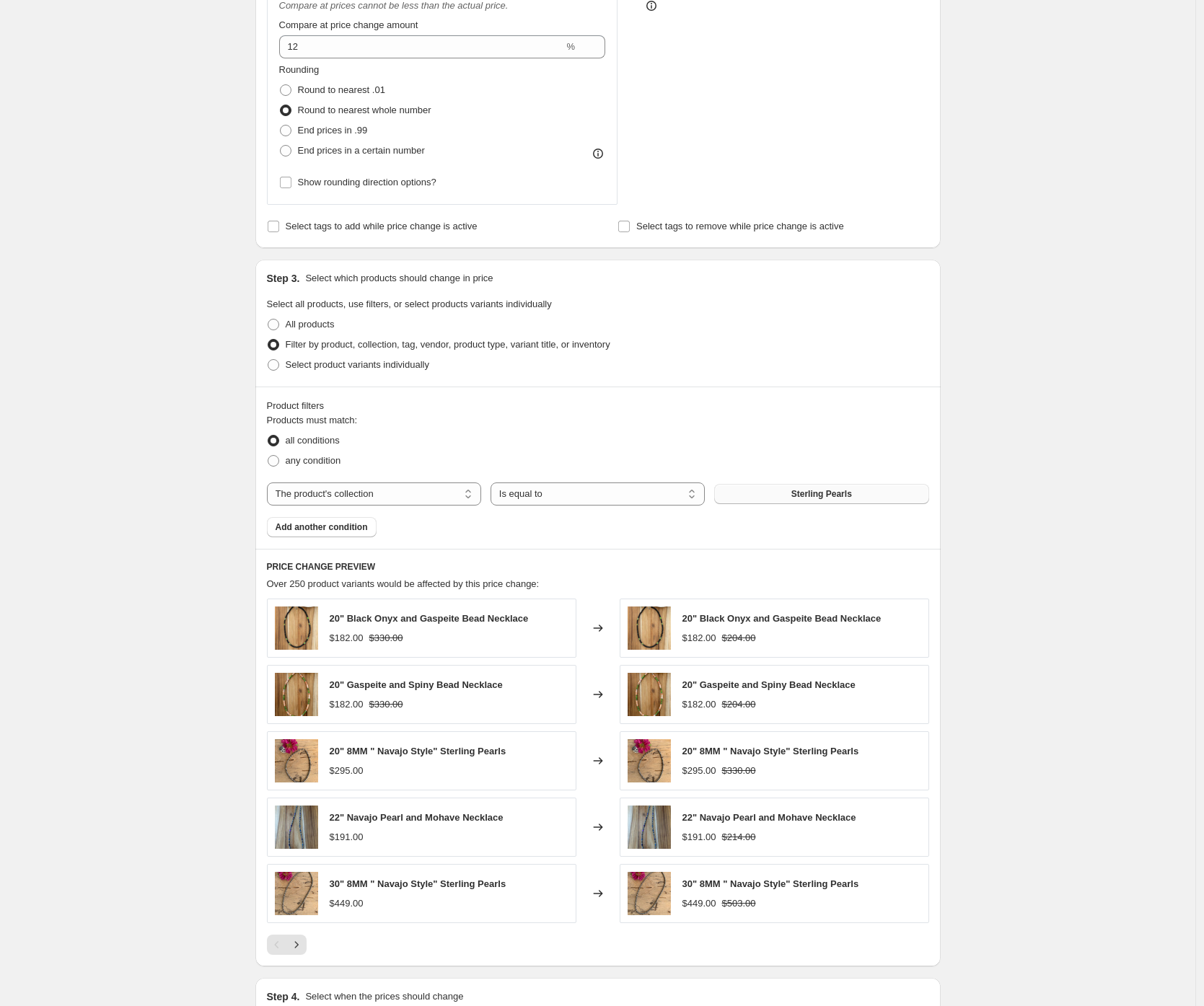
scroll to position [428, 0]
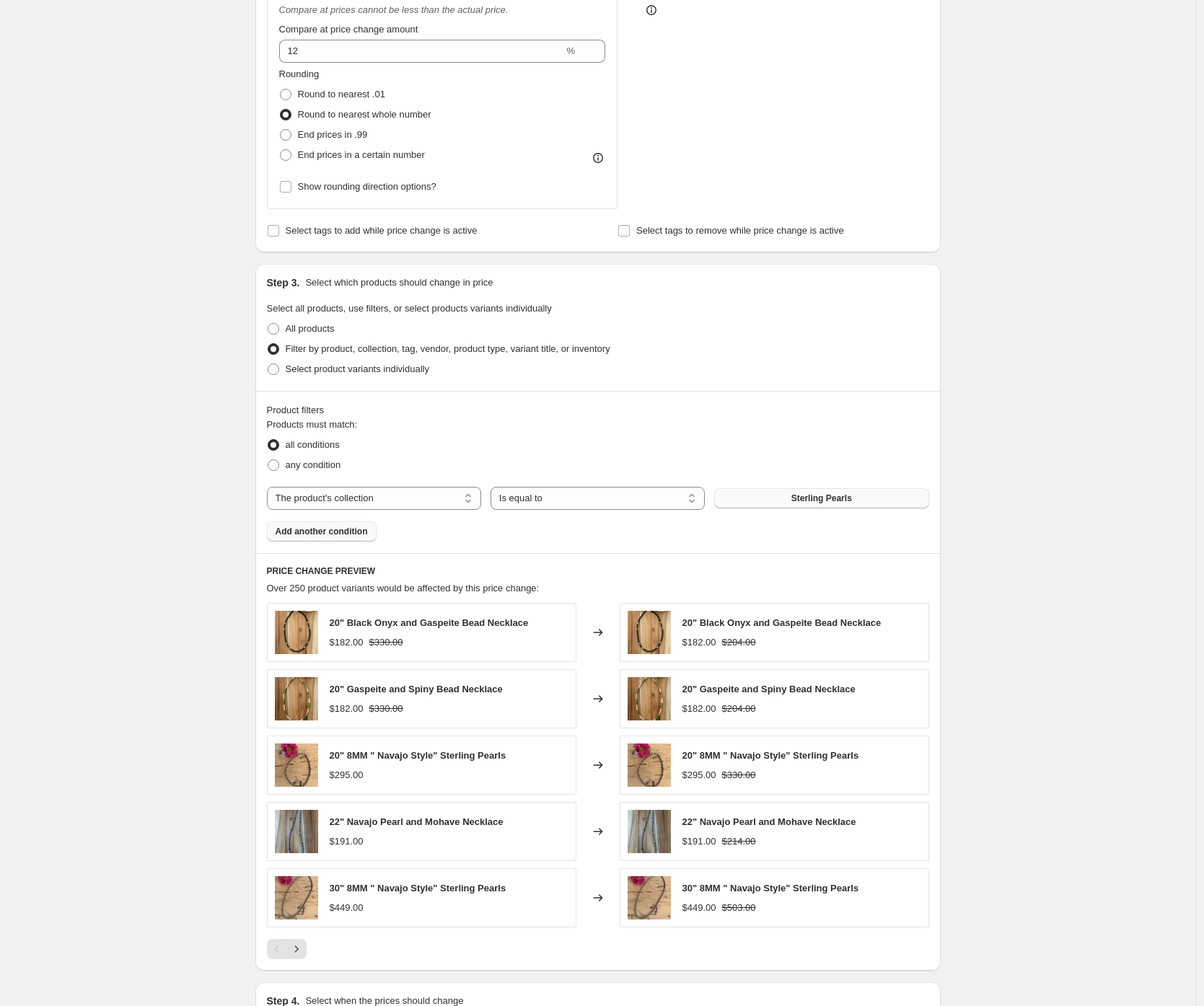
click at [314, 529] on span "Add another condition" at bounding box center [322, 531] width 93 height 12
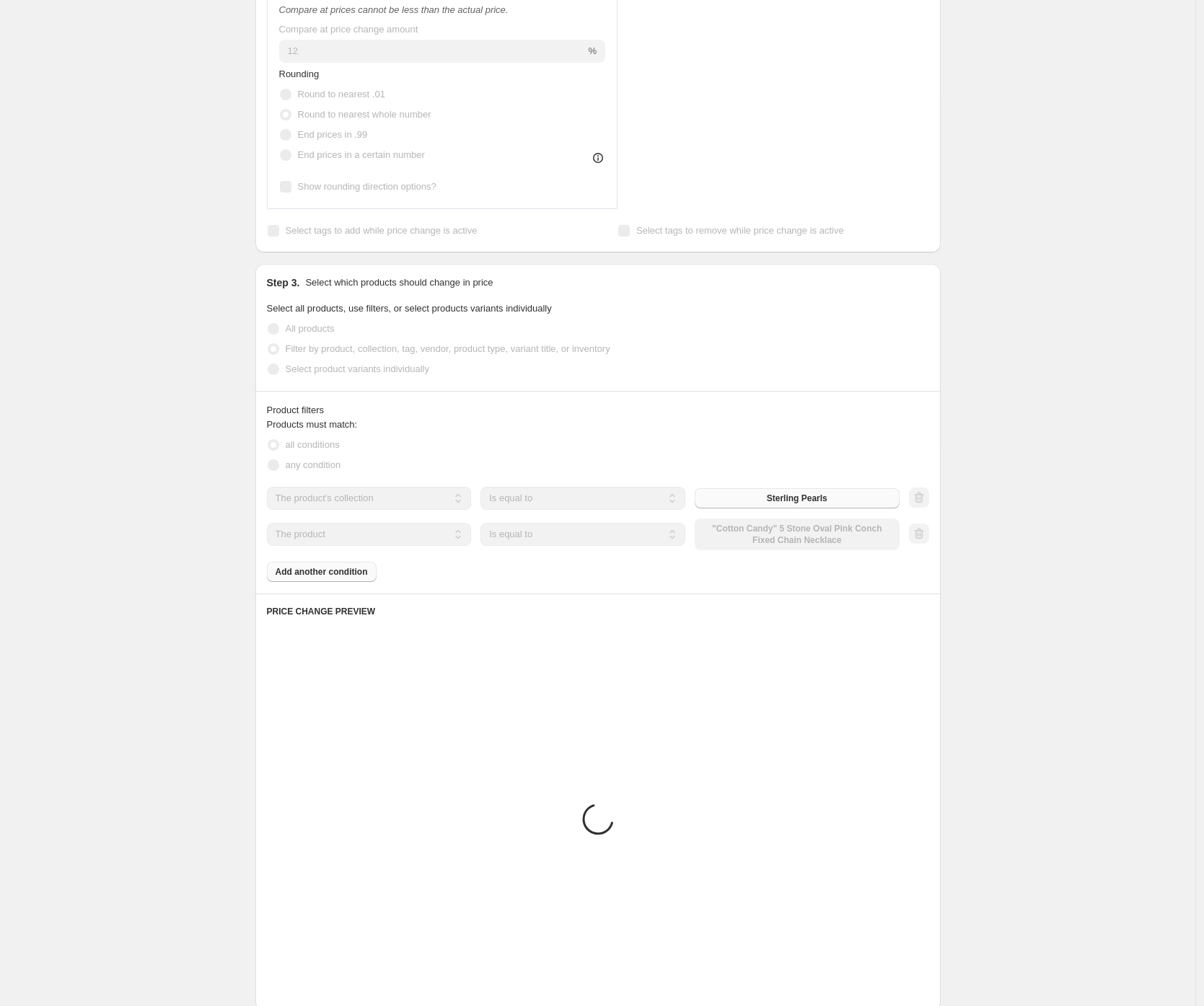
scroll to position [294, 0]
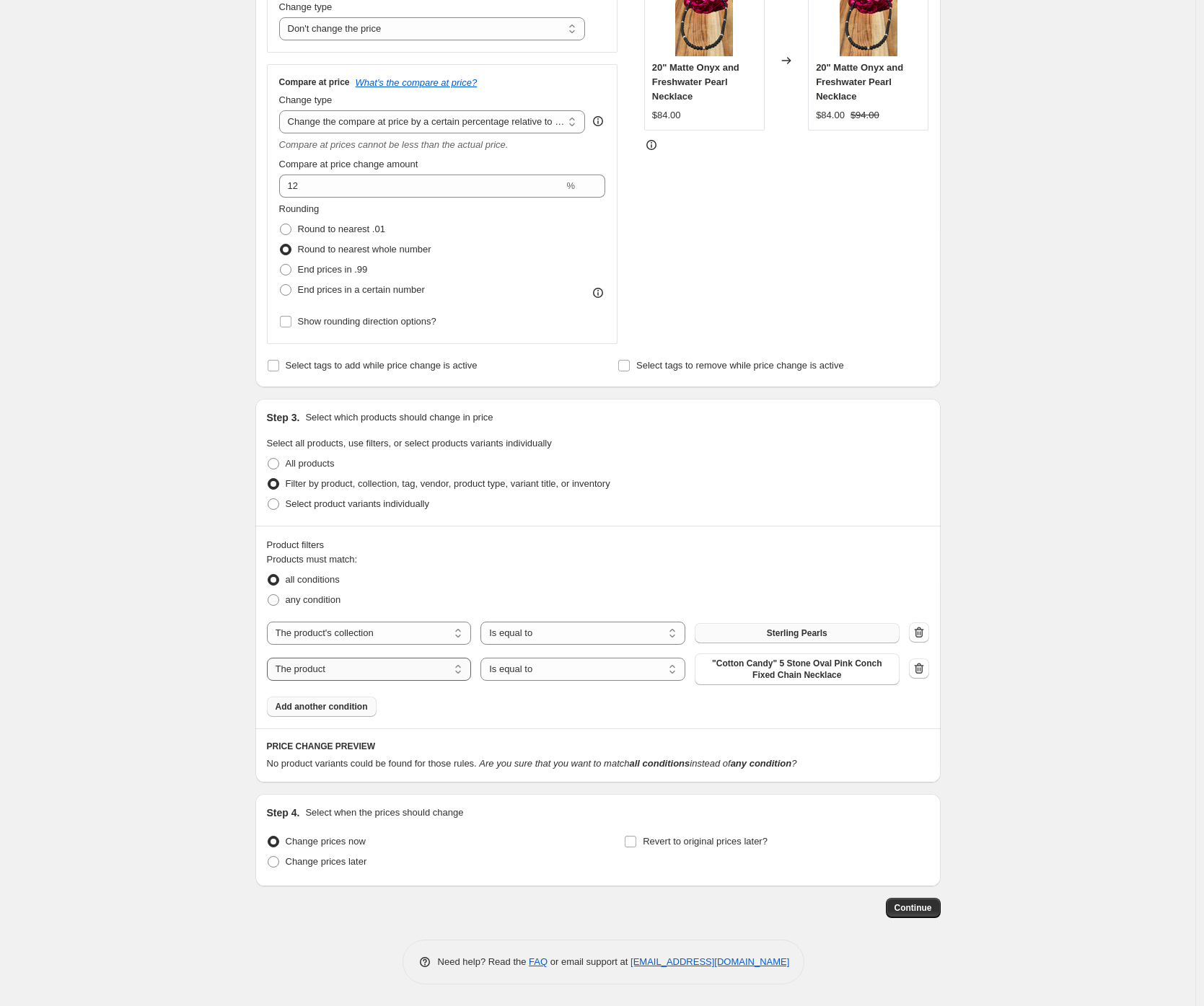
click at [389, 664] on select "The product The product's collection The product's tag The product's vendor The…" at bounding box center [368, 669] width 205 height 23
select select "collection"
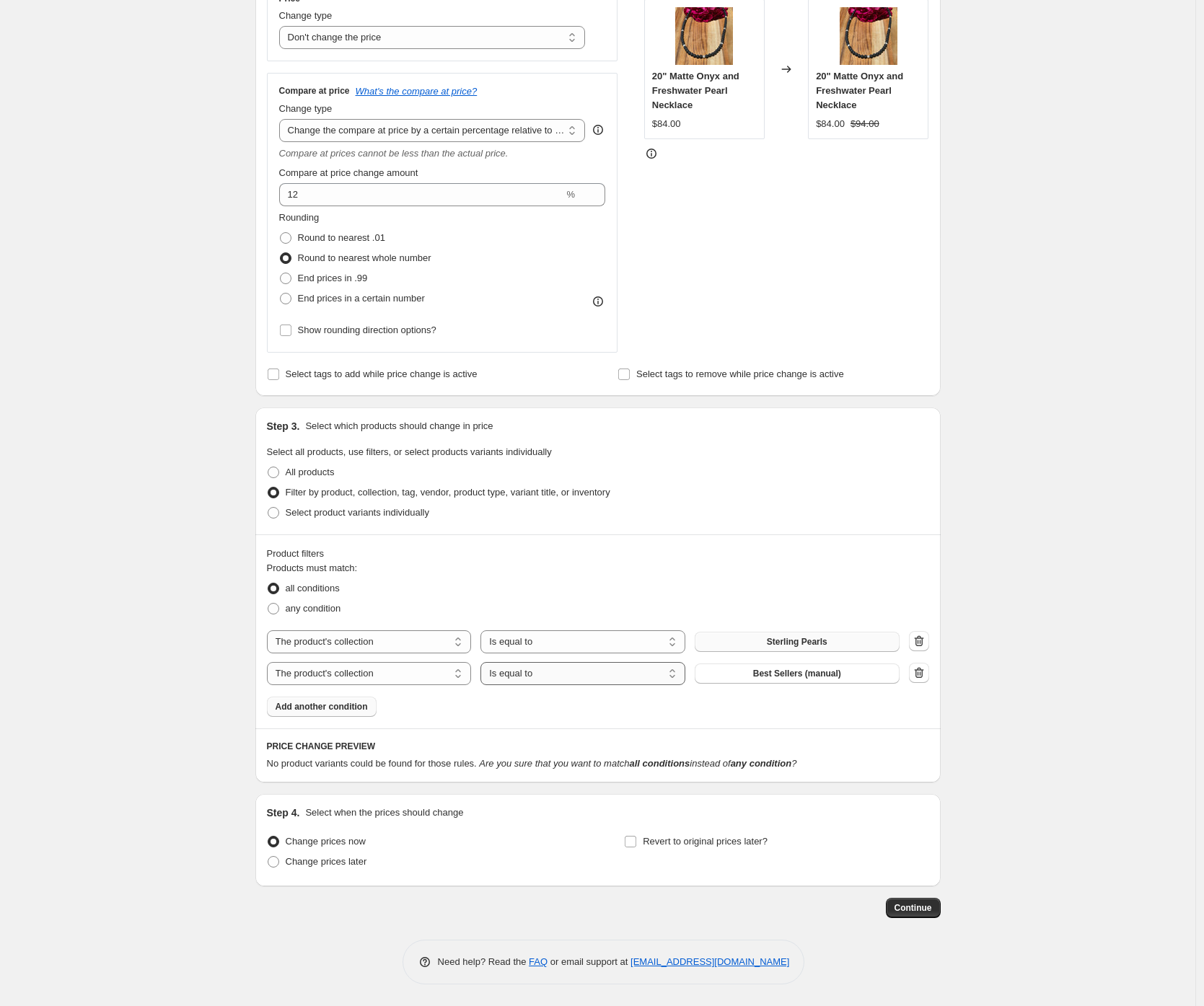
scroll to position [285, 0]
click at [569, 673] on select "Is equal to Is not equal to" at bounding box center [582, 673] width 205 height 23
select select "not_equal"
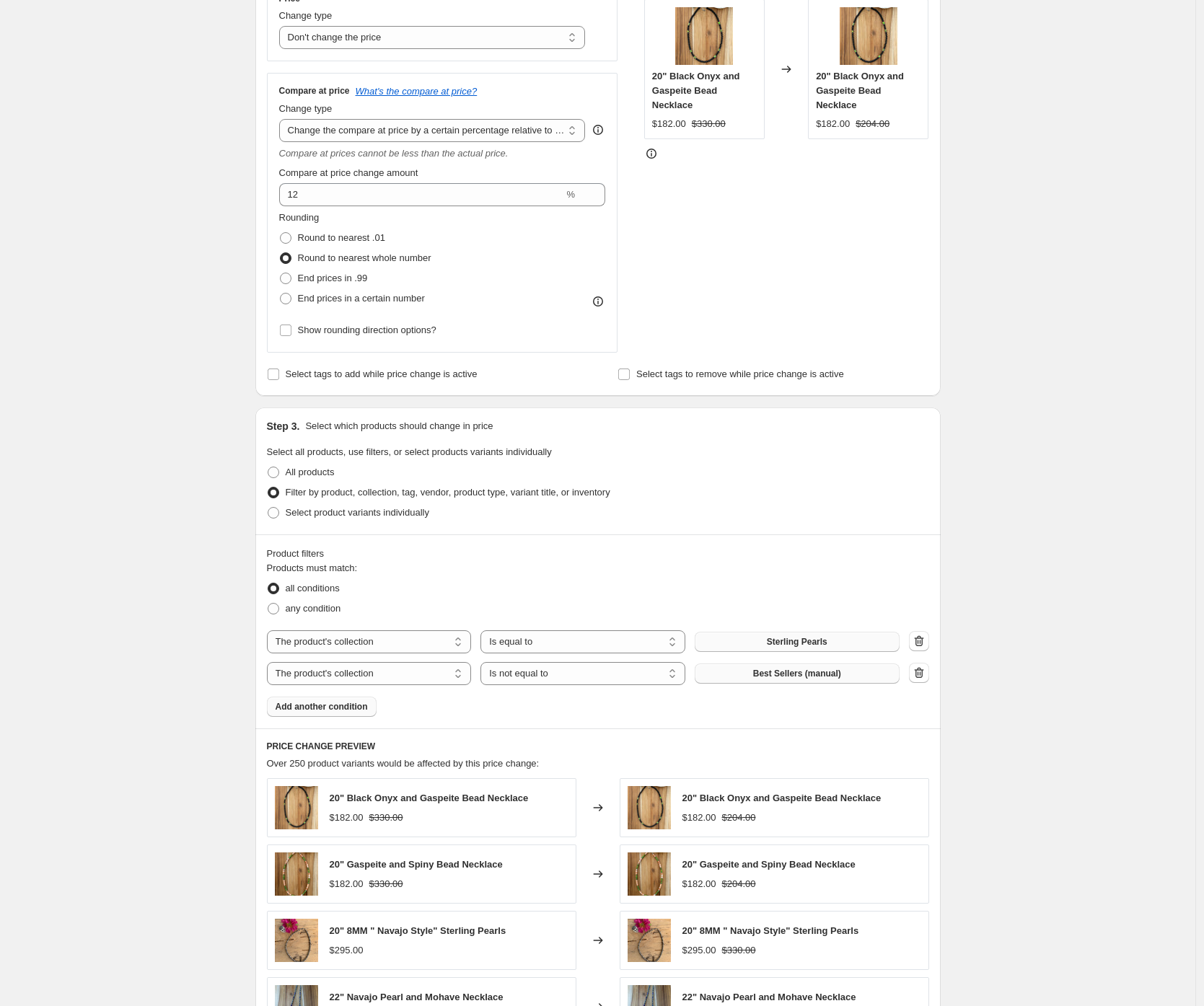
click at [800, 672] on span "Best Sellers (manual)" at bounding box center [797, 673] width 88 height 12
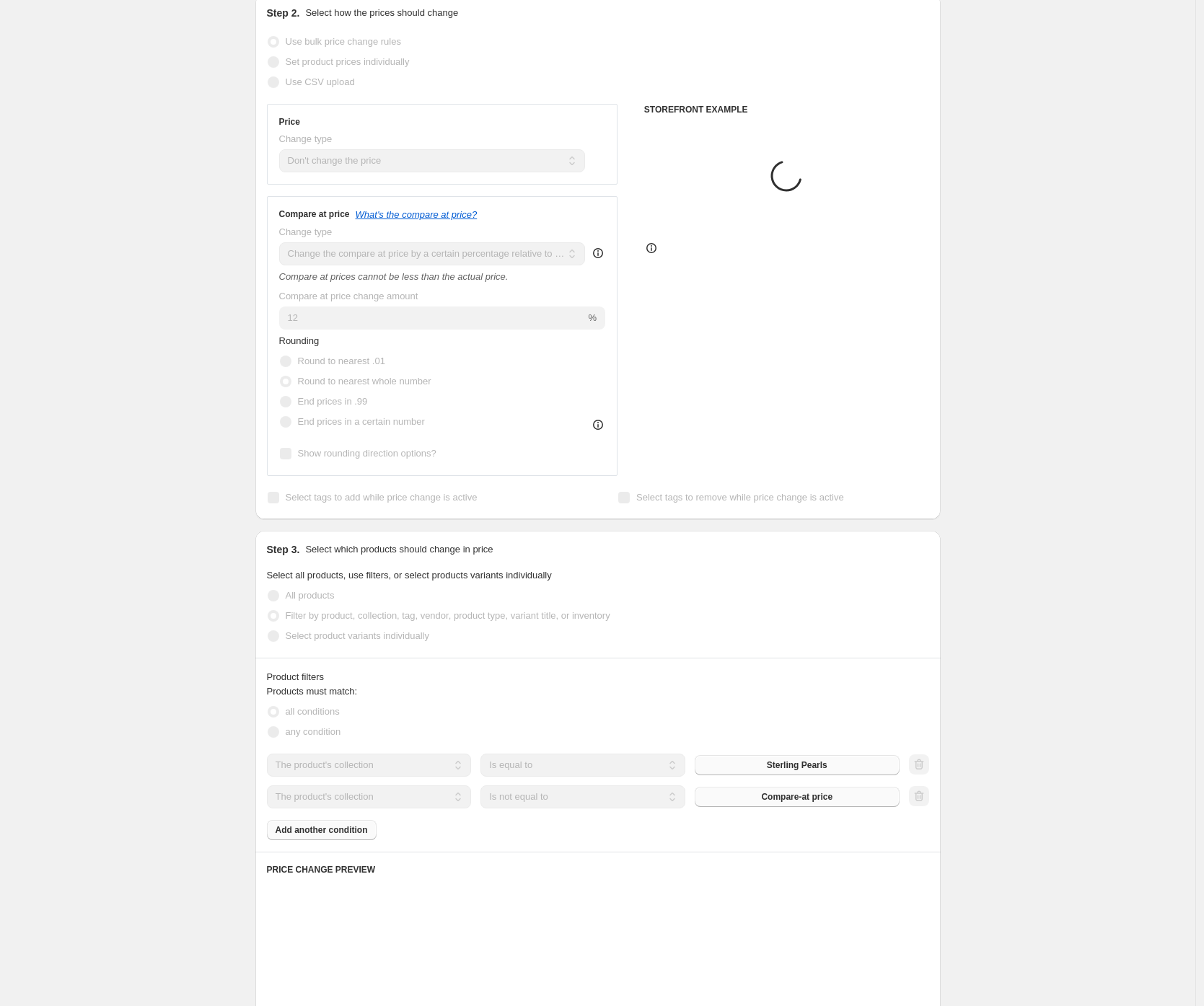
scroll to position [0, 0]
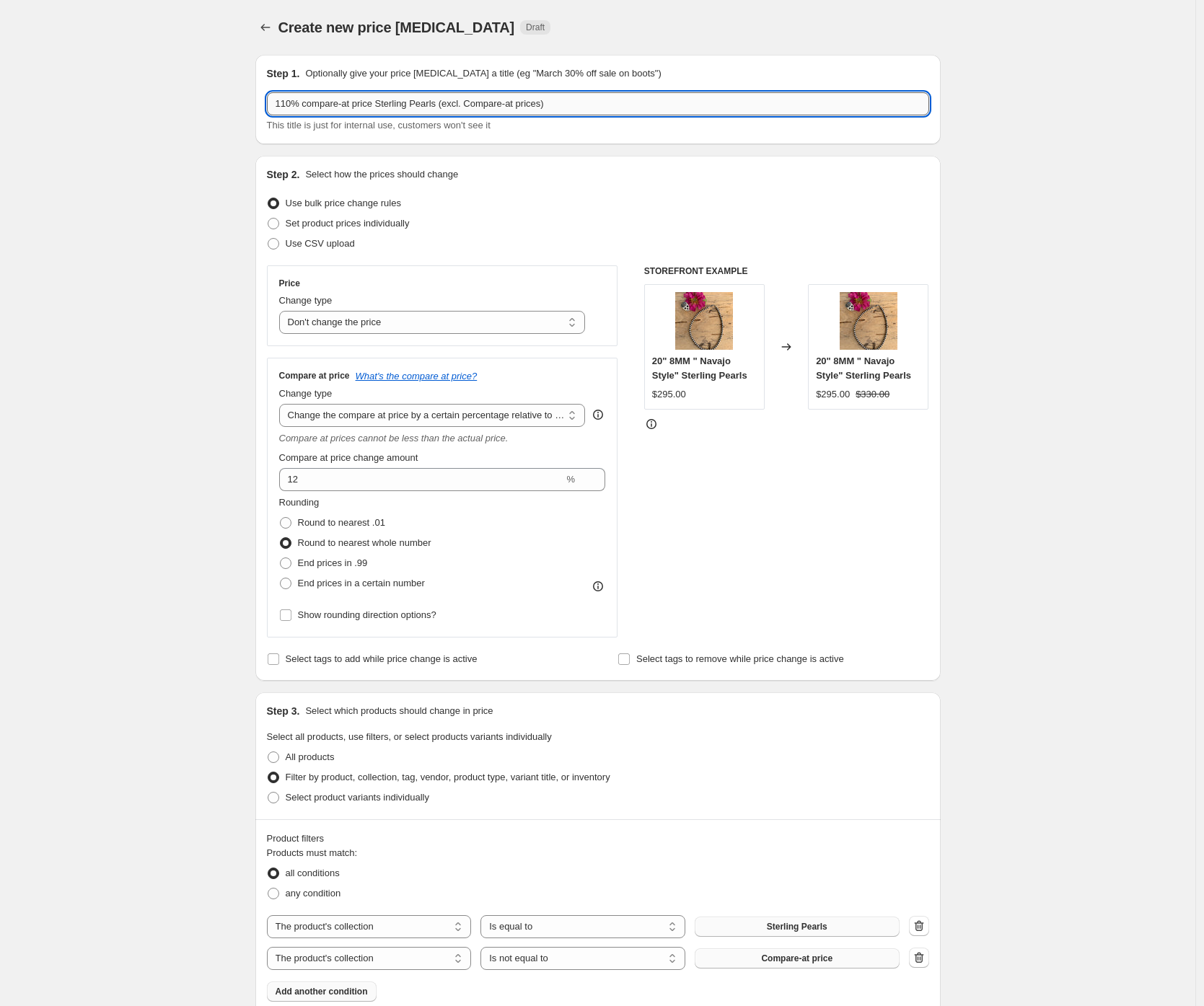
click at [557, 104] on input "110% compare-at price Sterling Pearls (excl. Compare-at prices)" at bounding box center [597, 104] width 662 height 23
type input "110% compare-at price Sterling Pearls (excl. Compare-at price)"
click at [178, 158] on div "Create new price change job. This page is ready Create new price change job Dra…" at bounding box center [597, 827] width 1195 height 1655
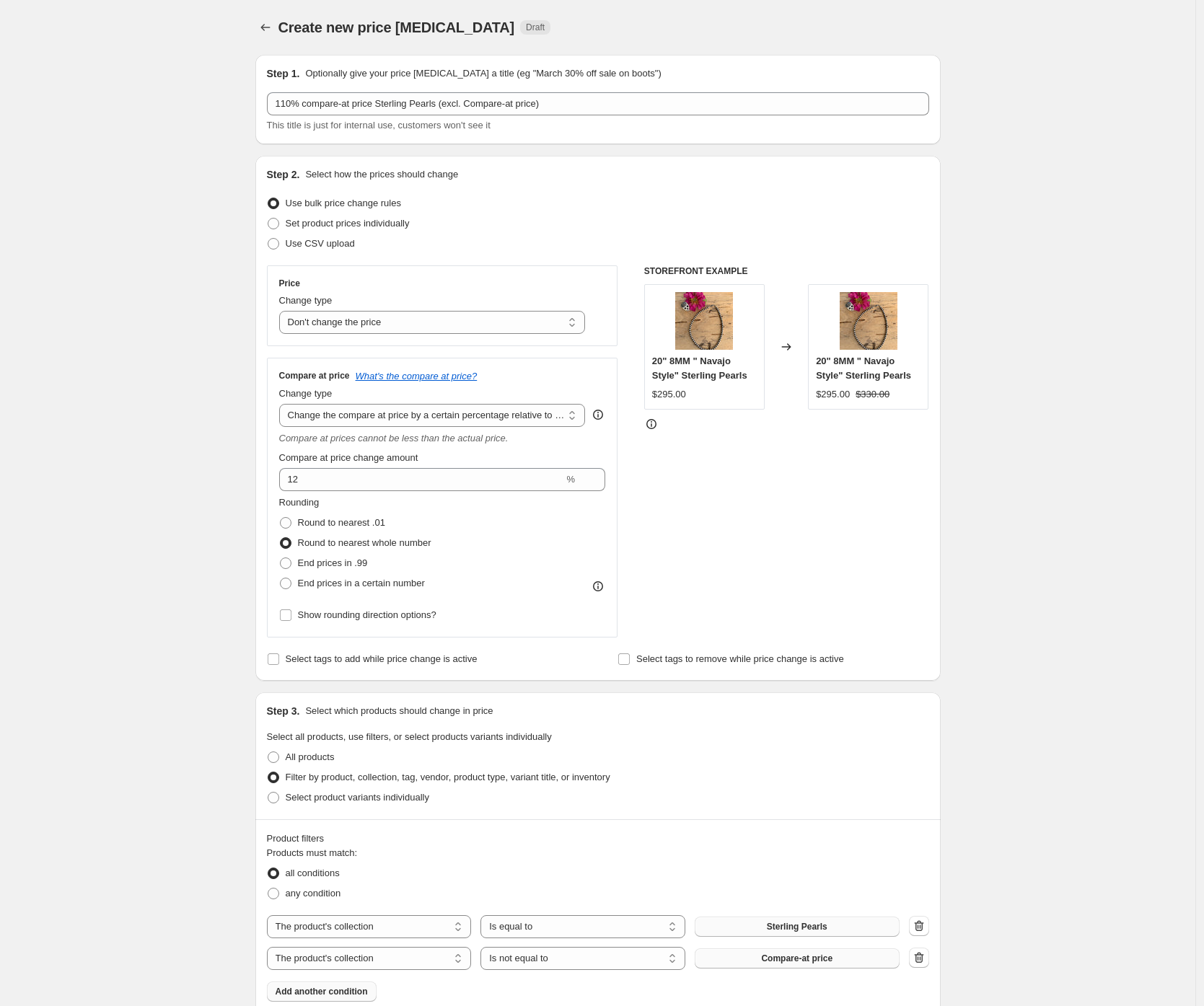
scroll to position [62, 0]
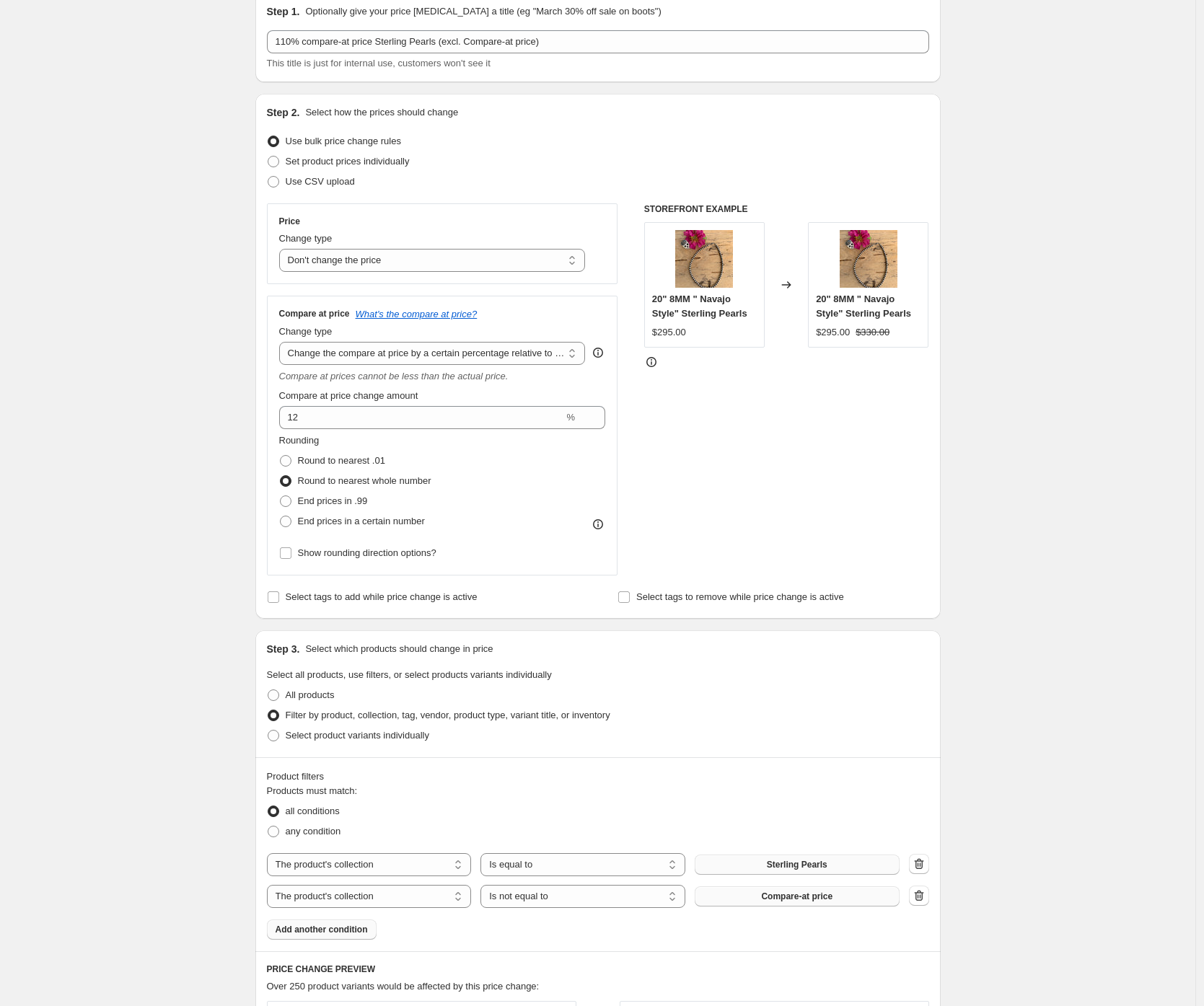
click at [169, 284] on div "Create new price change job. This page is ready Create new price change job Dra…" at bounding box center [597, 765] width 1195 height 1655
drag, startPoint x: 313, startPoint y: 418, endPoint x: 233, endPoint y: 407, distance: 80.8
click at [236, 407] on div "Create new price change job. This page is ready Create new price change job Dra…" at bounding box center [597, 765] width 1195 height 1655
type input "11"
click at [194, 416] on div "Create new price change job. This page is ready Create new price change job Dra…" at bounding box center [597, 765] width 1195 height 1655
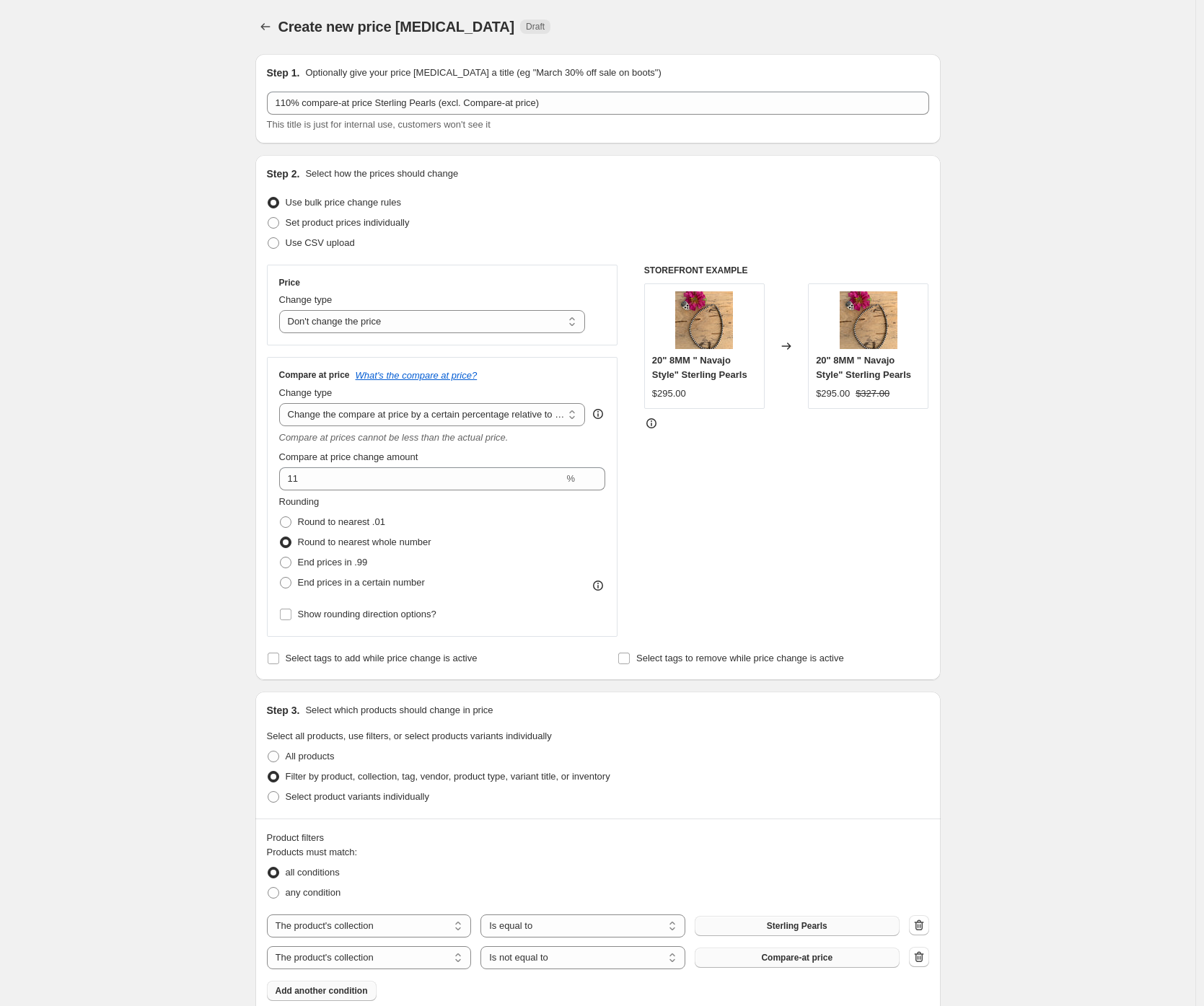
scroll to position [0, 0]
click at [86, 502] on div "Create new price change job. This page is ready Create new price change job Dra…" at bounding box center [597, 827] width 1195 height 1655
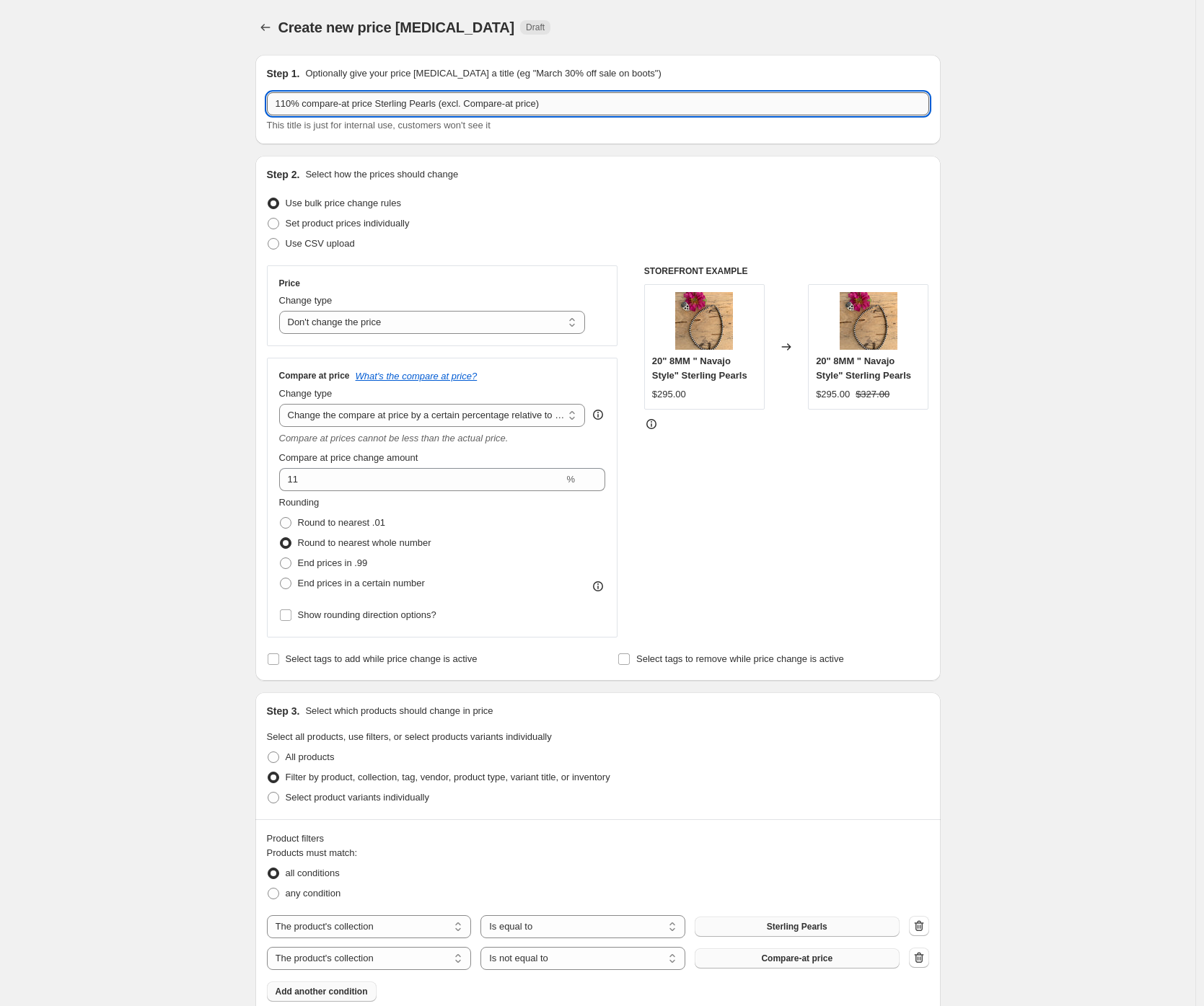
click at [294, 103] on input "110% compare-at price Sterling Pearls (excl. Compare-at price)" at bounding box center [597, 104] width 662 height 23
drag, startPoint x: 307, startPoint y: 106, endPoint x: 256, endPoint y: 98, distance: 51.6
click at [256, 98] on div "Step 1. Optionally give your price change job a title (eg "March 30% off sale o…" at bounding box center [592, 805] width 697 height 1524
click at [357, 106] on input "Compare-at price Sterling Pearls (excl. Compare-at price)" at bounding box center [597, 104] width 662 height 23
type input "Compare-at price = Price*1.11 Sterling Pearls (excl. Compare-at price)"
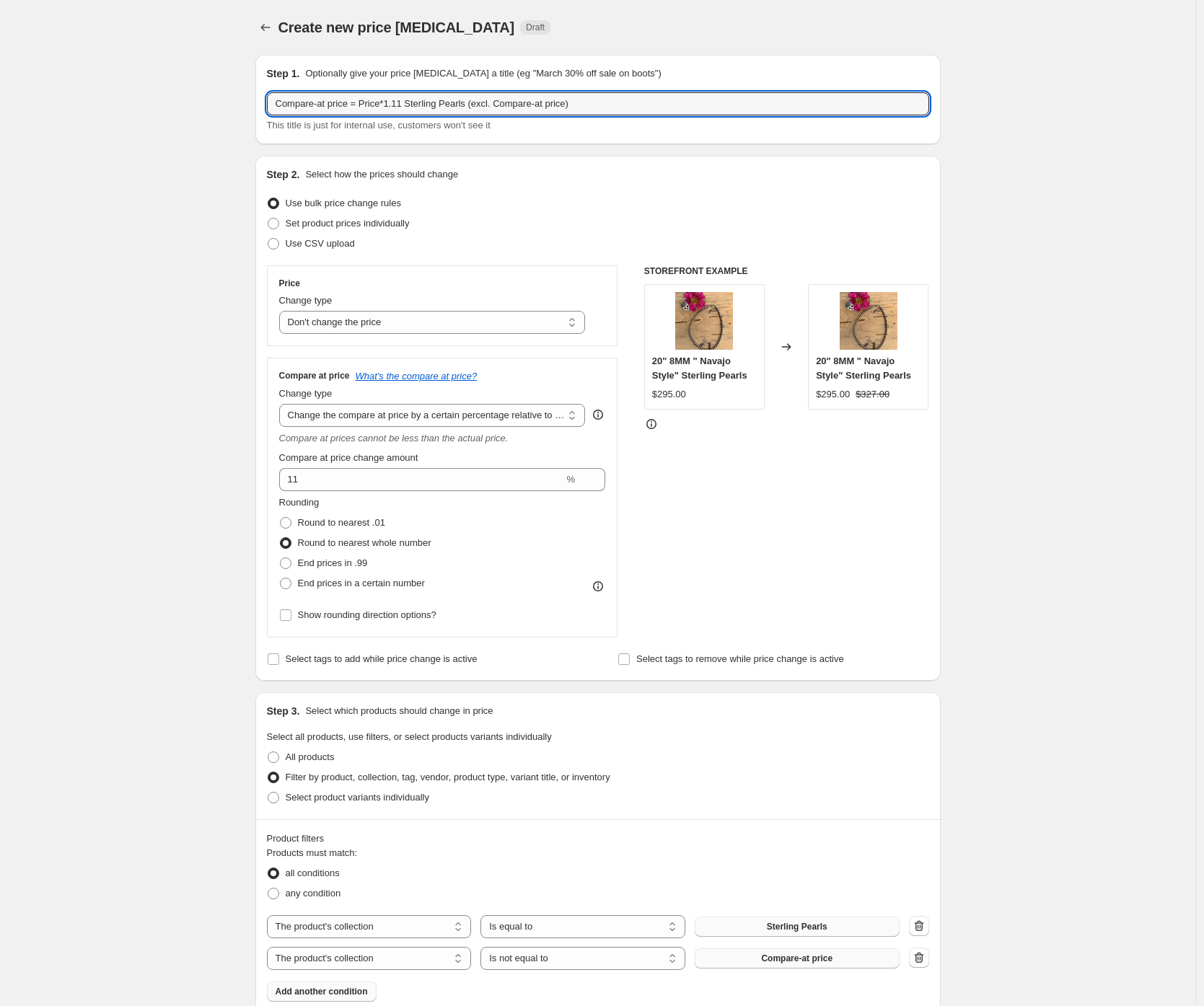
click at [169, 116] on div "Create new price change job. This page is ready Create new price change job Dra…" at bounding box center [597, 827] width 1195 height 1655
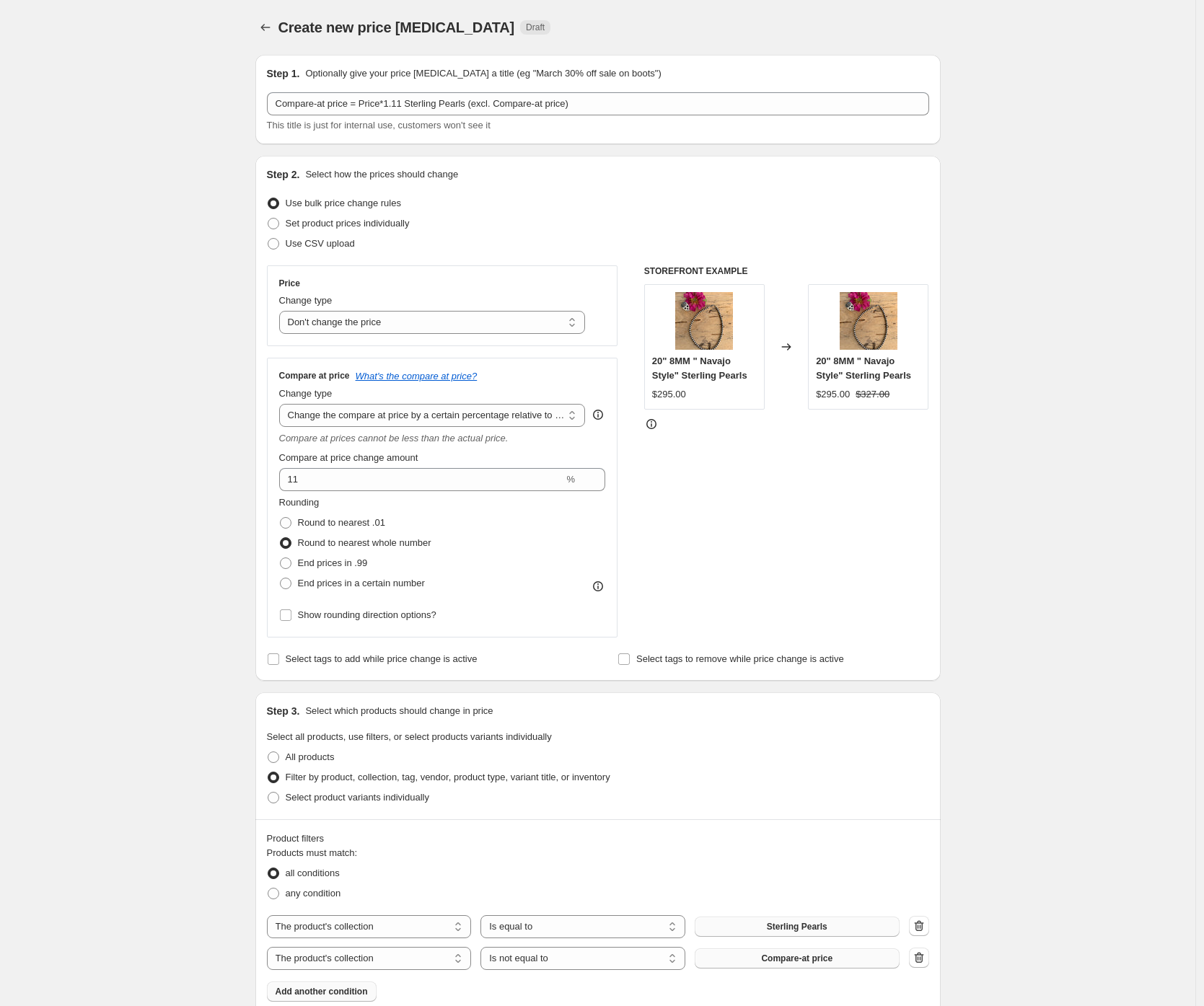
click at [194, 140] on div "Create new price change job. This page is ready Create new price change job Dra…" at bounding box center [597, 827] width 1195 height 1655
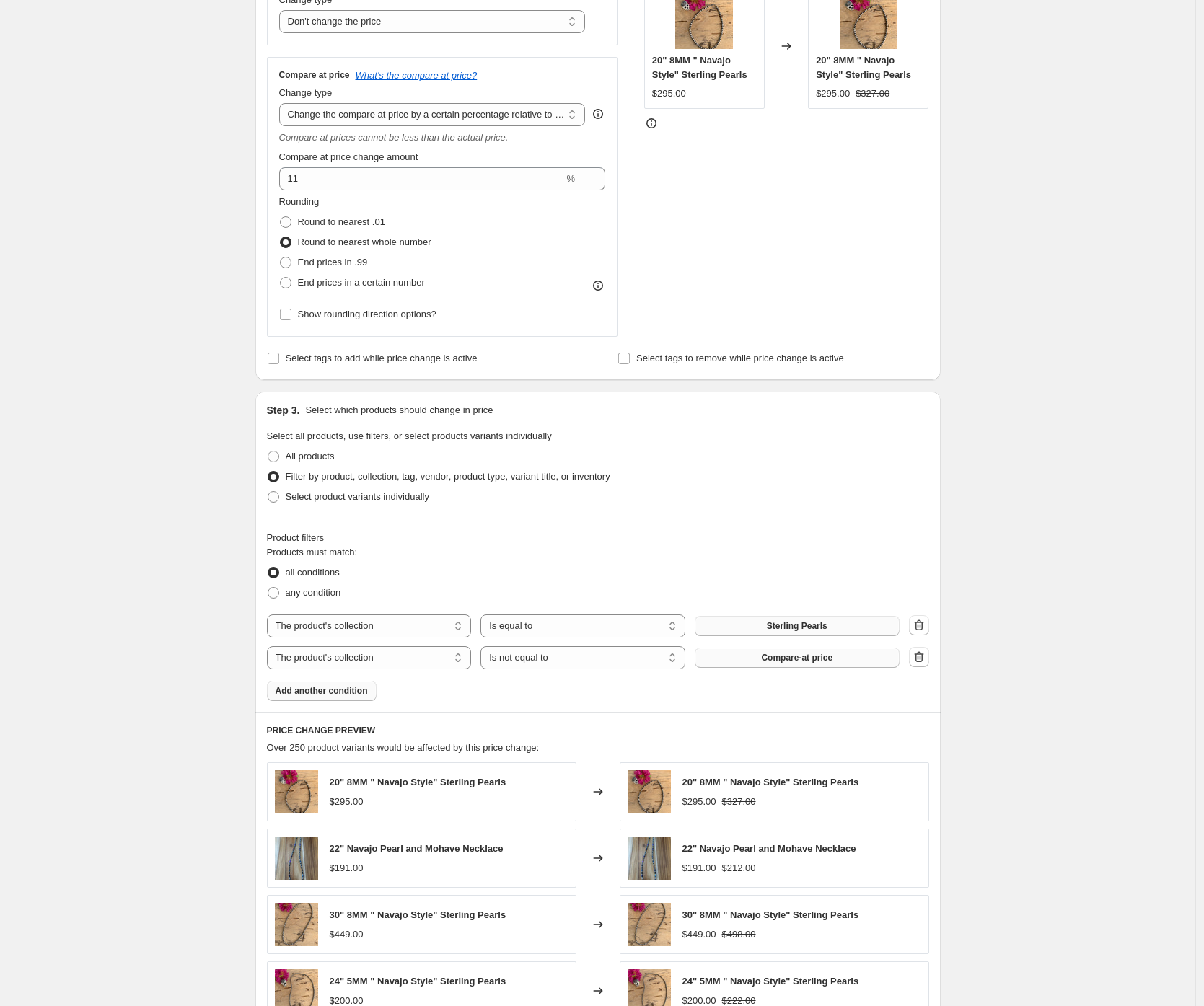
scroll to position [649, 0]
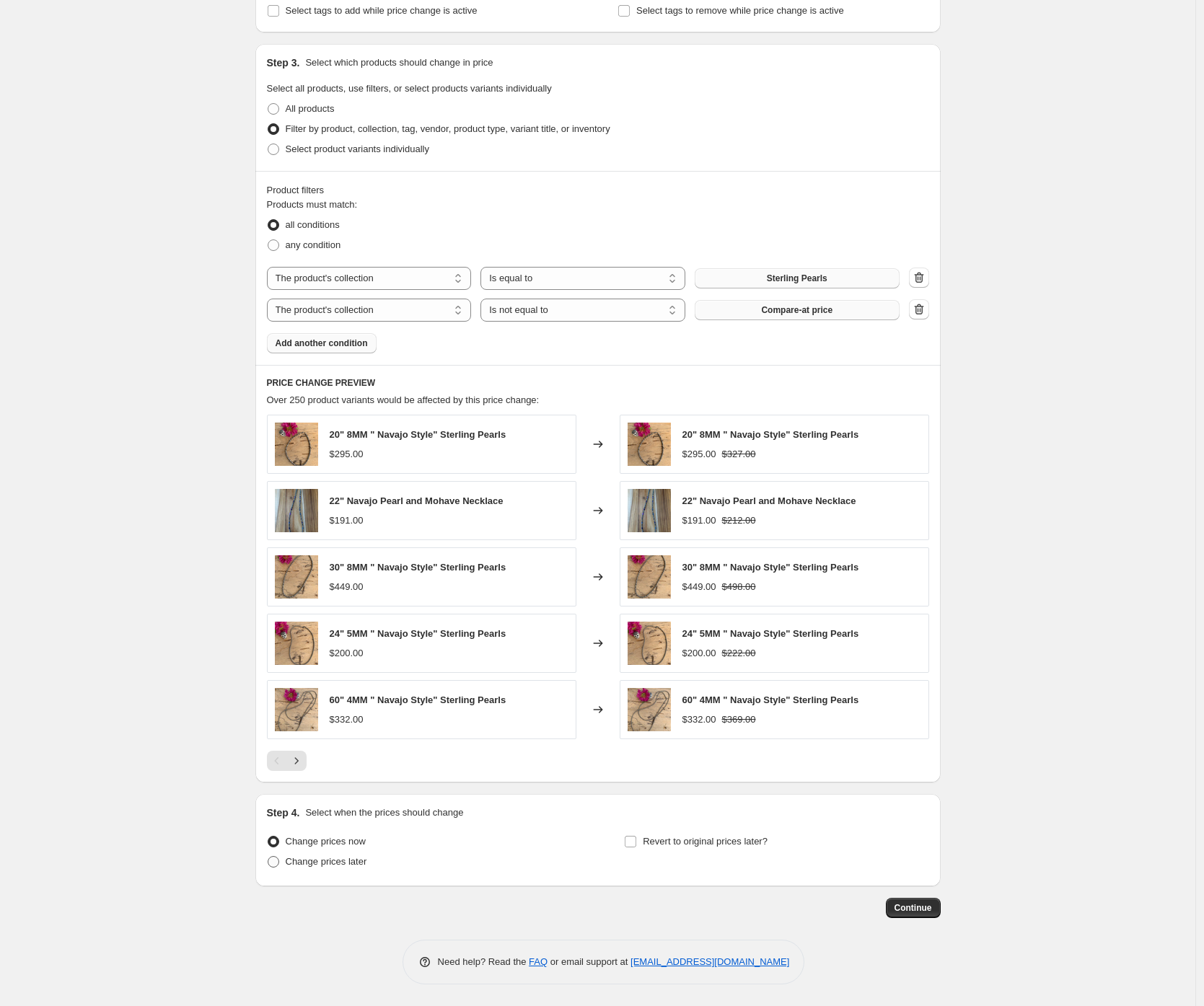
click at [326, 860] on span "Change prices later" at bounding box center [326, 861] width 82 height 11
click at [268, 857] on input "Change prices later" at bounding box center [267, 856] width 1 height 1
radio input "true"
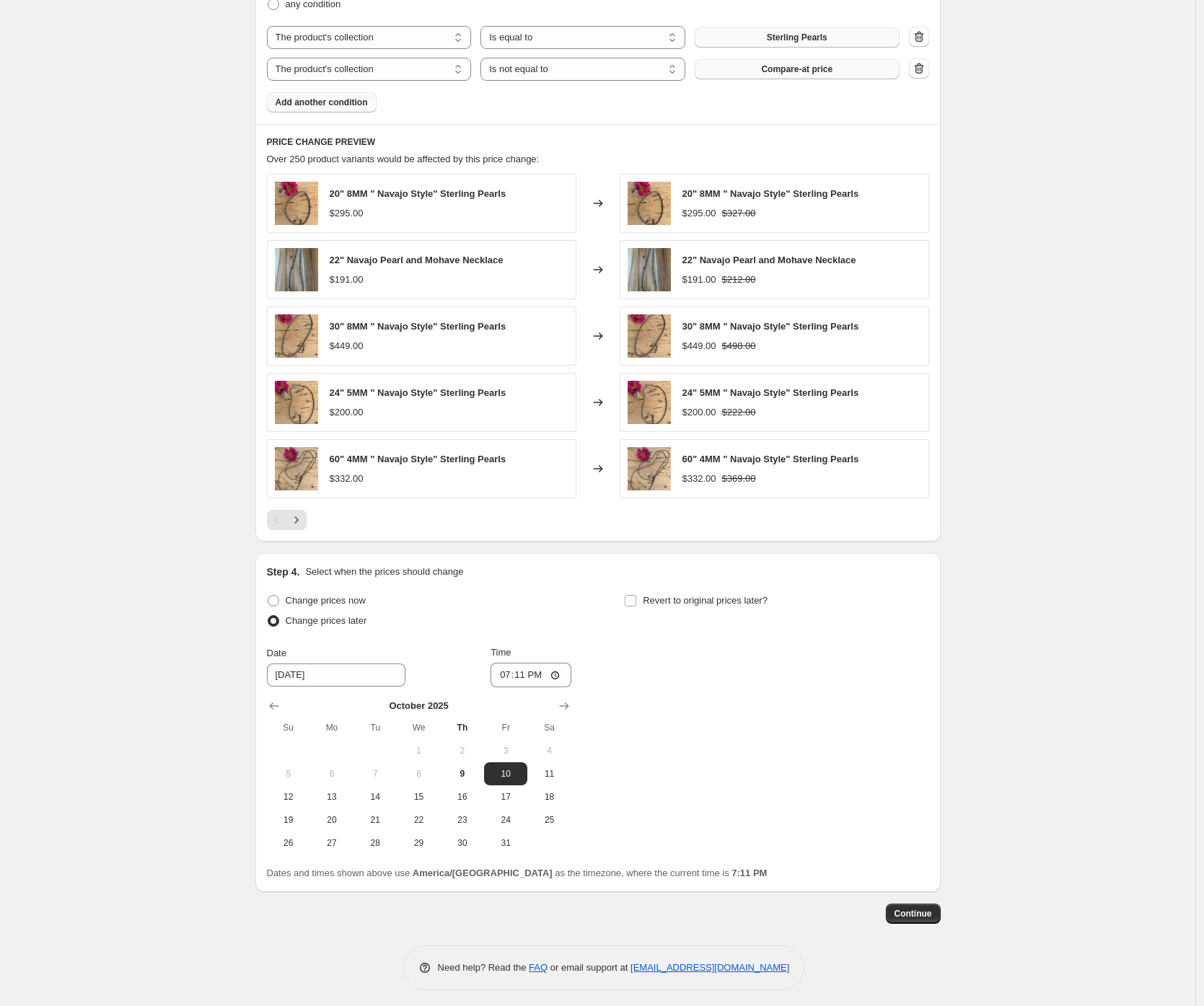
scroll to position [895, 0]
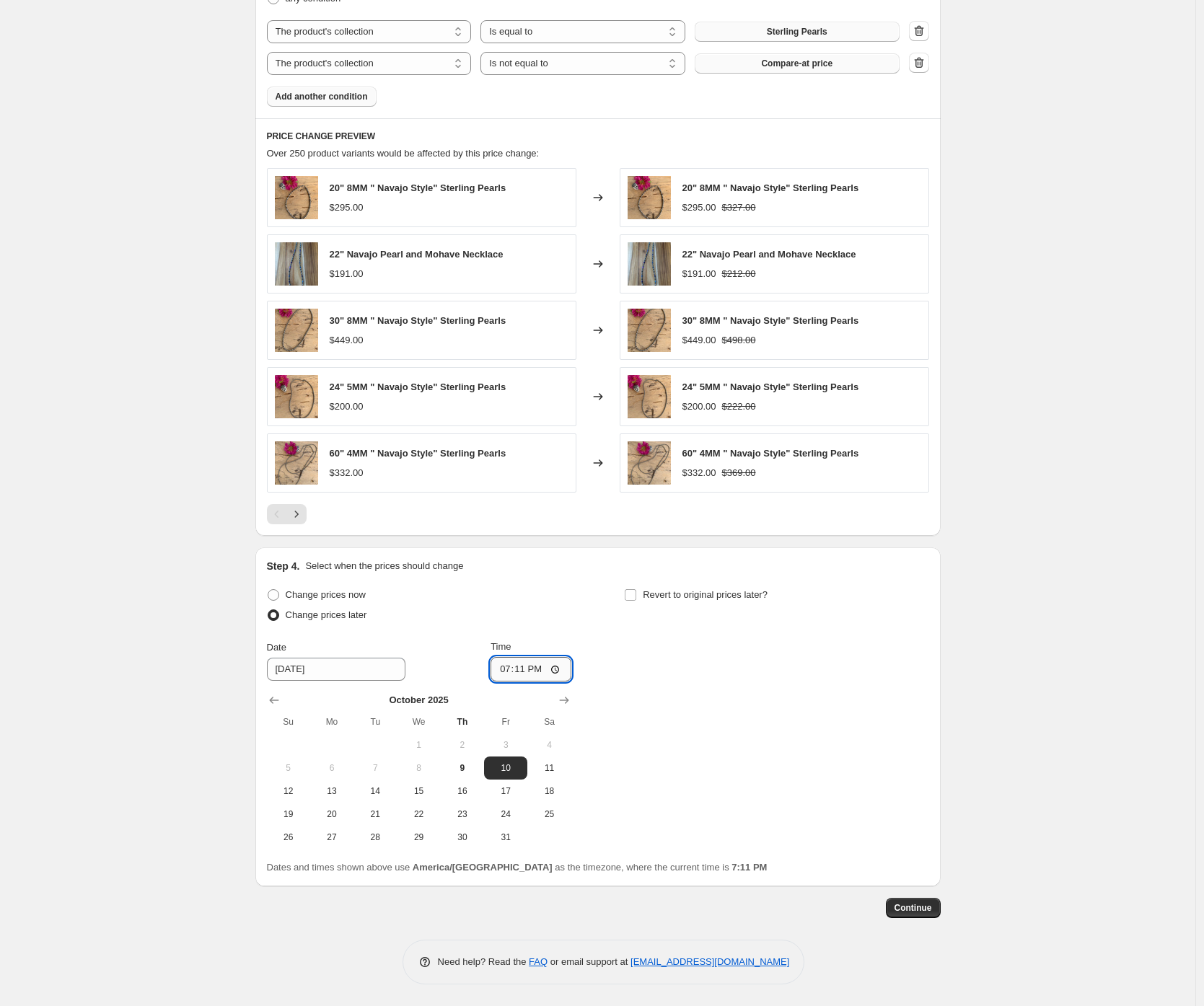
click at [510, 670] on input "19:11" at bounding box center [530, 669] width 81 height 25
type input "00:01"
click at [770, 749] on div "Change prices now Change prices later Date 10/10/2025 Time 00:01 October 2025 S…" at bounding box center [597, 717] width 662 height 264
click at [922, 911] on span "Continue" at bounding box center [913, 908] width 37 height 12
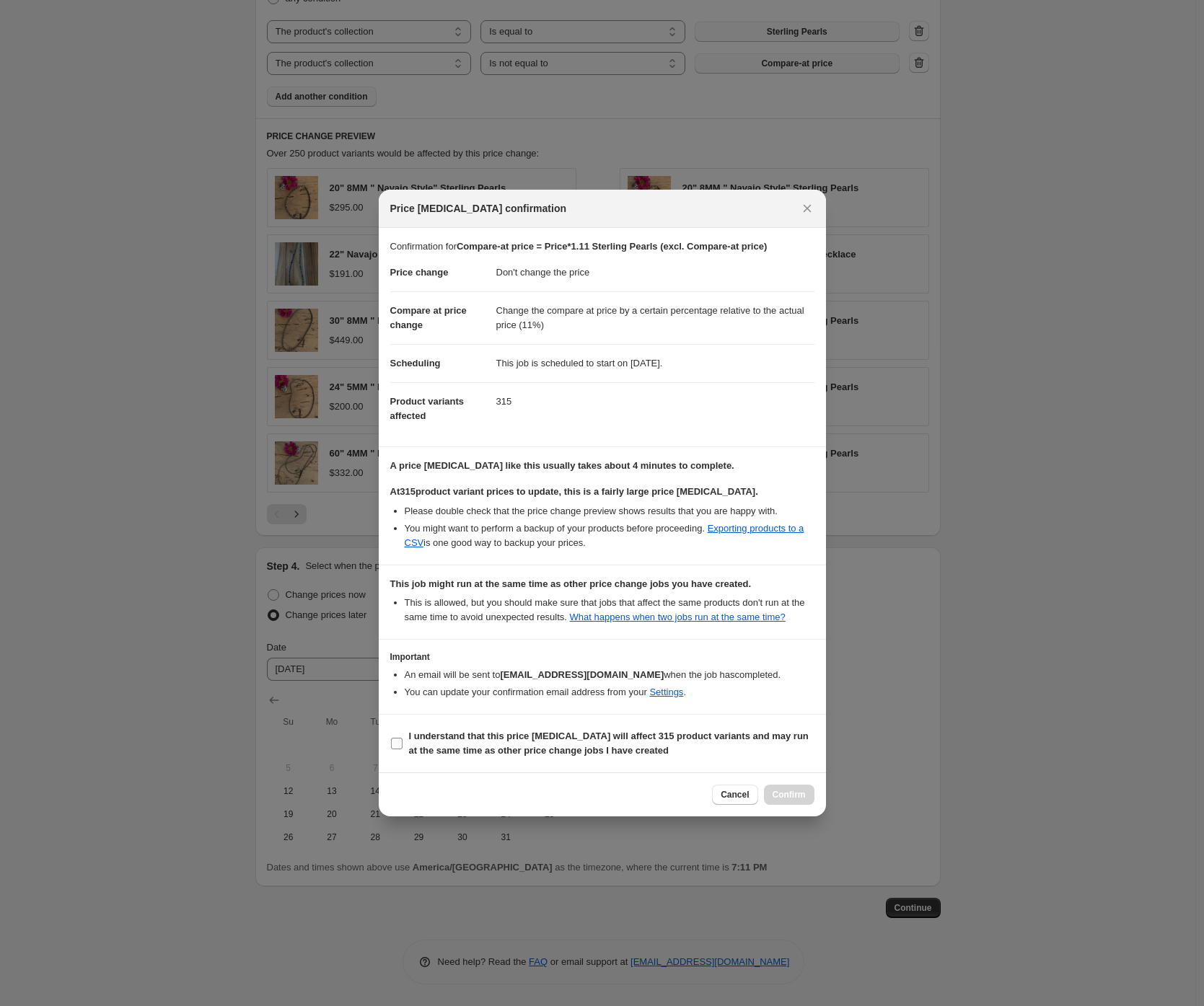
click at [443, 741] on b "I understand that this price change job will affect 315 product variants and ma…" at bounding box center [608, 743] width 399 height 25
click at [403, 741] on input "I understand that this price change job will affect 315 product variants and ma…" at bounding box center [396, 743] width 12 height 12
checkbox input "true"
click at [790, 800] on span "Confirm" at bounding box center [788, 795] width 33 height 12
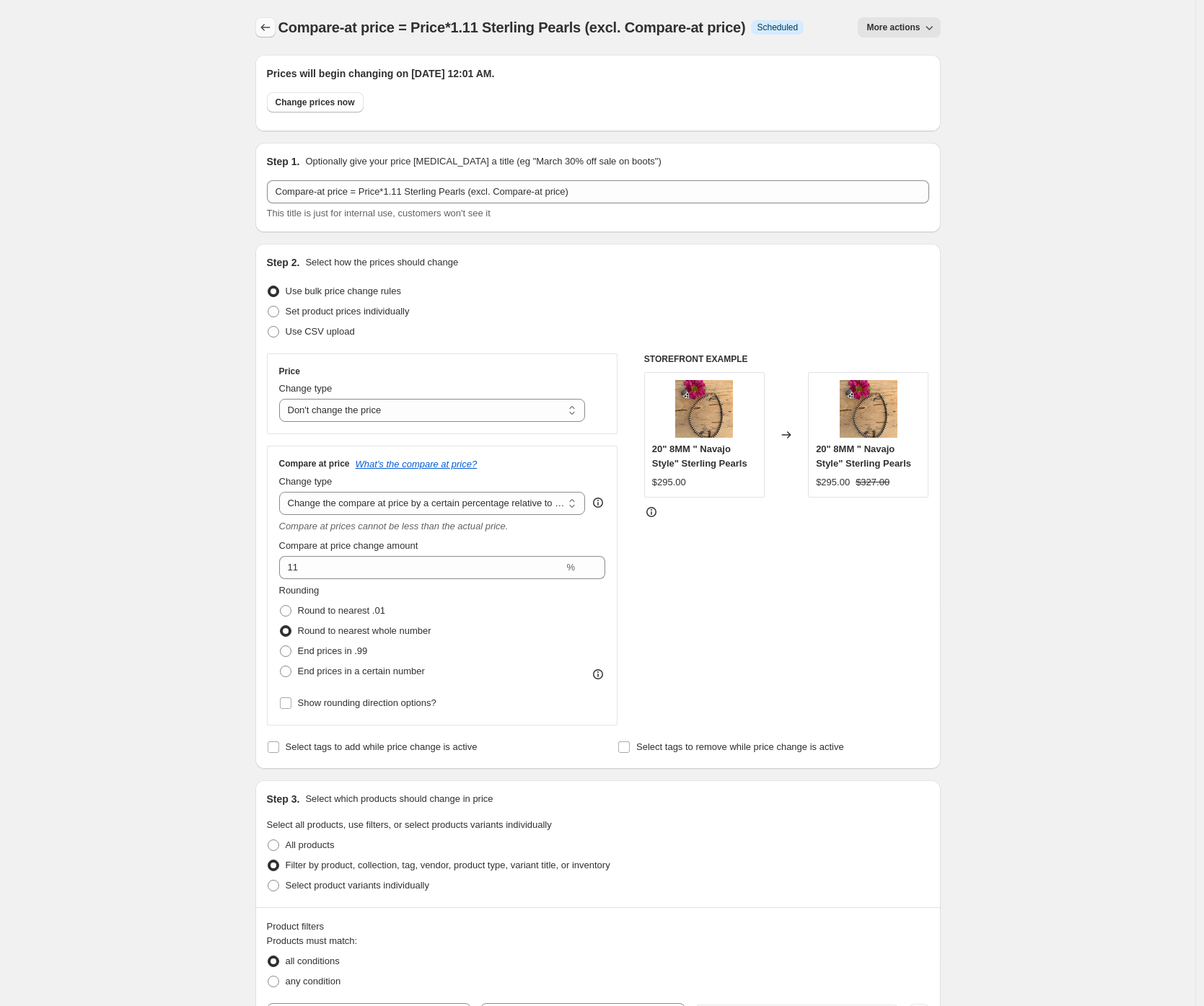
click at [264, 25] on icon "Price change jobs" at bounding box center [266, 27] width 15 height 15
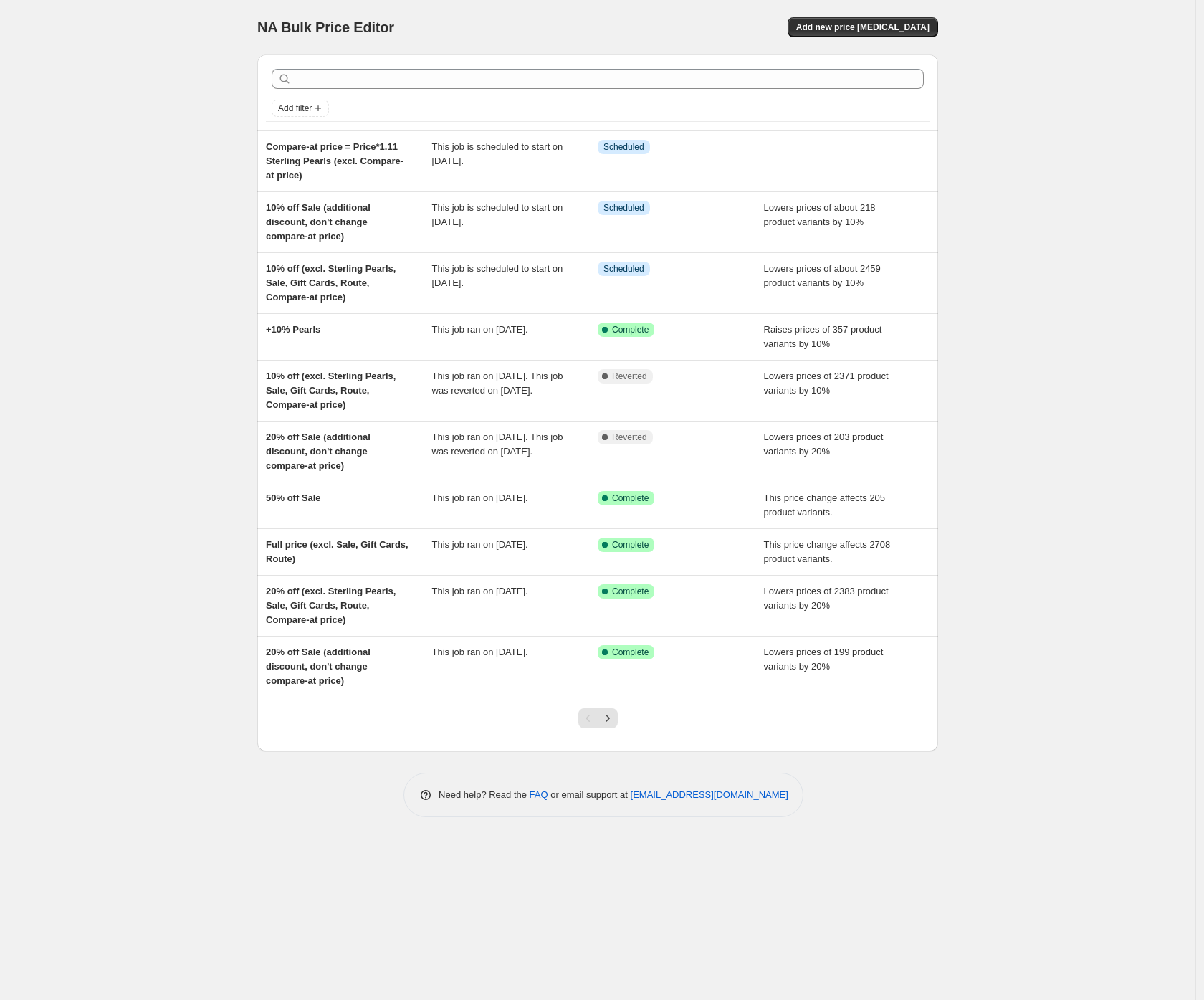
click at [106, 170] on div "NA Bulk Price Editor. This page is ready NA Bulk Price Editor Add new price cha…" at bounding box center [597, 500] width 1196 height 1000
click at [160, 204] on div "NA Bulk Price Editor. This page is ready NA Bulk Price Editor Add new price [ME…" at bounding box center [597, 500] width 1196 height 1000
